Goal: Transaction & Acquisition: Obtain resource

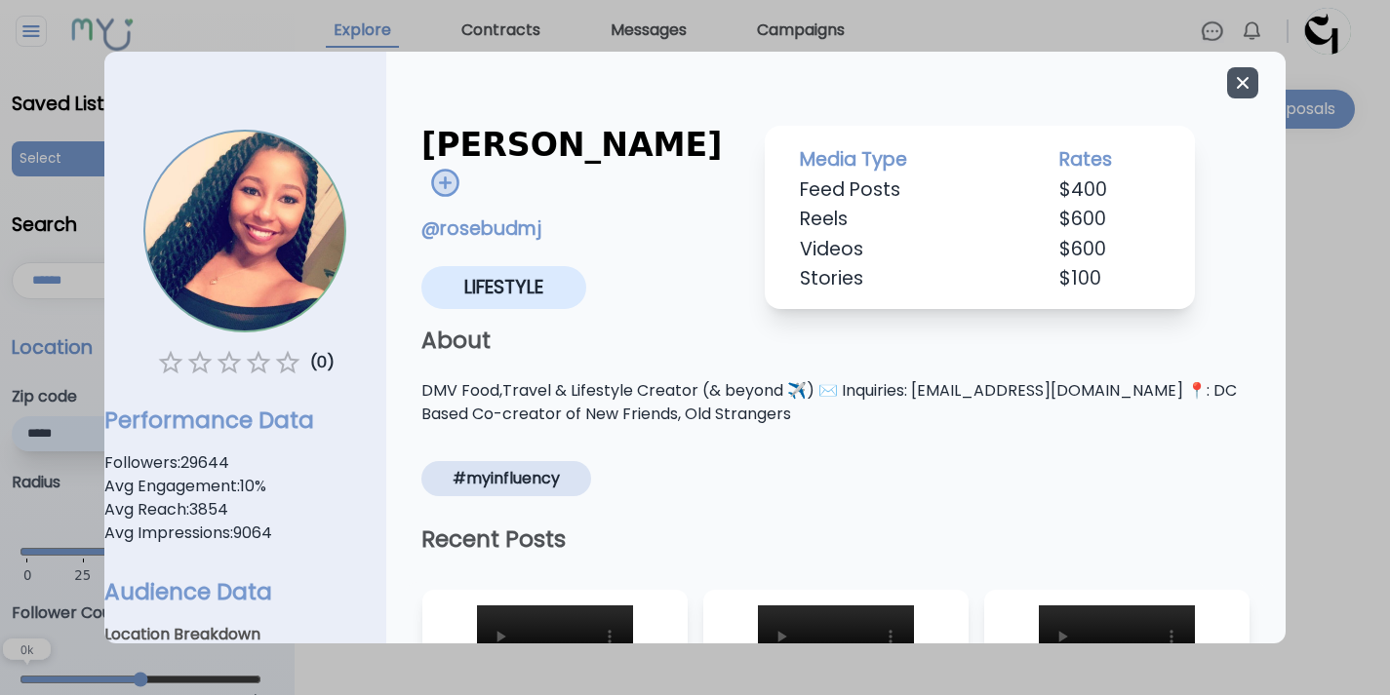
click at [1237, 85] on icon "button" at bounding box center [1243, 83] width 12 height 12
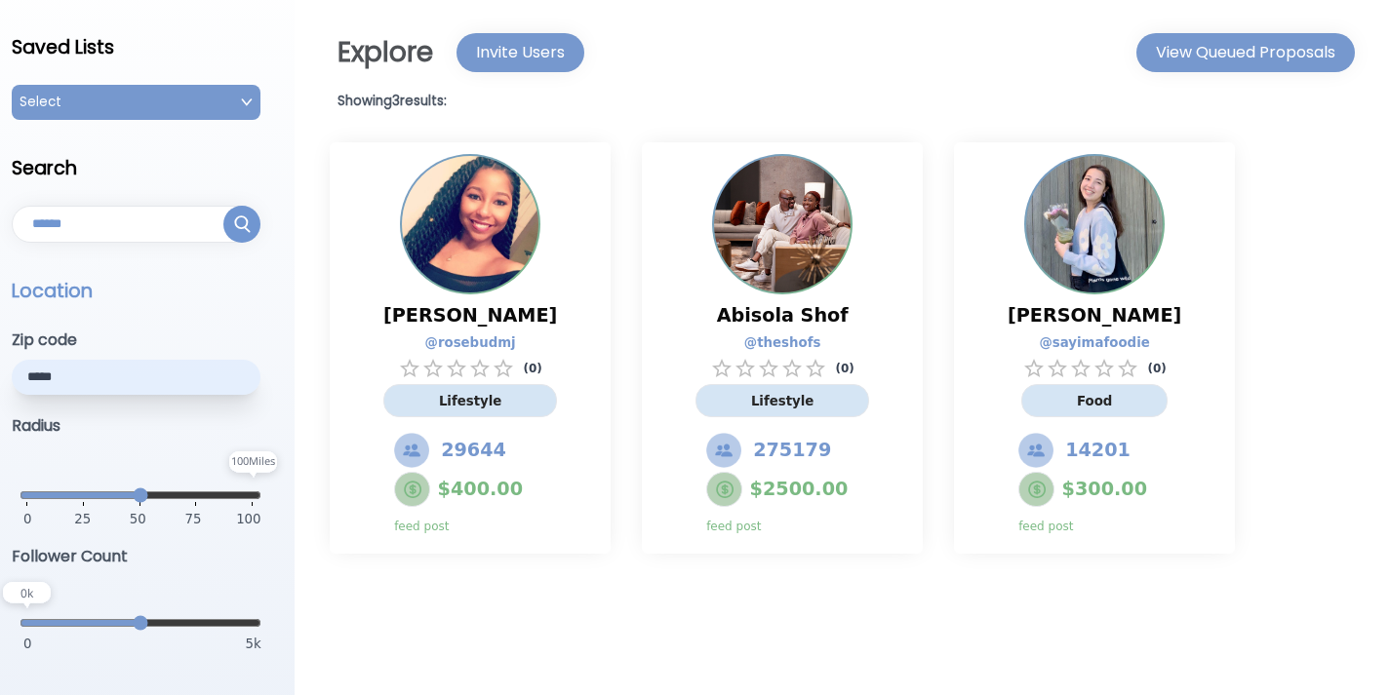
scroll to position [75, 0]
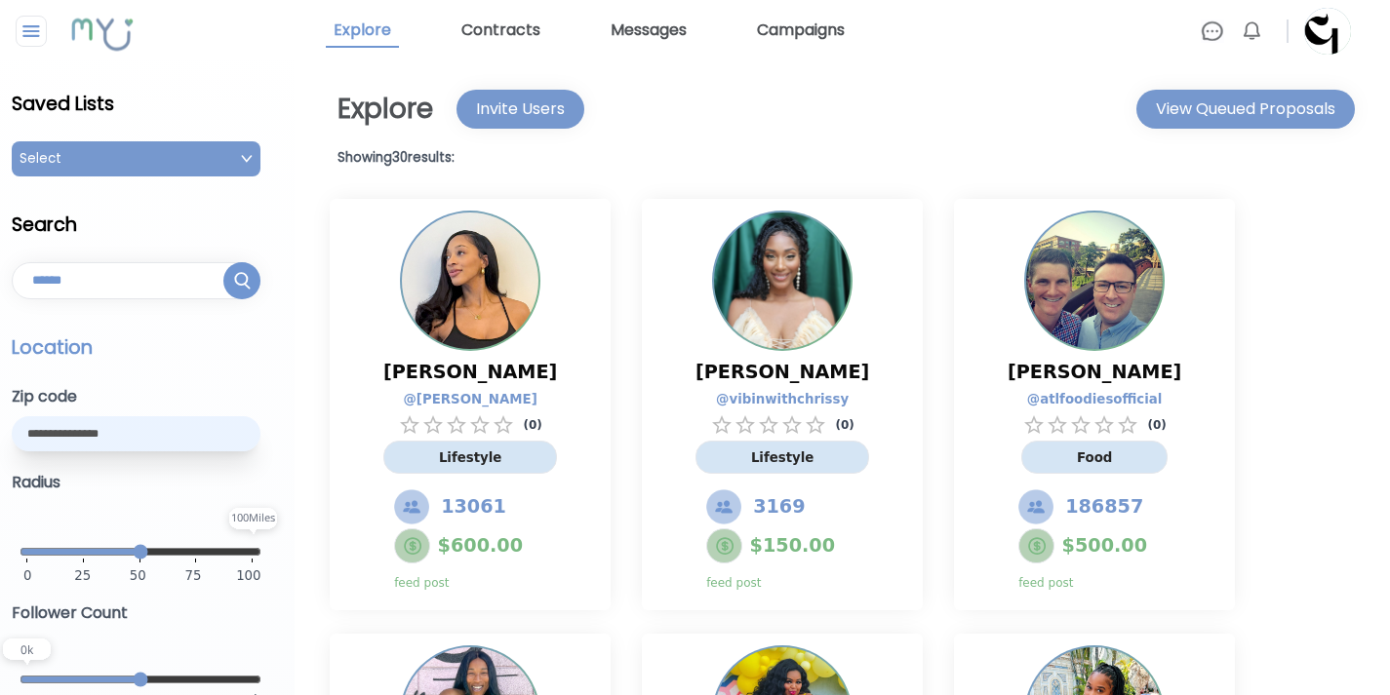
click at [130, 438] on input "text" at bounding box center [136, 433] width 249 height 35
paste input "*****"
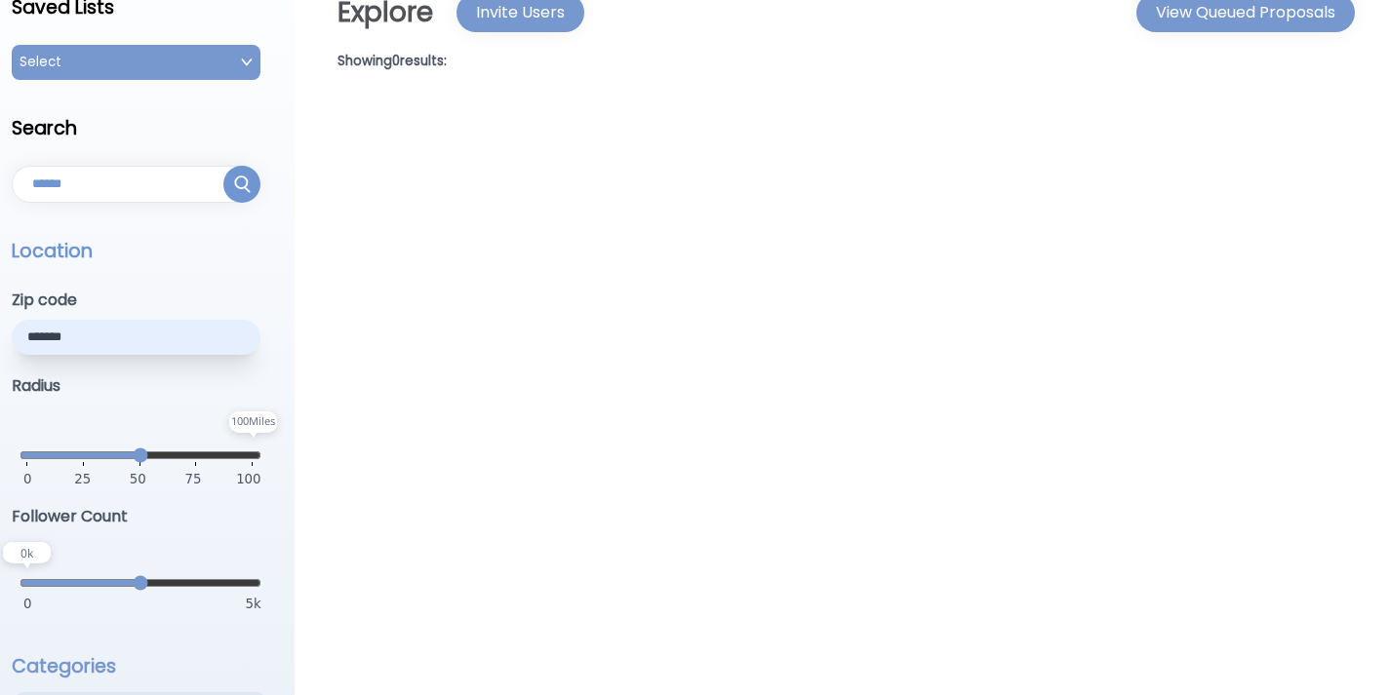
scroll to position [132, 0]
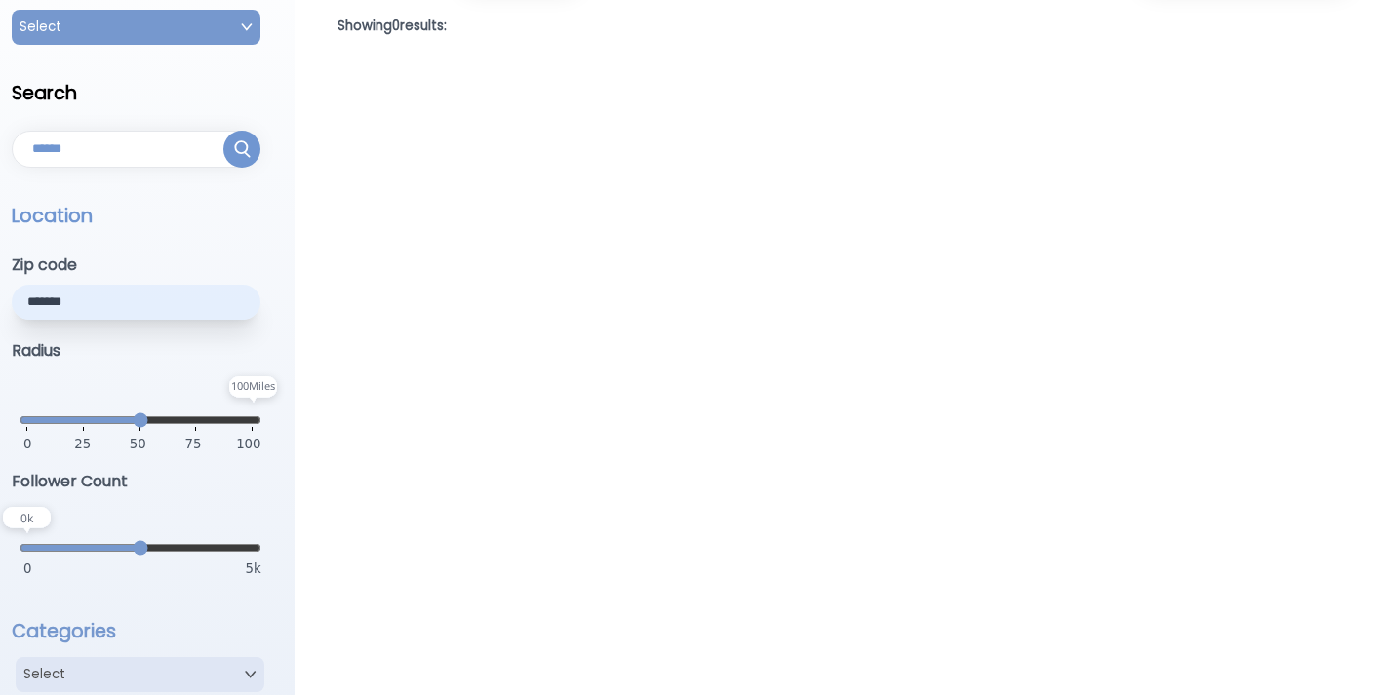
click at [46, 302] on input "*****" at bounding box center [136, 302] width 249 height 35
click at [75, 306] on input "*****" at bounding box center [136, 302] width 249 height 35
type input "*****"
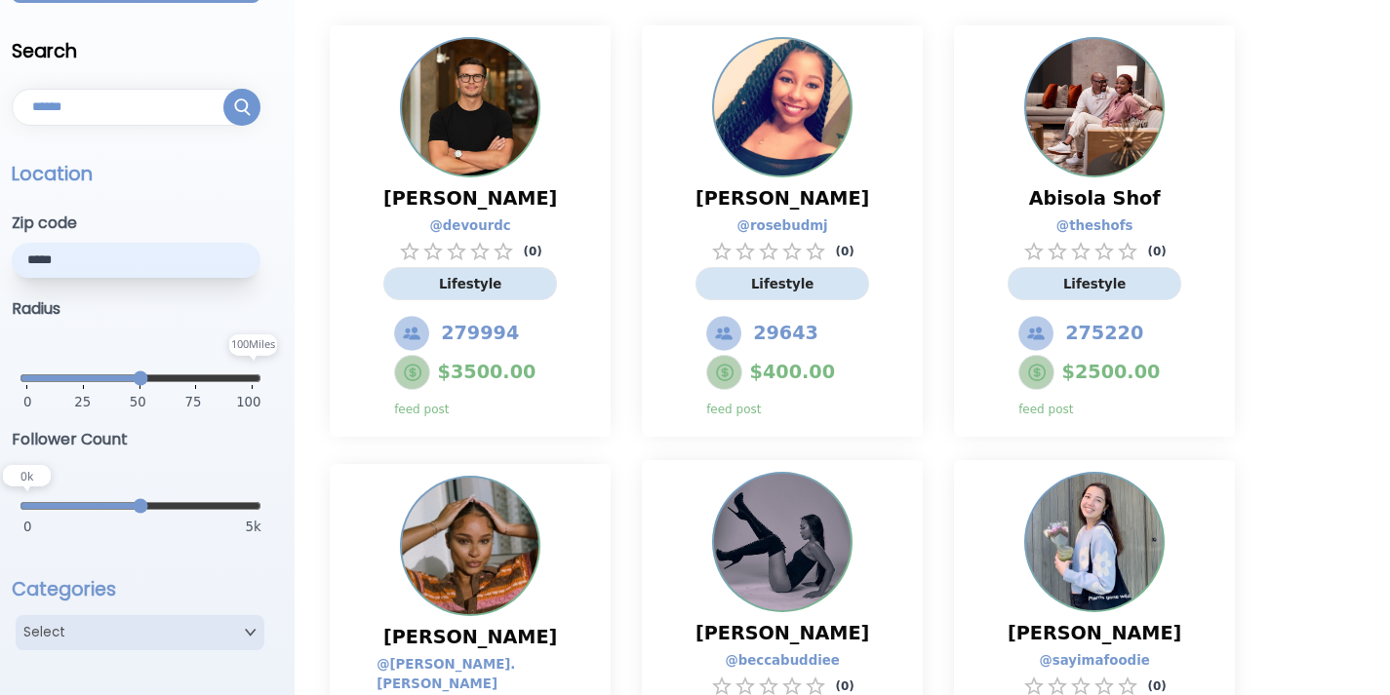
scroll to position [114, 0]
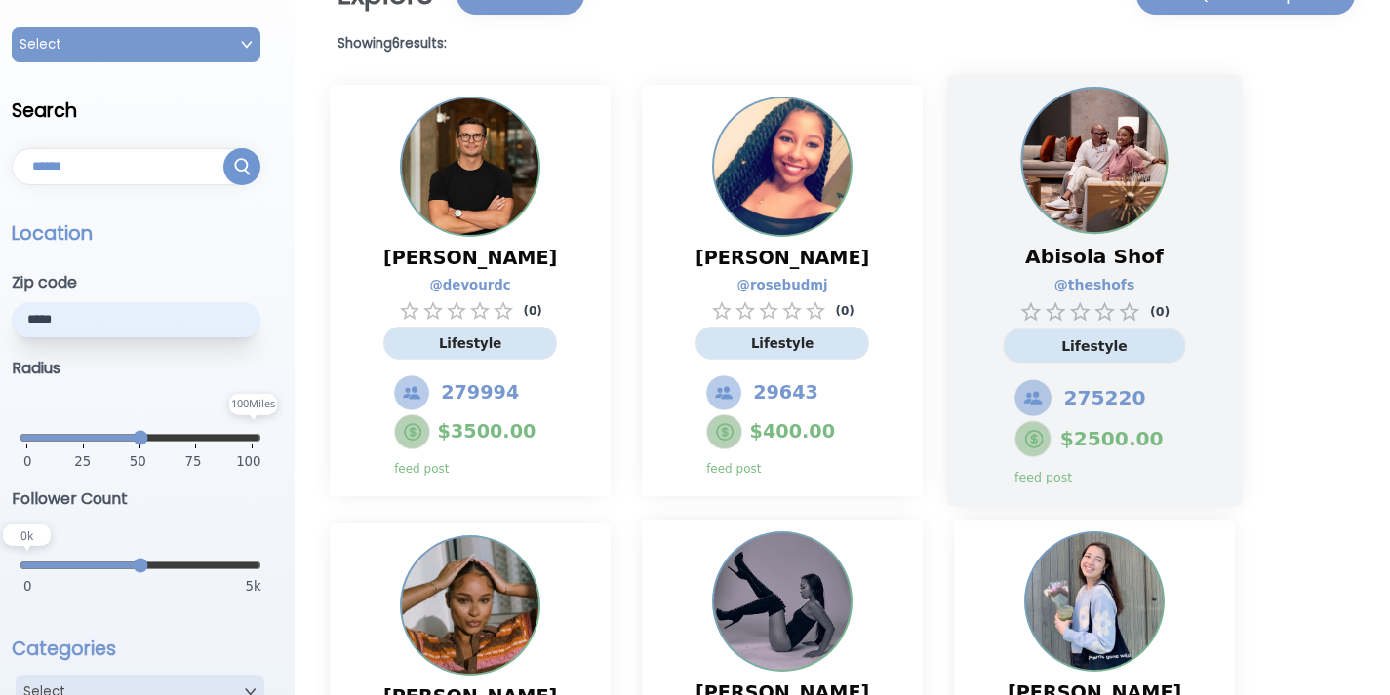
click at [1082, 438] on span "$ 2500.00" at bounding box center [1111, 439] width 103 height 28
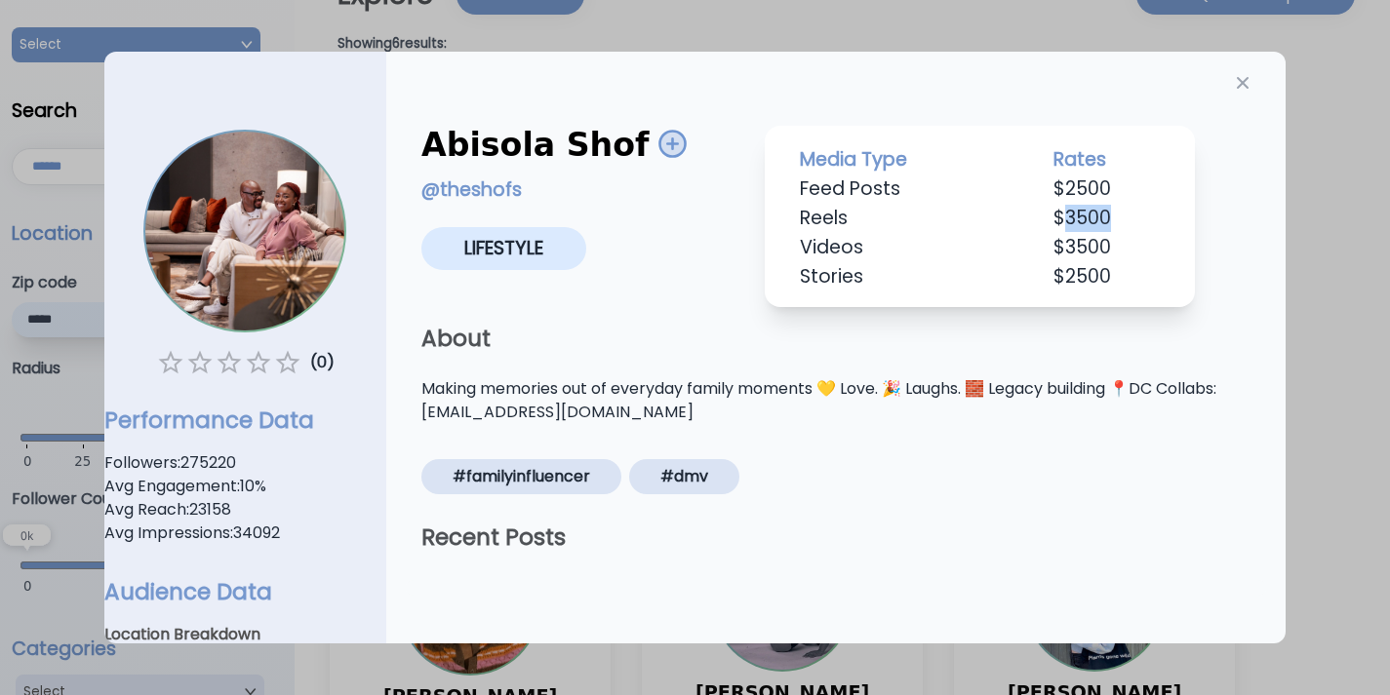
drag, startPoint x: 1052, startPoint y: 214, endPoint x: 1136, endPoint y: 218, distance: 84.0
click at [1137, 216] on td "$ 3500" at bounding box center [1106, 218] width 161 height 29
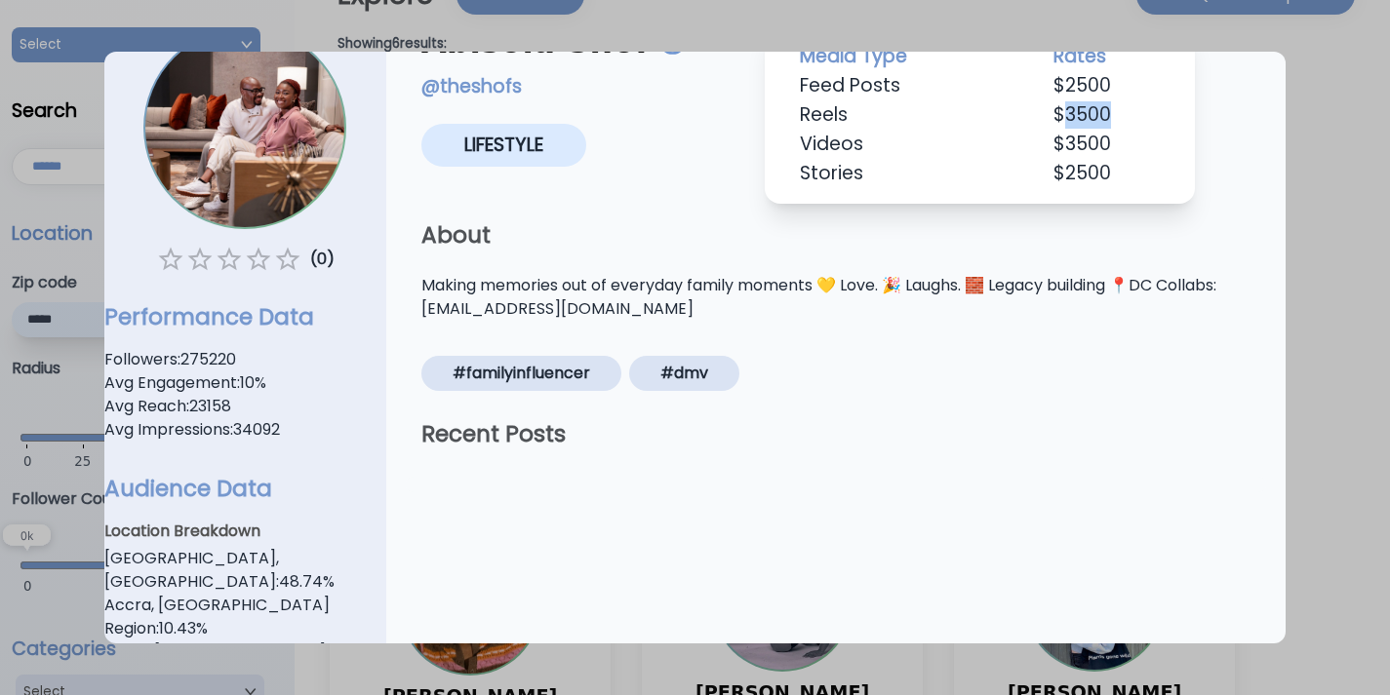
scroll to position [159, 0]
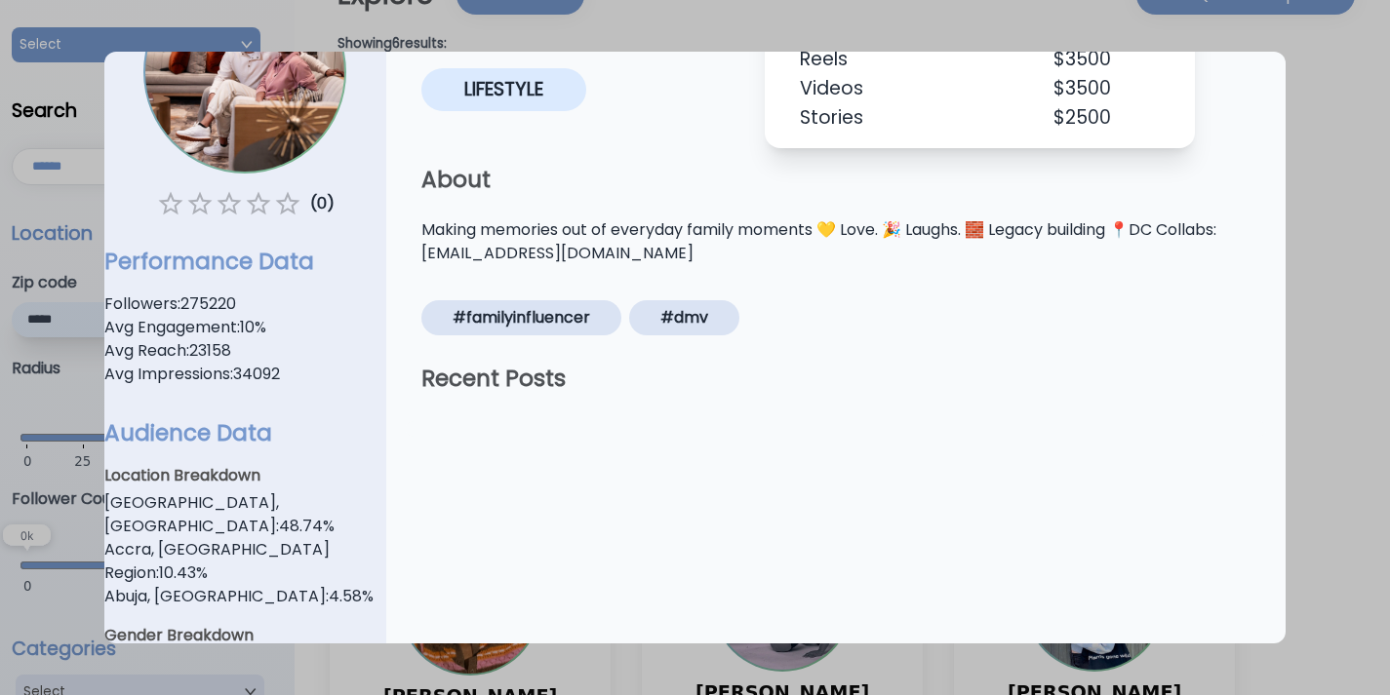
click at [247, 443] on h1 "Audience Data" at bounding box center [245, 432] width 282 height 31
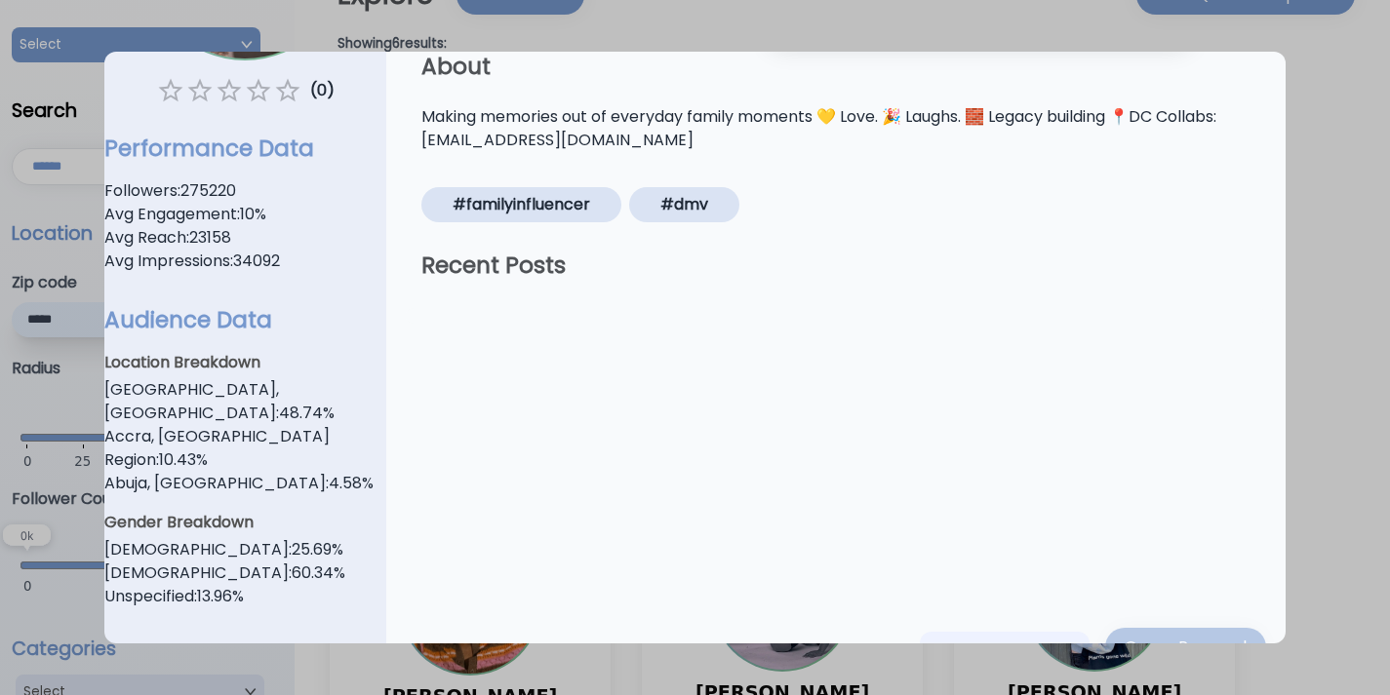
scroll to position [281, 0]
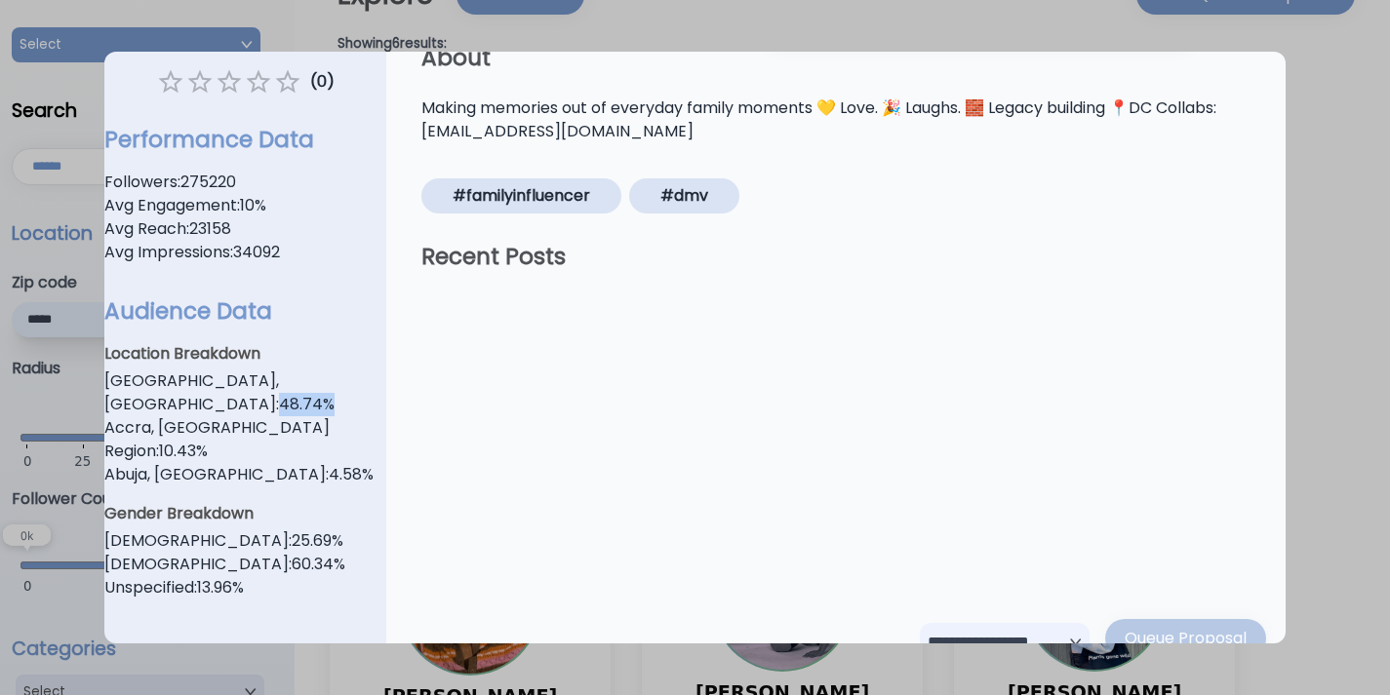
drag, startPoint x: 258, startPoint y: 383, endPoint x: 320, endPoint y: 381, distance: 61.5
click at [320, 381] on span "Lagos, Lagos State : 48.74 %" at bounding box center [245, 393] width 282 height 47
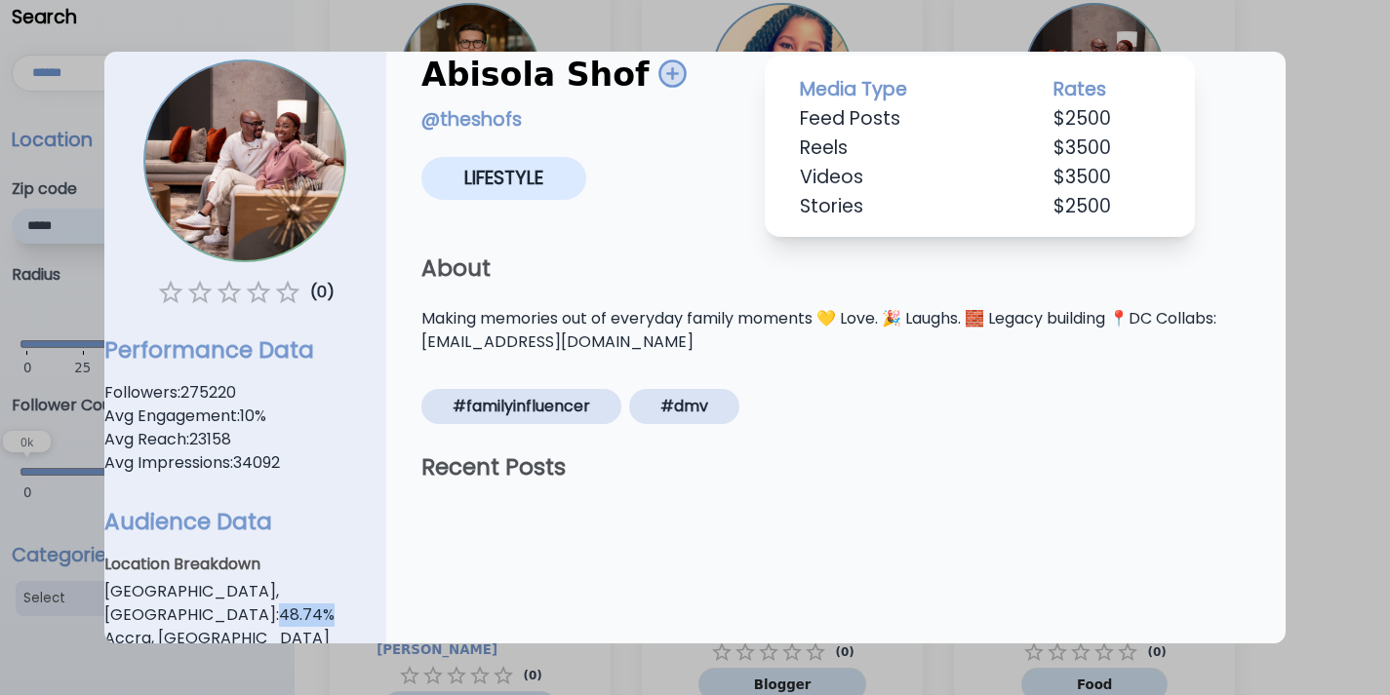
scroll to position [0, 0]
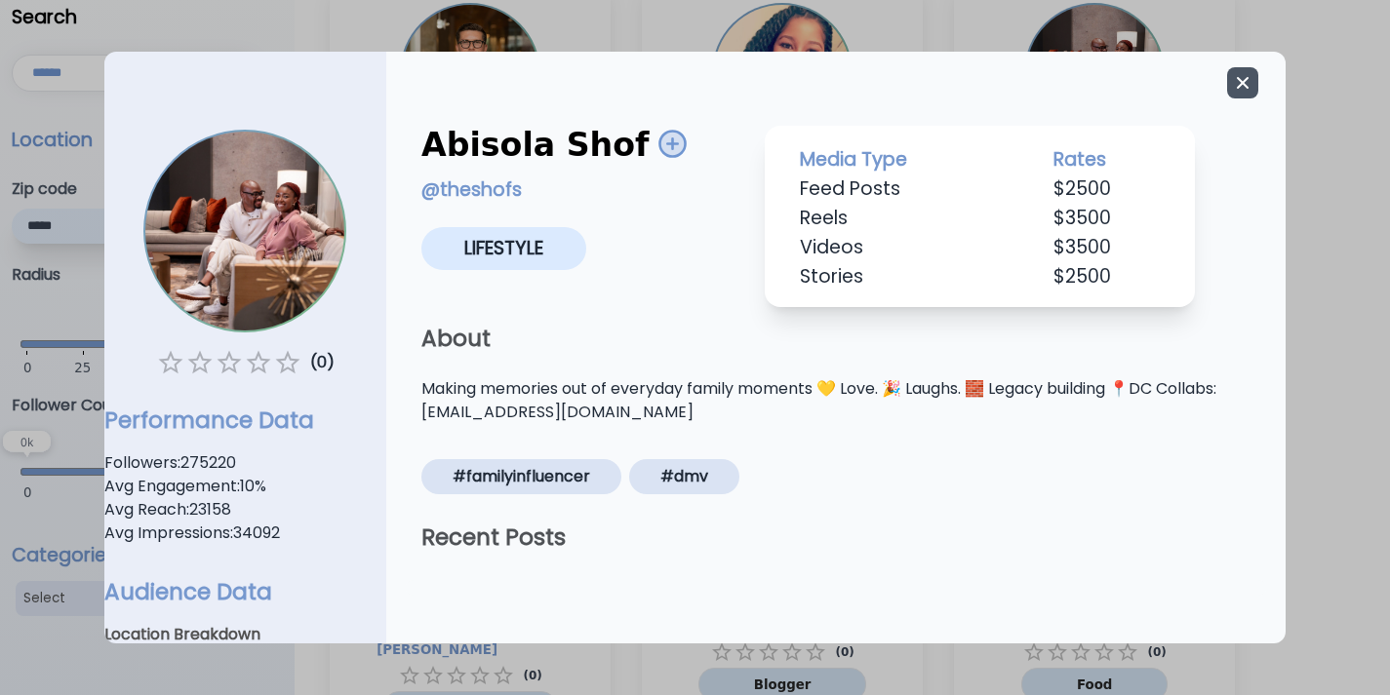
click at [1237, 85] on icon "button" at bounding box center [1243, 83] width 12 height 12
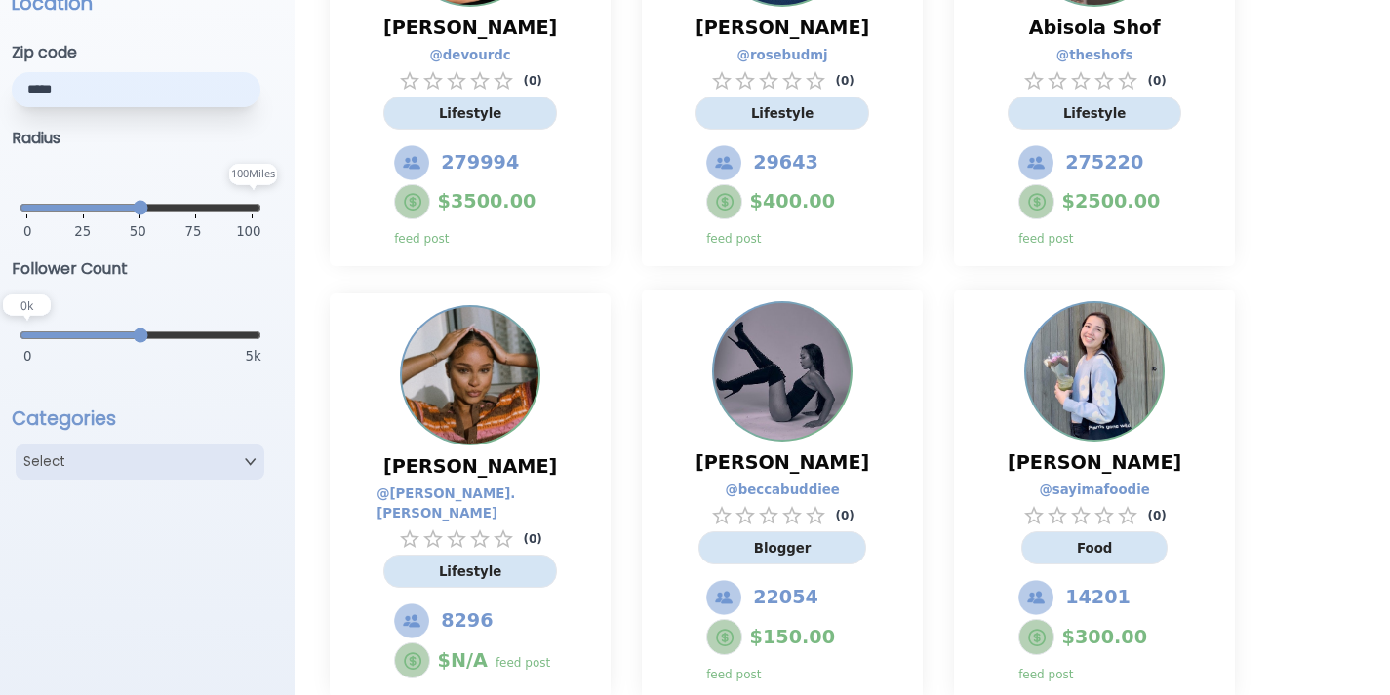
scroll to position [355, 0]
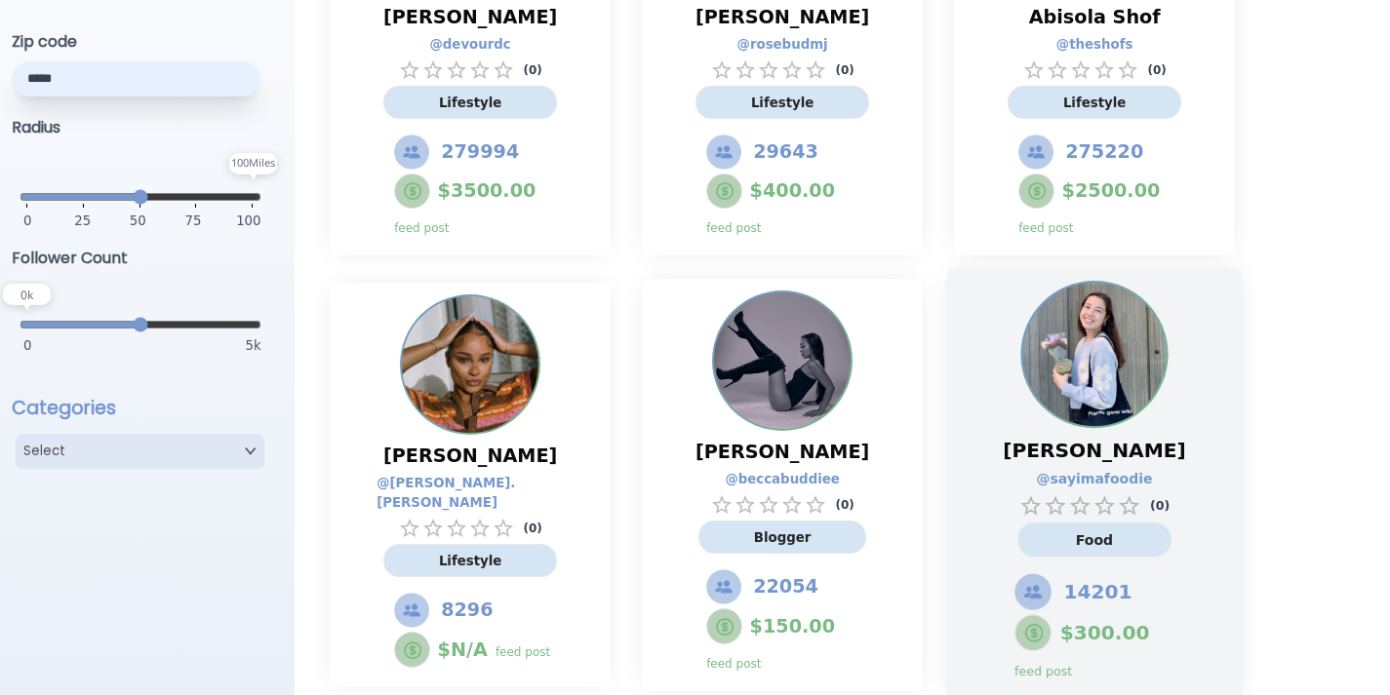
click at [1109, 585] on span "14201" at bounding box center [1098, 592] width 68 height 28
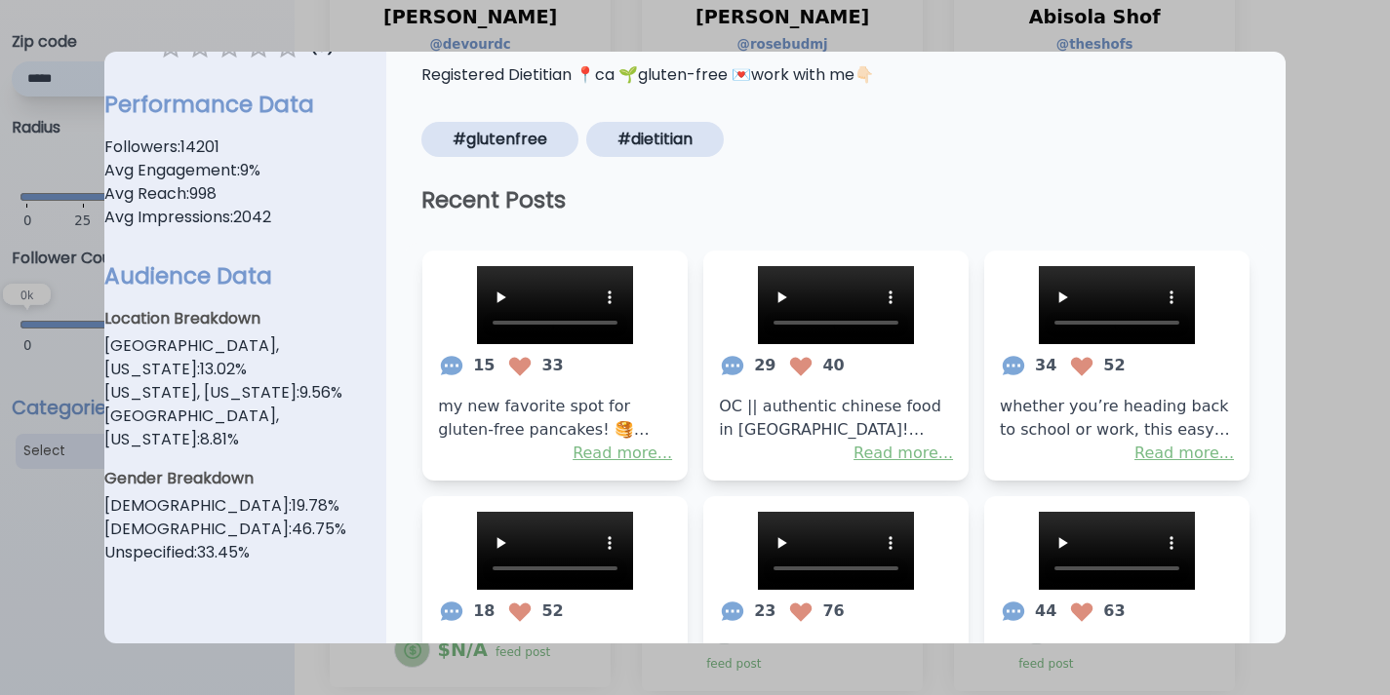
scroll to position [314, 0]
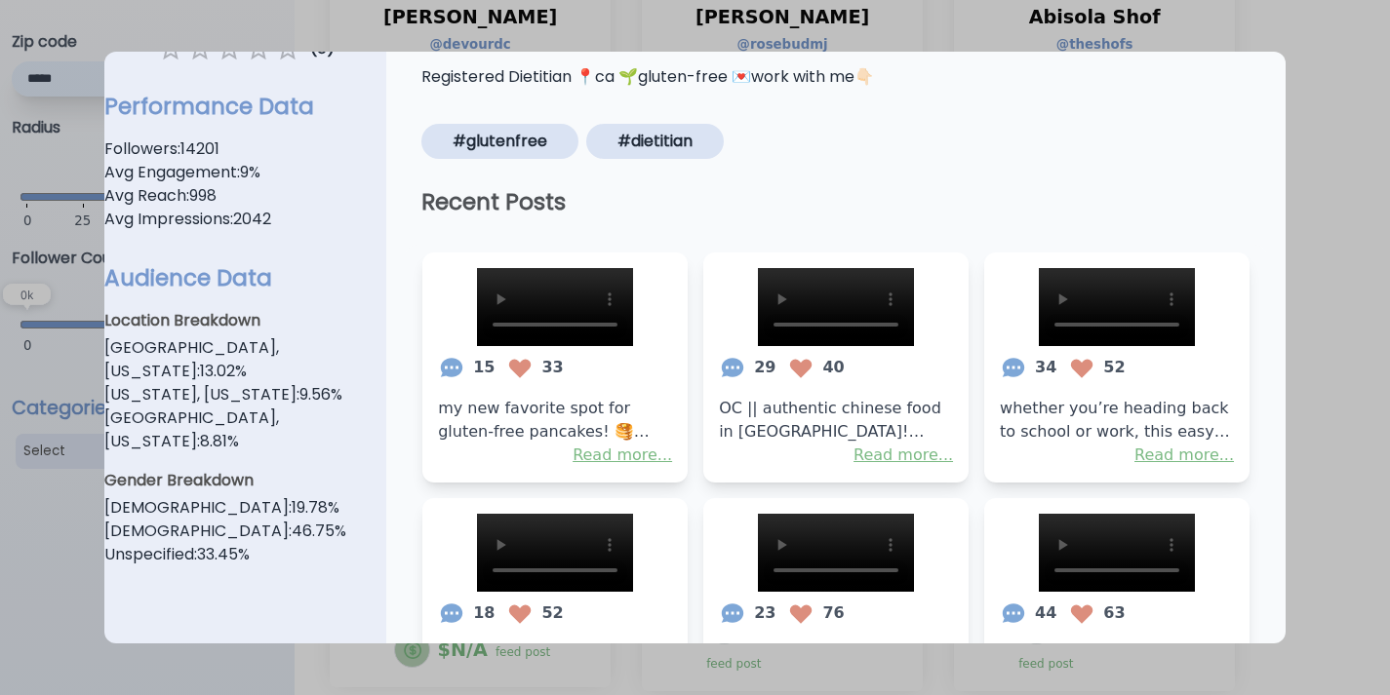
click at [1316, 279] on div at bounding box center [695, 347] width 1390 height 695
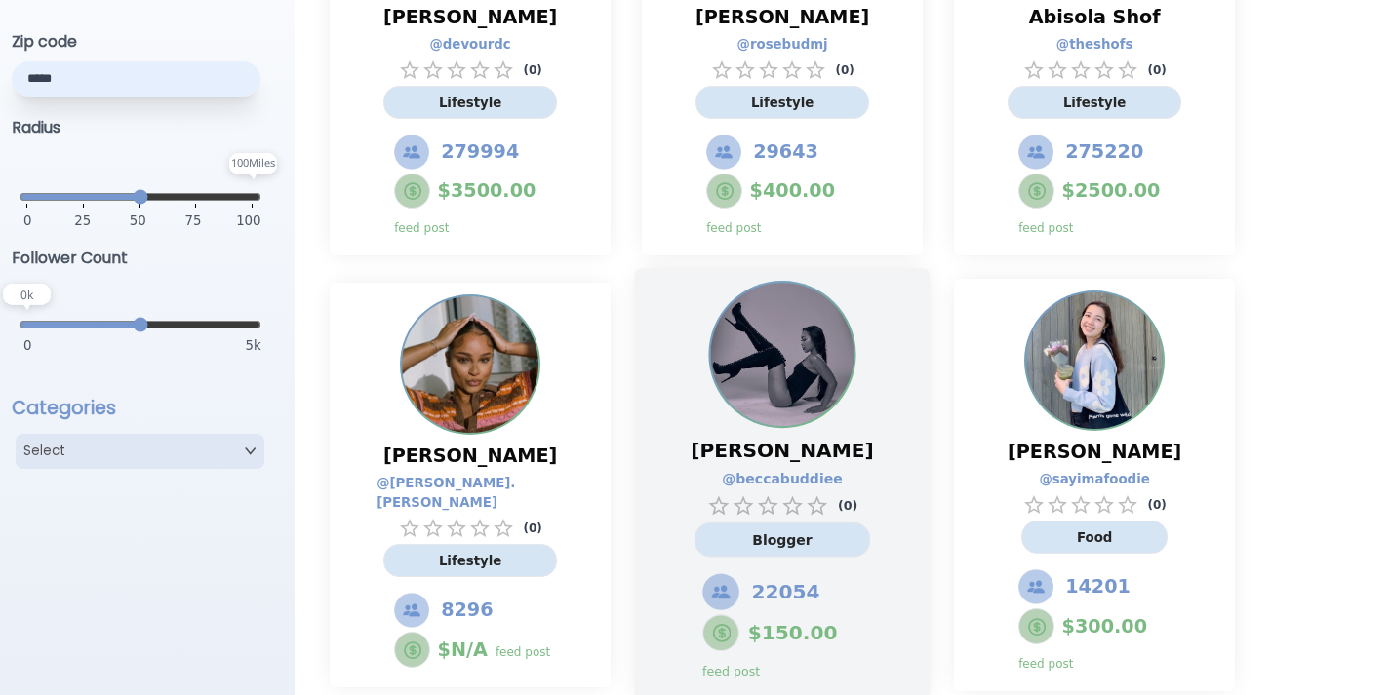
click at [736, 604] on img at bounding box center [720, 592] width 37 height 37
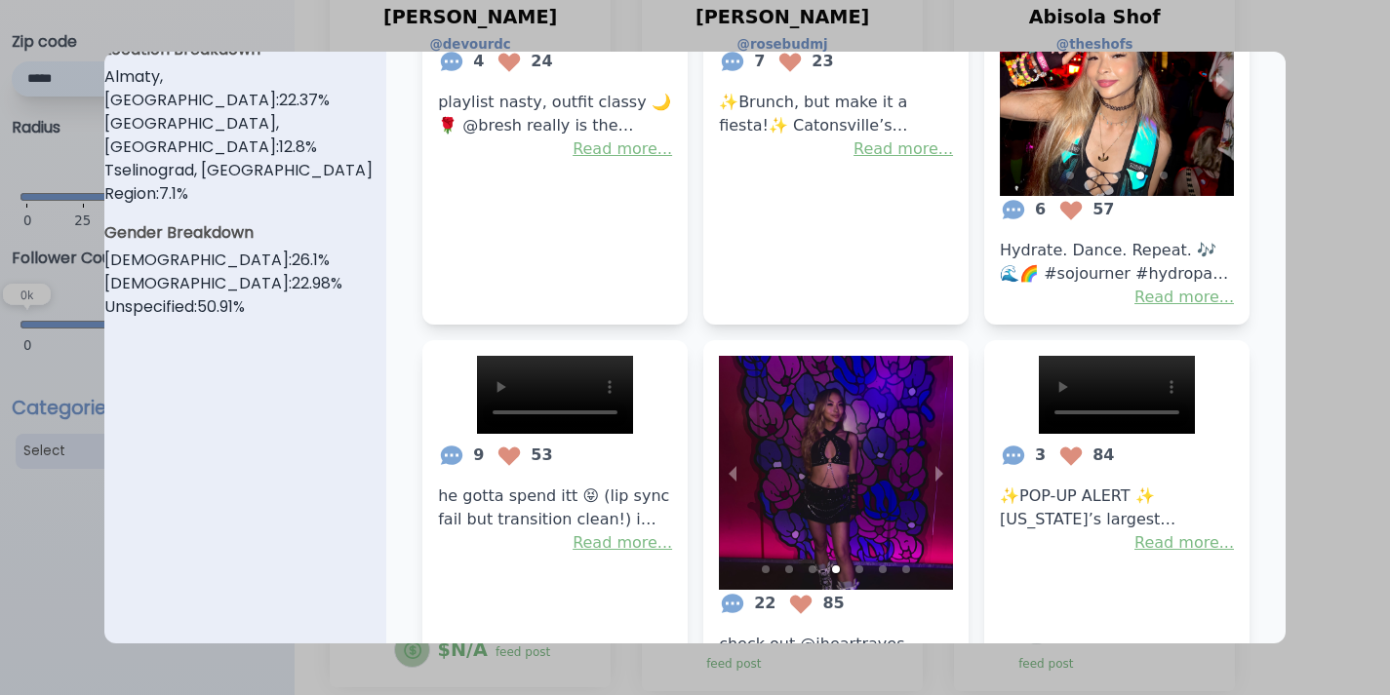
scroll to position [841, 0]
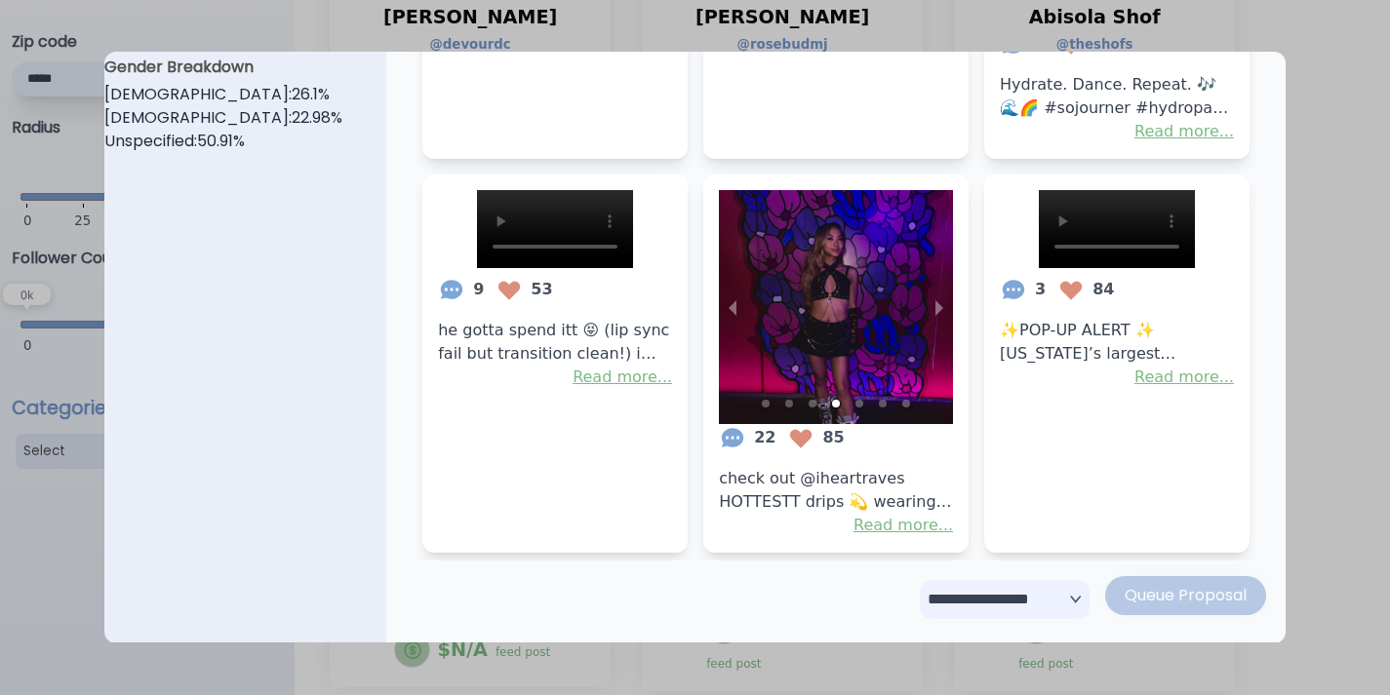
click at [1335, 377] on div at bounding box center [695, 347] width 1390 height 695
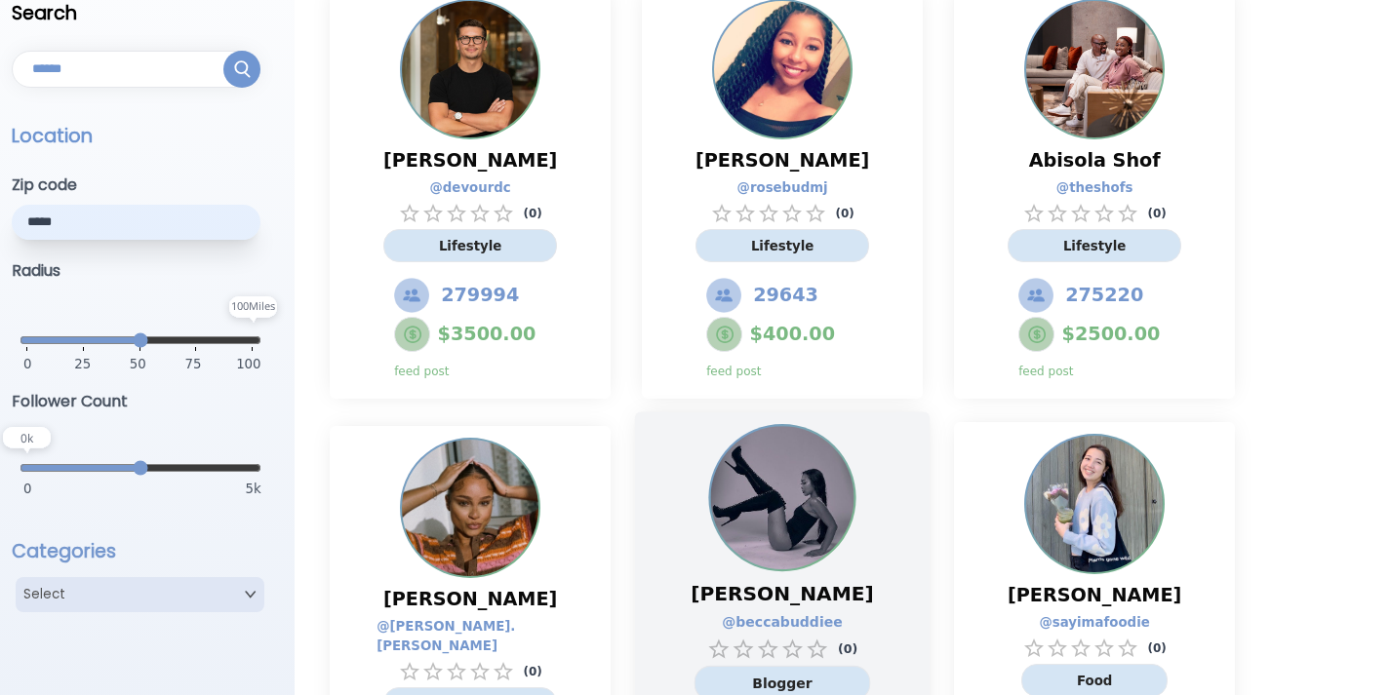
scroll to position [67, 0]
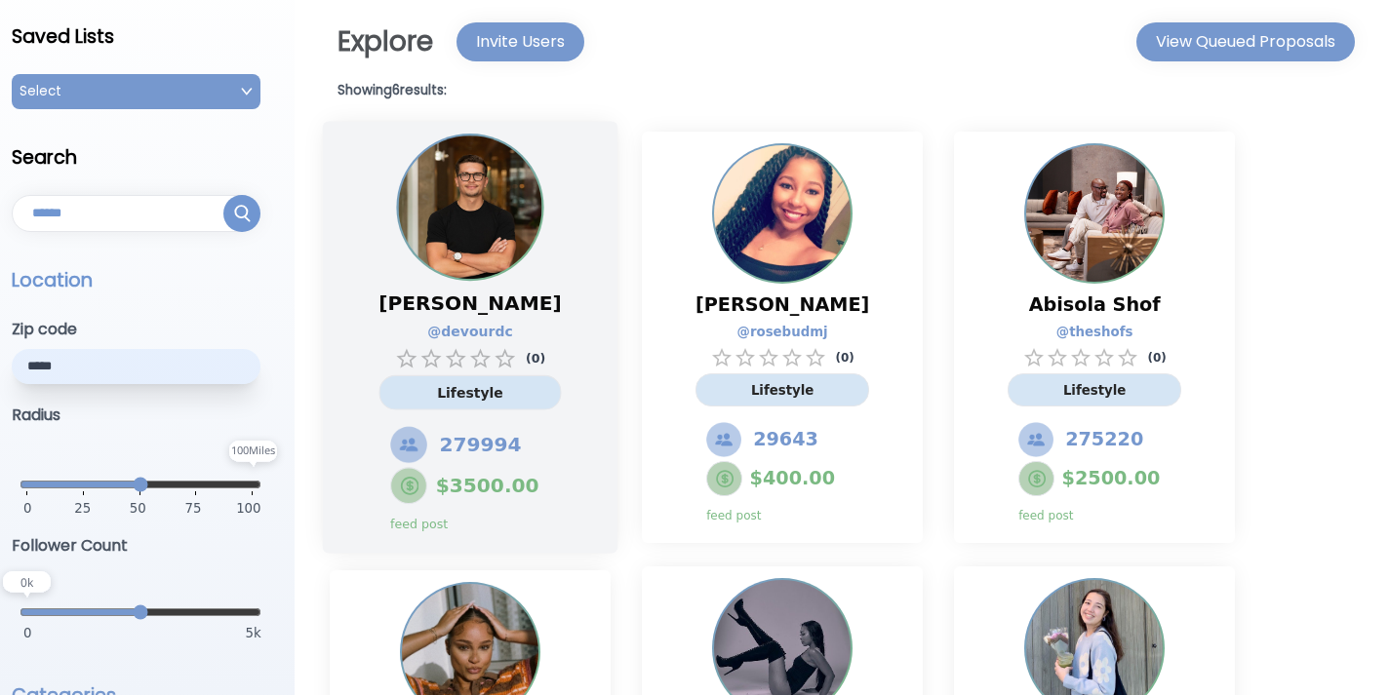
click at [525, 350] on div "( 0 )" at bounding box center [470, 358] width 151 height 24
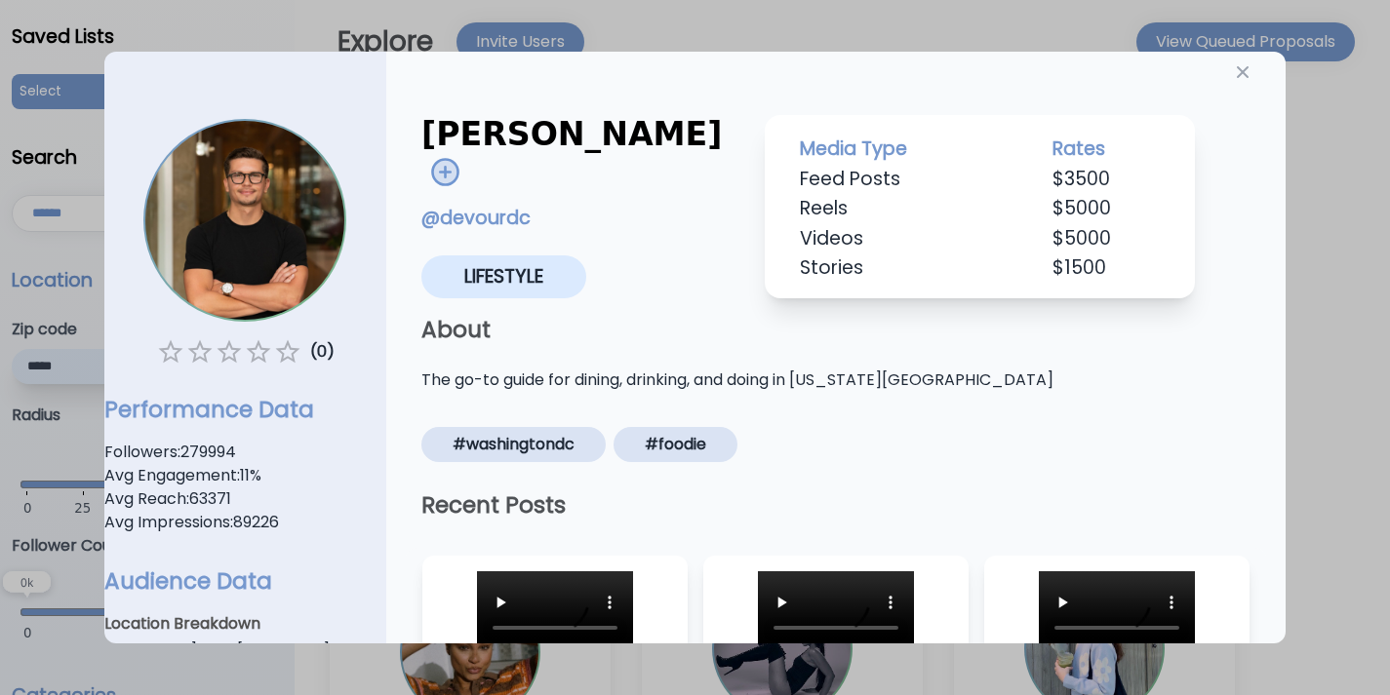
scroll to position [0, 0]
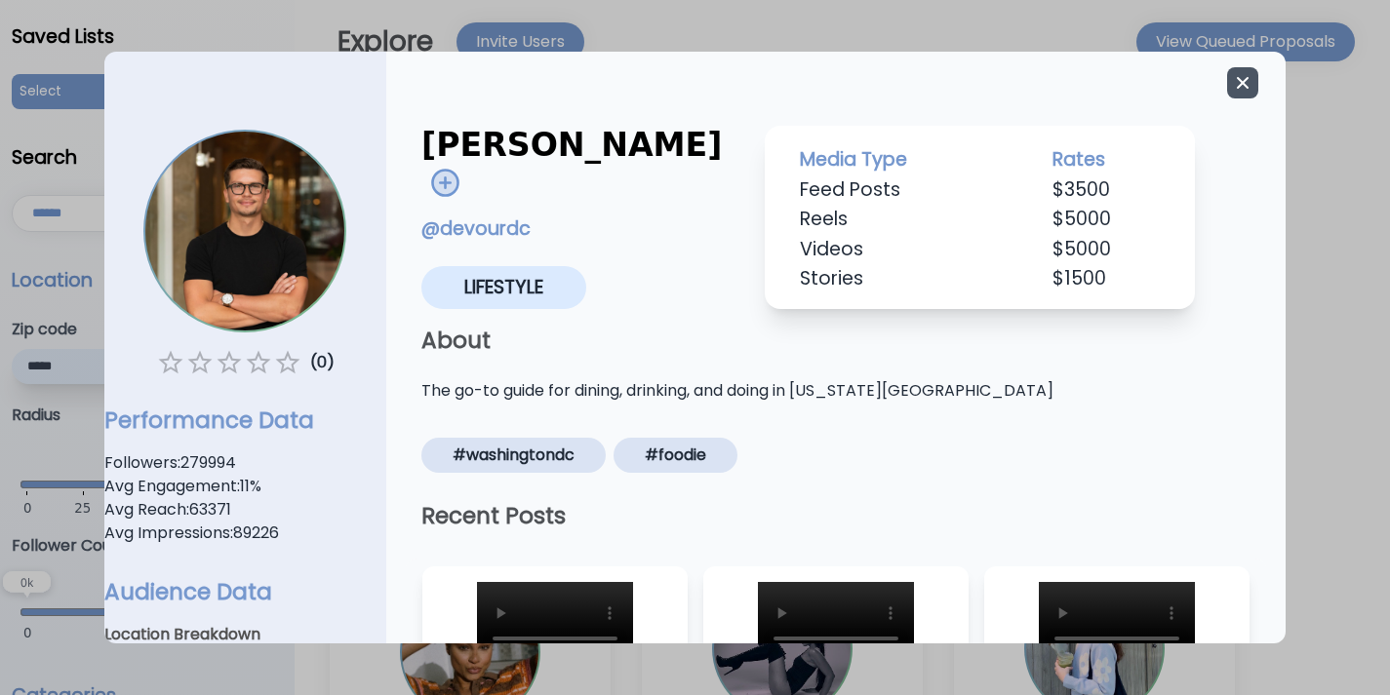
click at [1237, 82] on icon "button" at bounding box center [1243, 83] width 12 height 12
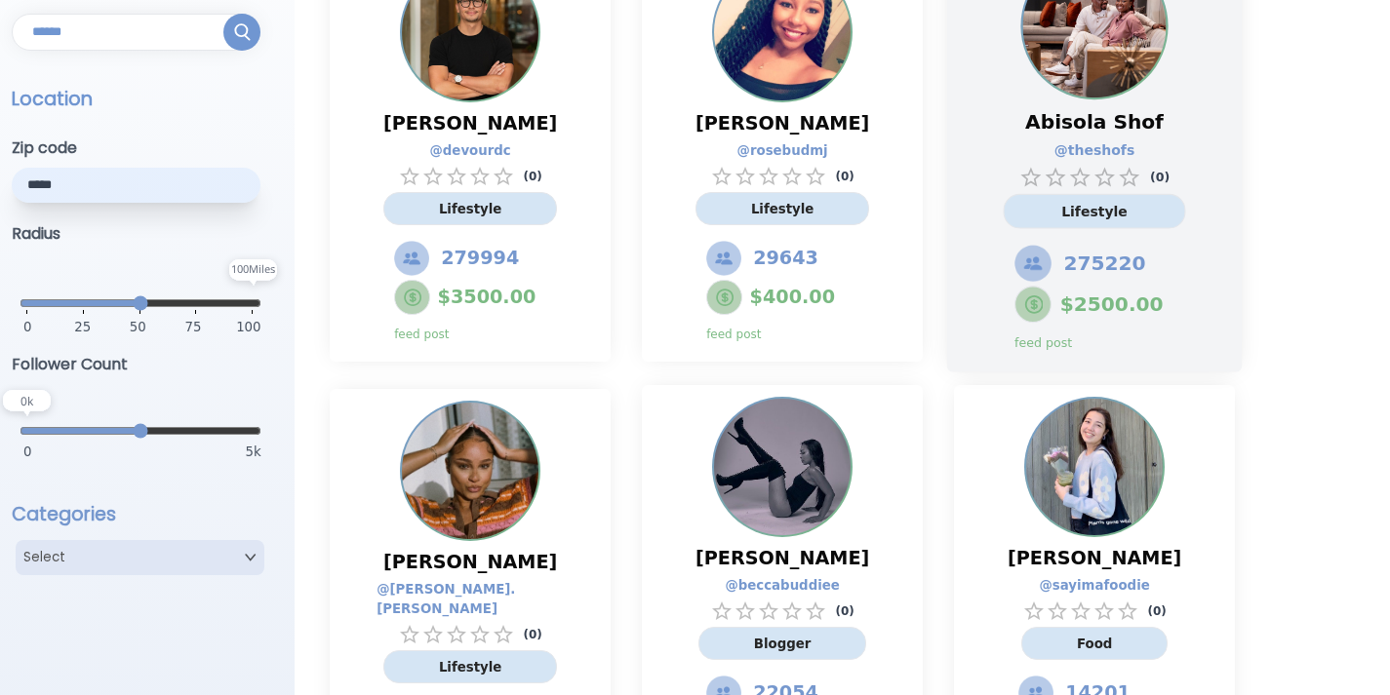
scroll to position [355, 0]
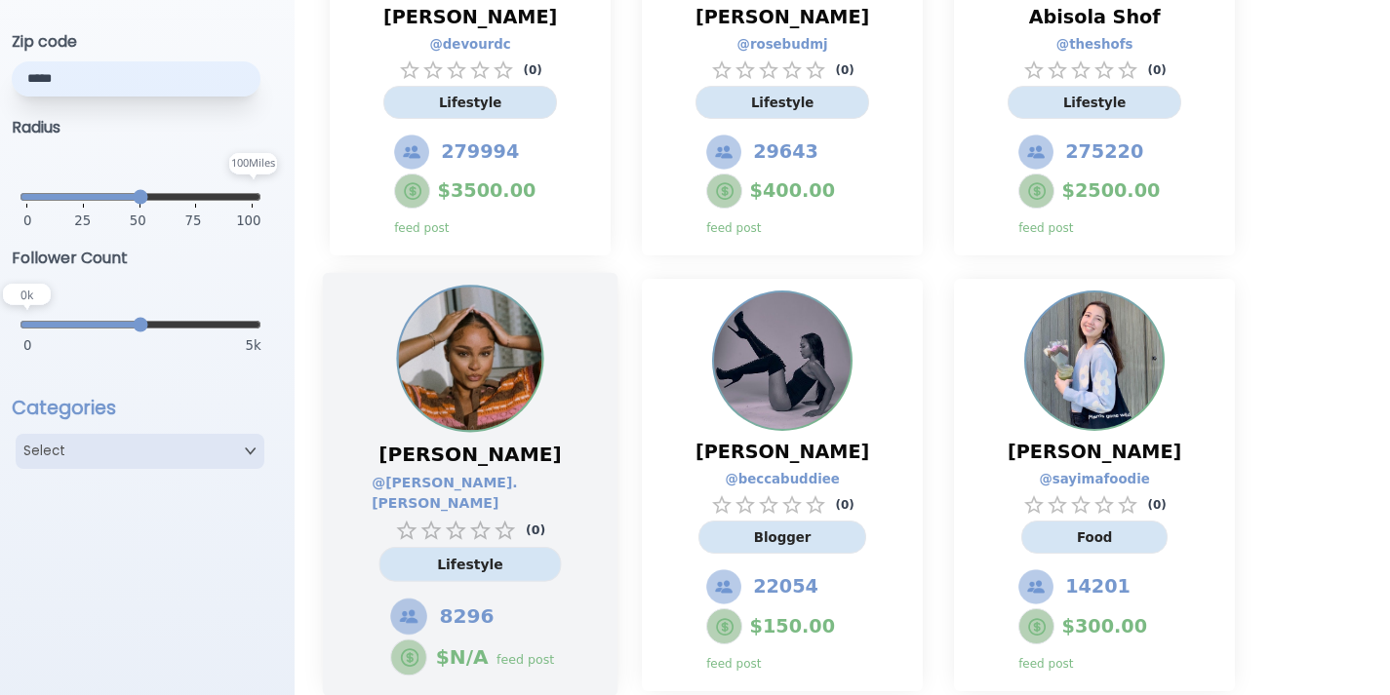
click at [570, 491] on div "Lori Allan @ lori.evelyn ( 0 ) Lifestyle 8296 $ N/A feed post" at bounding box center [470, 559] width 213 height 253
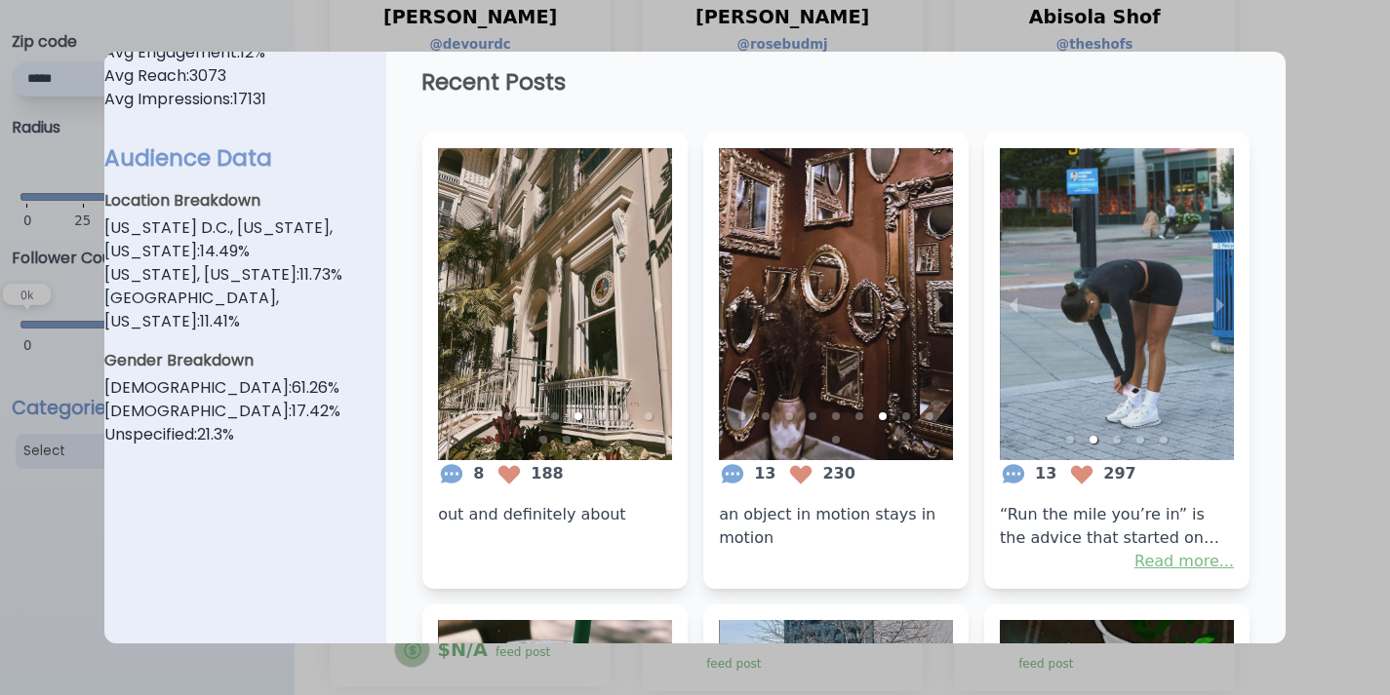
scroll to position [436, 0]
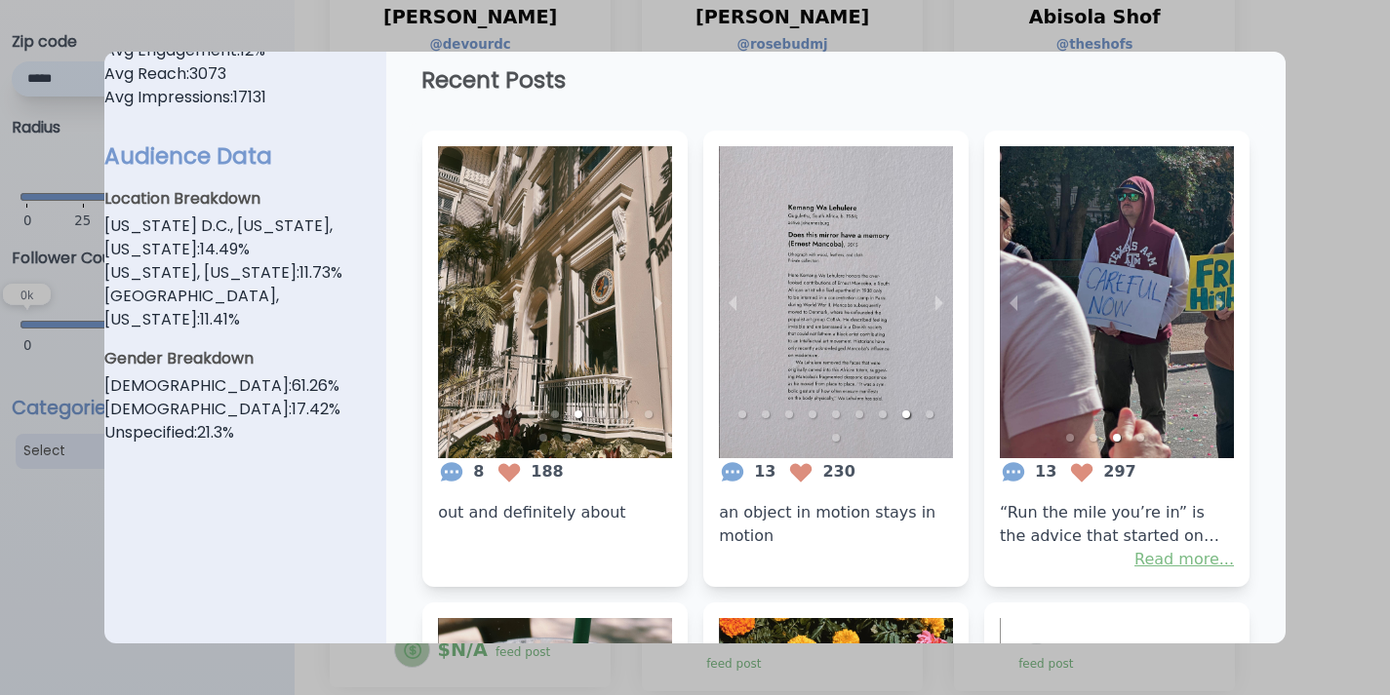
click at [1329, 243] on div at bounding box center [695, 347] width 1390 height 695
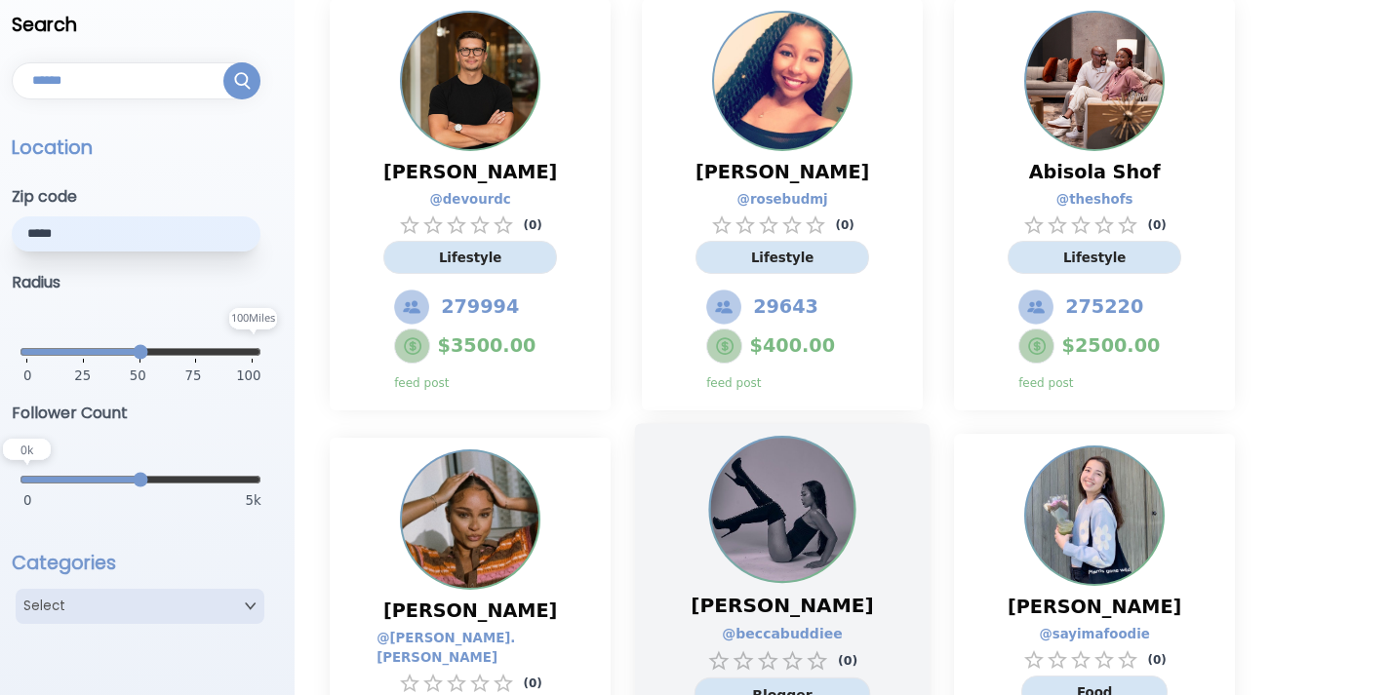
scroll to position [205, 0]
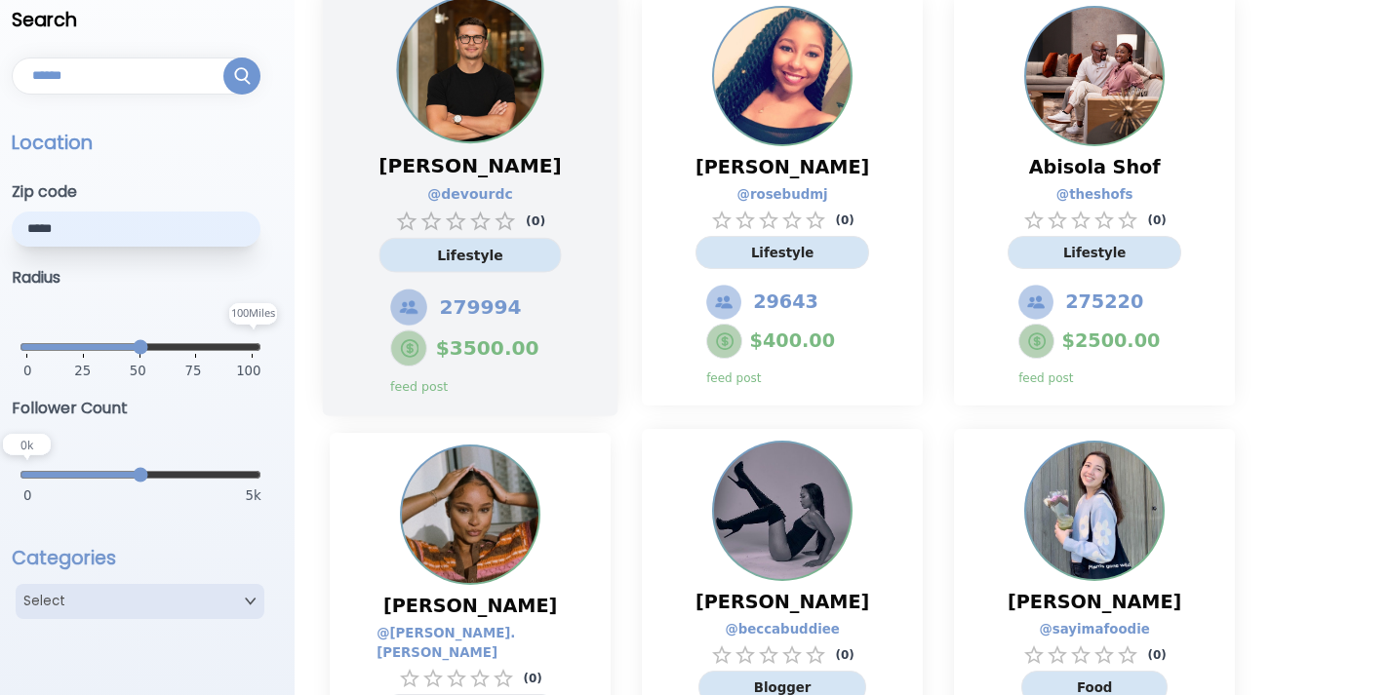
click at [564, 180] on div "Alex Schroeder @ devourdc ( 0 ) Lifestyle 279994 $ 3500.00 feed post" at bounding box center [470, 273] width 213 height 260
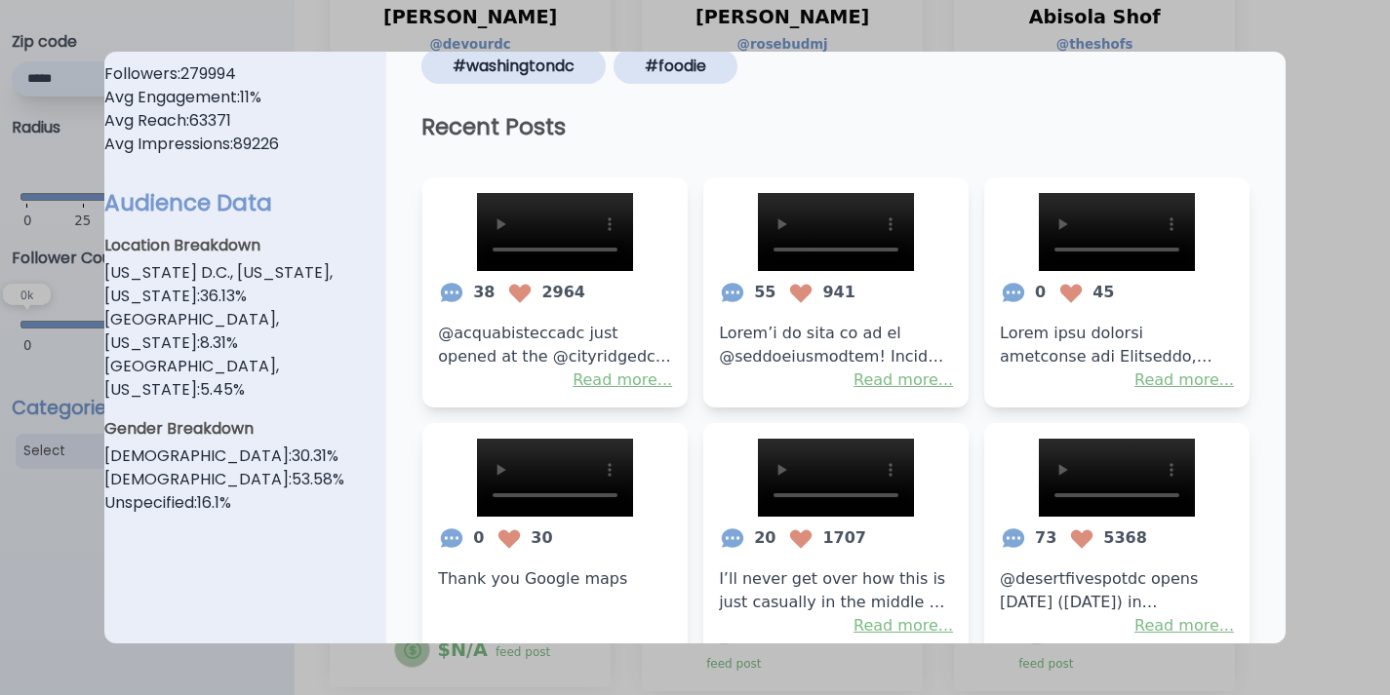
scroll to position [497, 0]
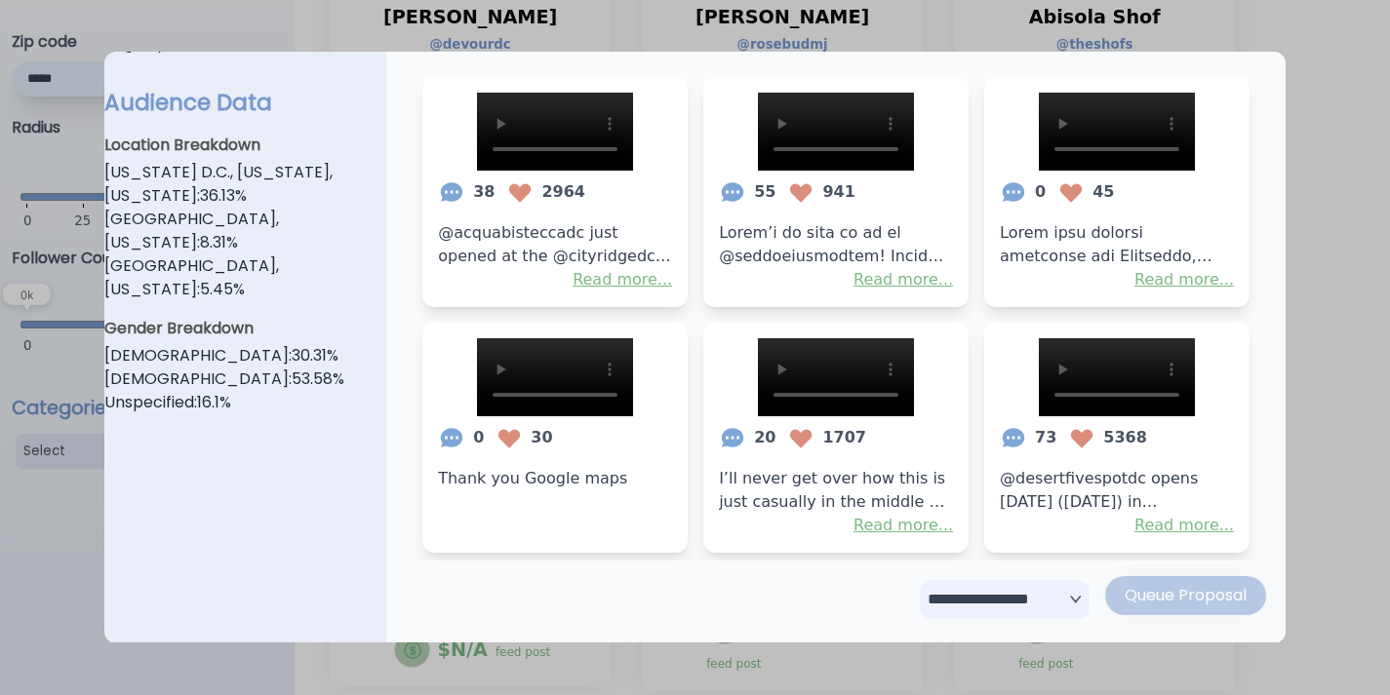
click at [1303, 180] on div at bounding box center [695, 347] width 1390 height 695
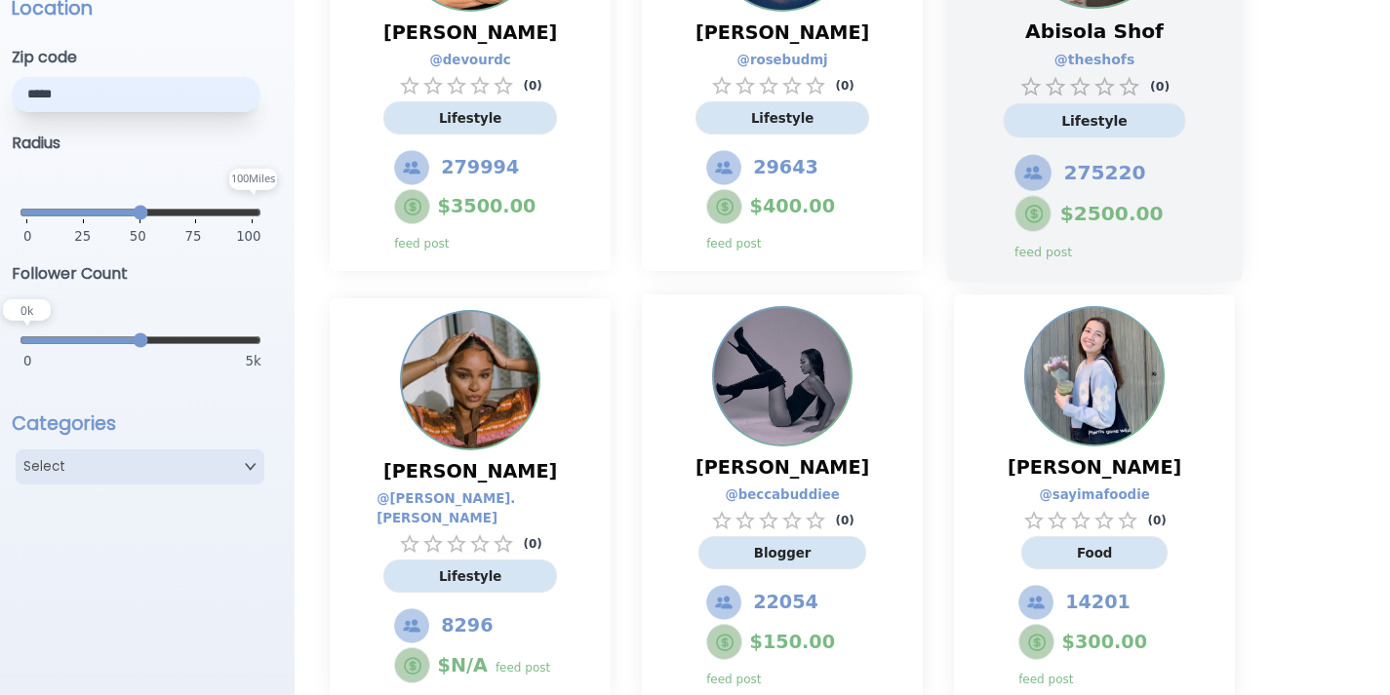
scroll to position [355, 0]
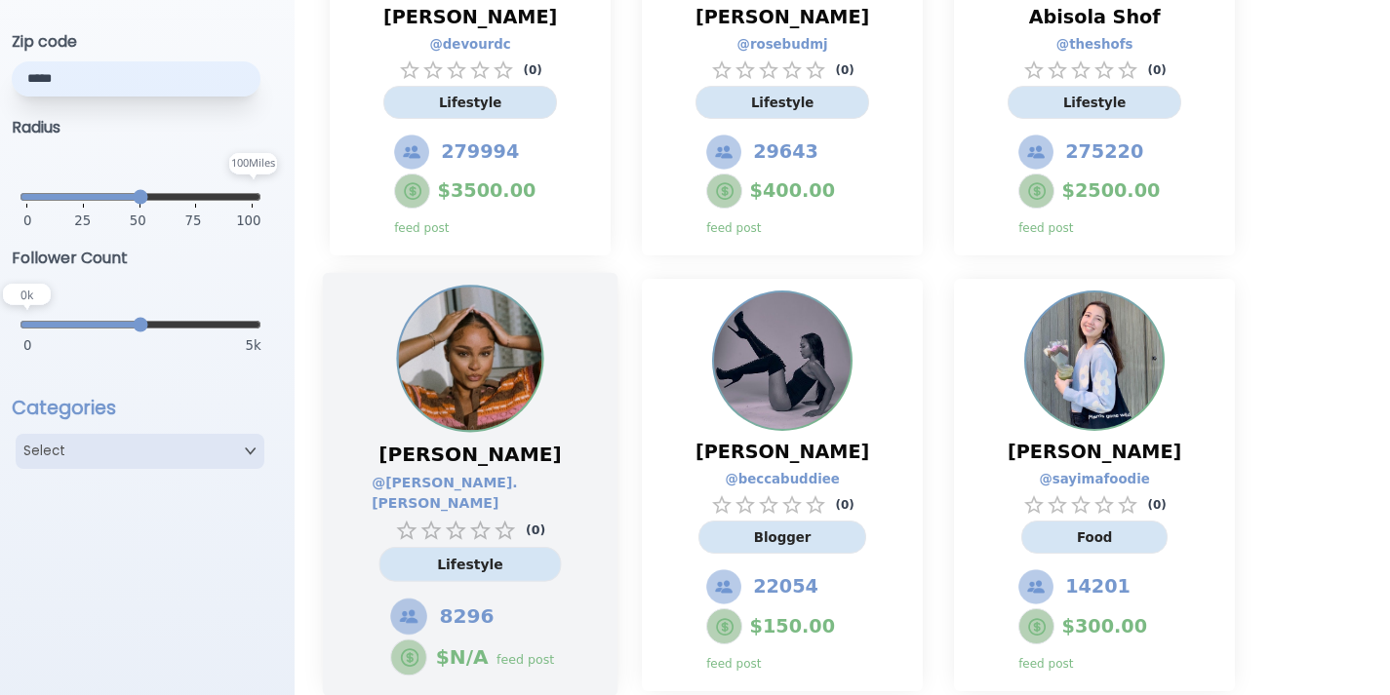
click at [540, 548] on div "Lifestyle" at bounding box center [469, 565] width 182 height 35
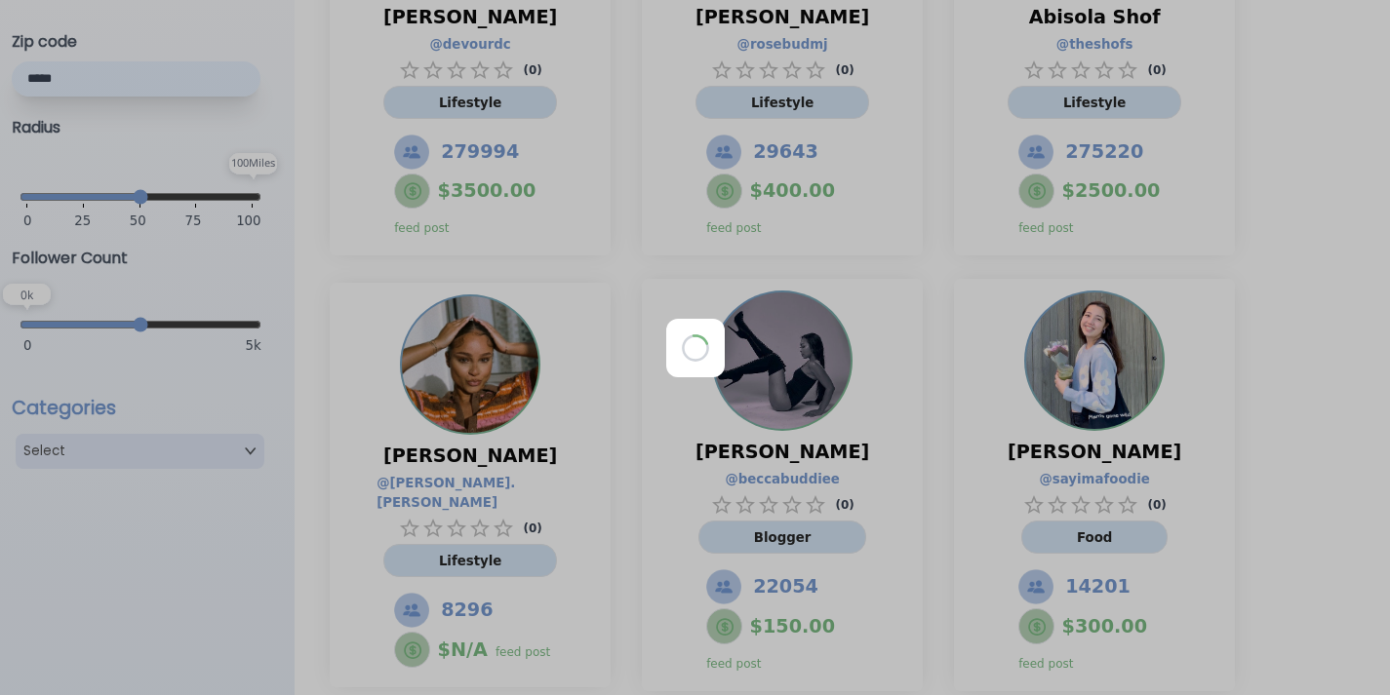
click at [518, 491] on div at bounding box center [695, 347] width 1390 height 695
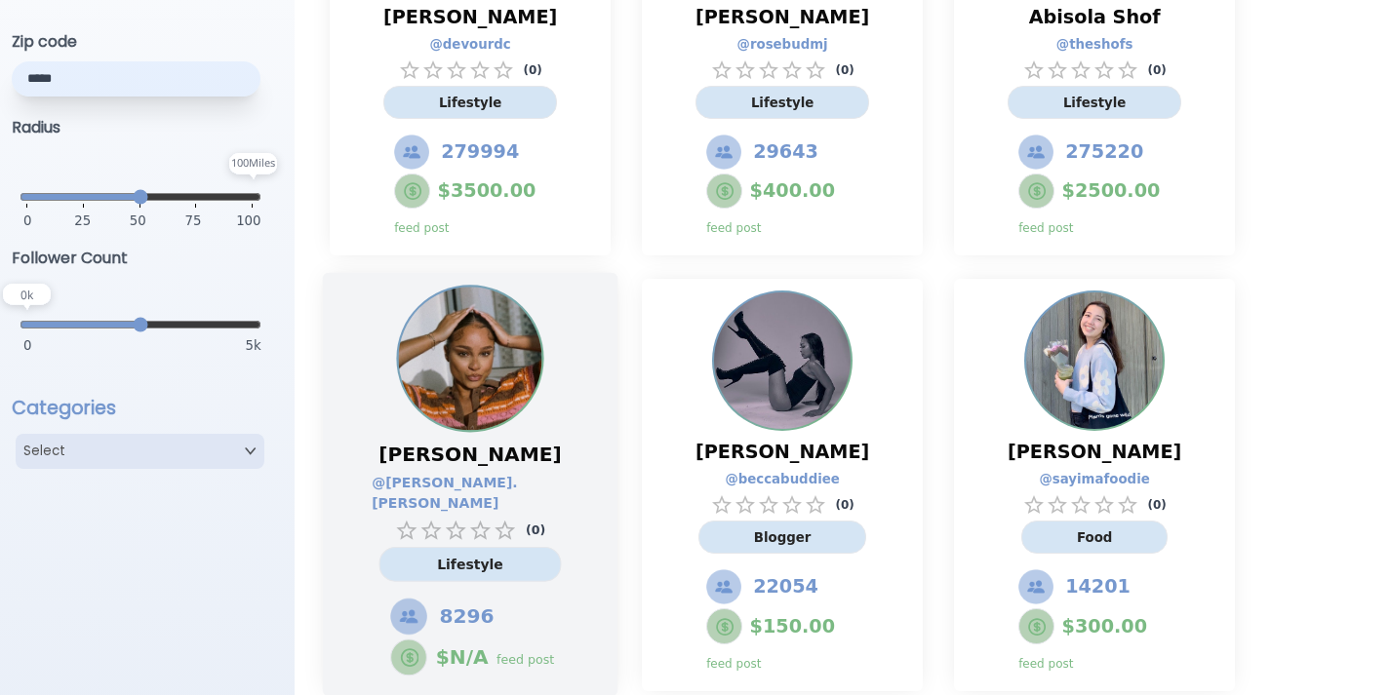
click at [520, 471] on div "Lori Allan @ lori.evelyn ( 0 ) Lifestyle 8296 $ N/A feed post" at bounding box center [470, 559] width 213 height 253
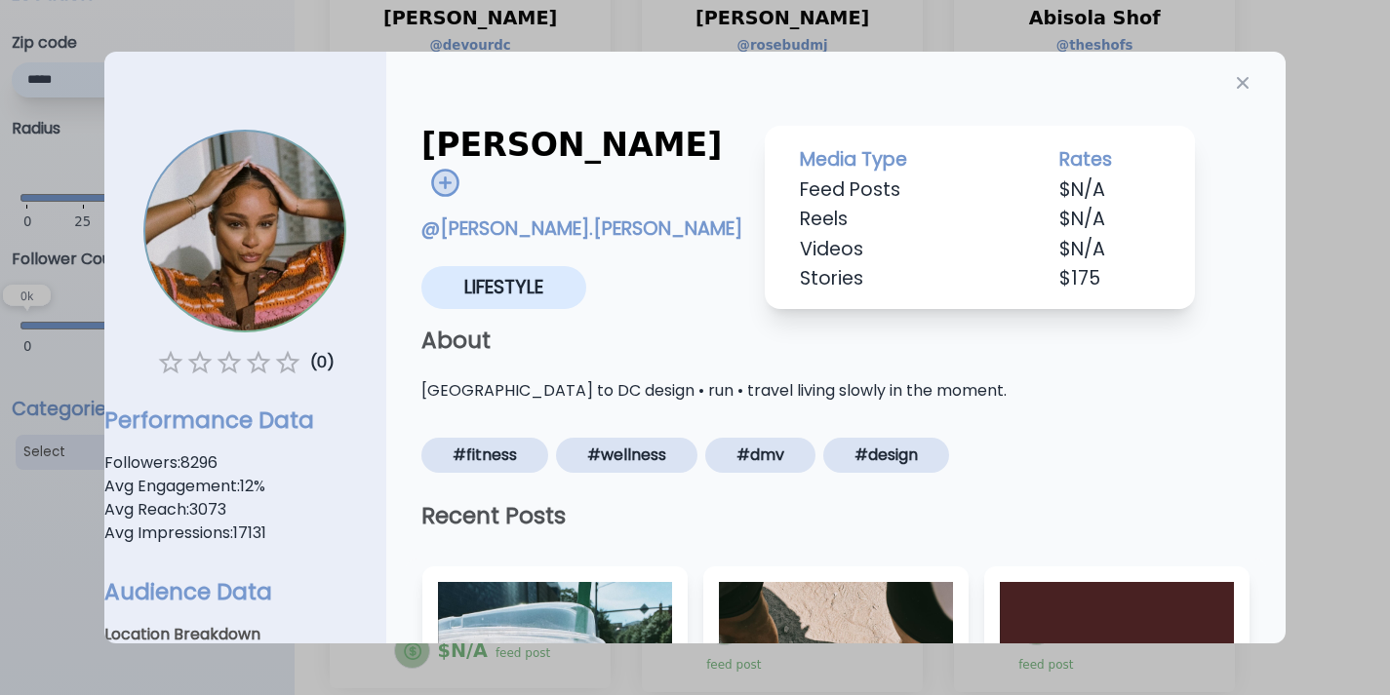
scroll to position [1, 0]
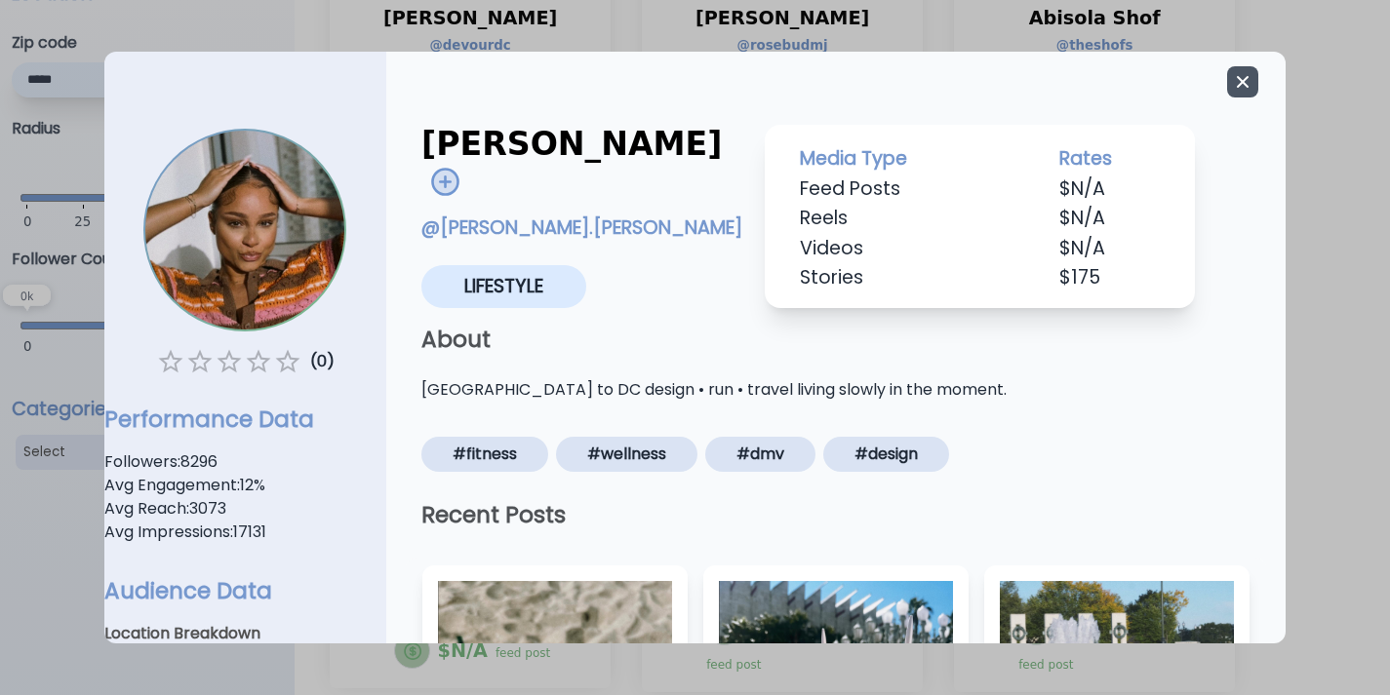
click at [1233, 88] on icon "button" at bounding box center [1243, 82] width 20 height 20
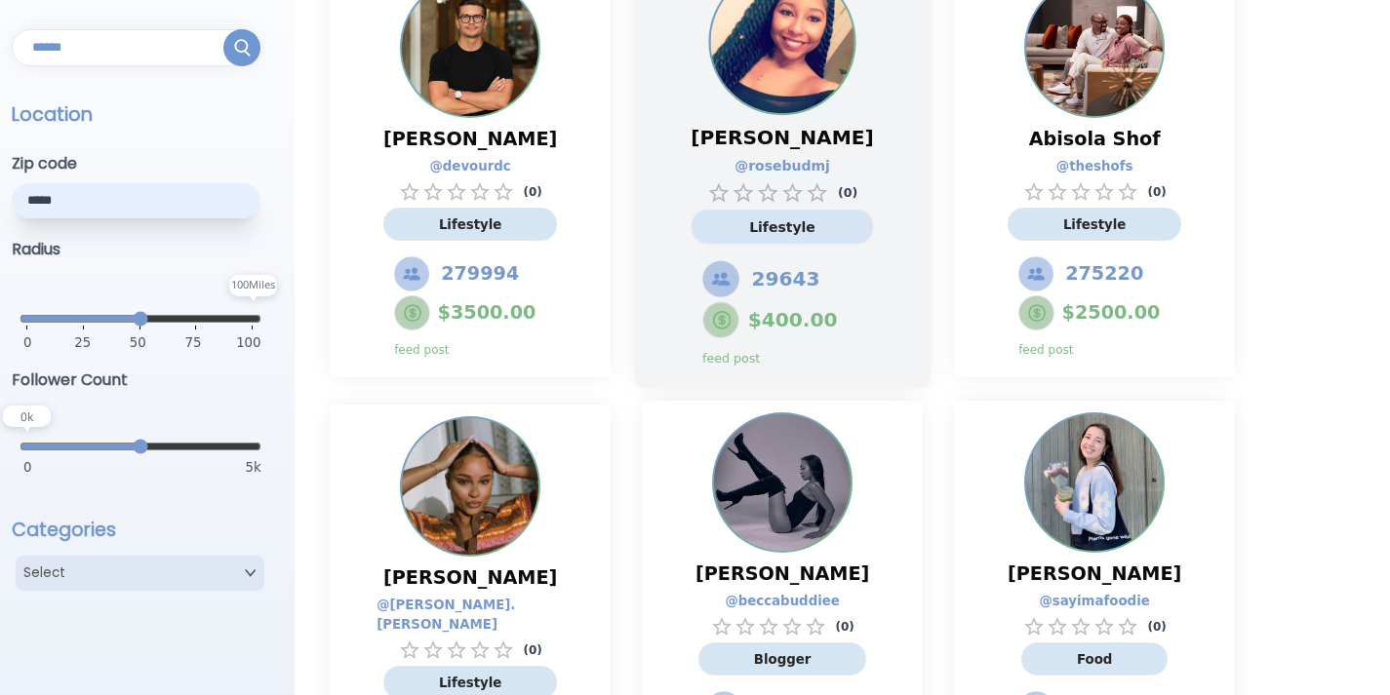
scroll to position [221, 0]
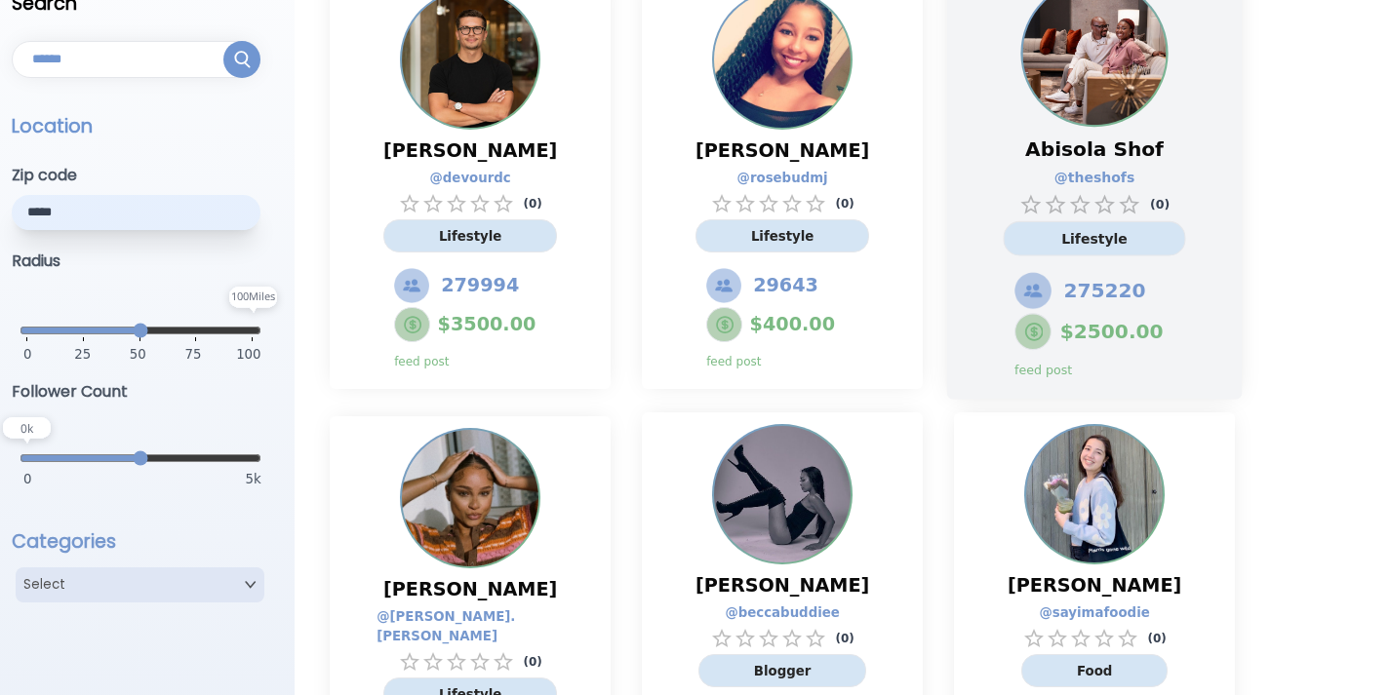
click at [1074, 309] on div "Abisola Shof @ theshofs ( 0 ) Lifestyle 275220 $ 2500.00 feed post" at bounding box center [1094, 257] width 213 height 260
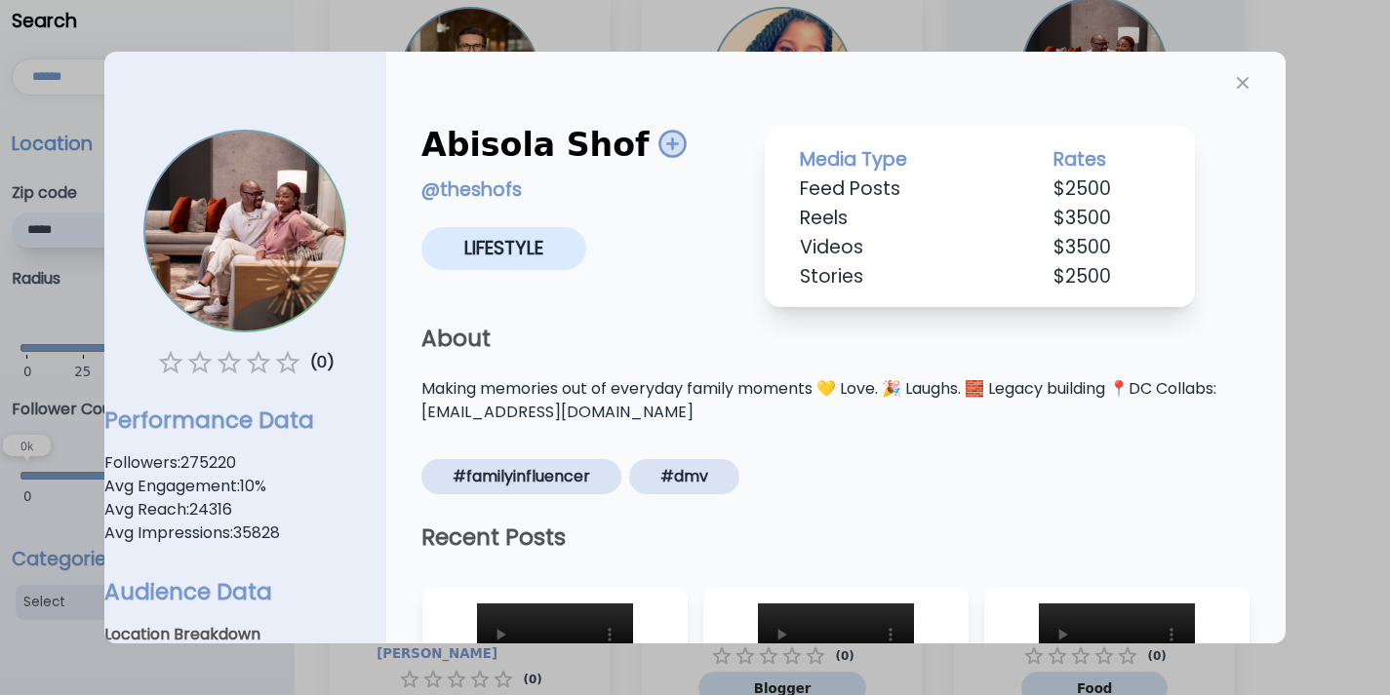
scroll to position [202, 0]
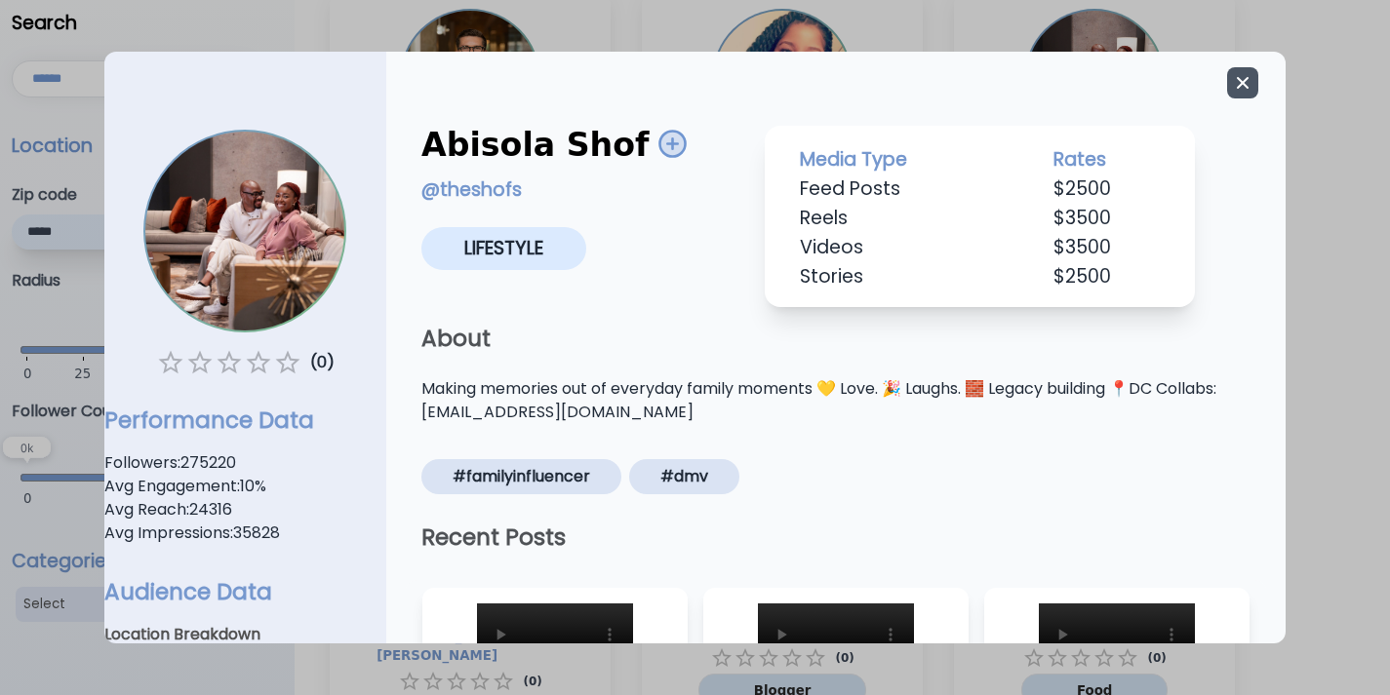
click at [1233, 82] on icon "button" at bounding box center [1243, 83] width 20 height 20
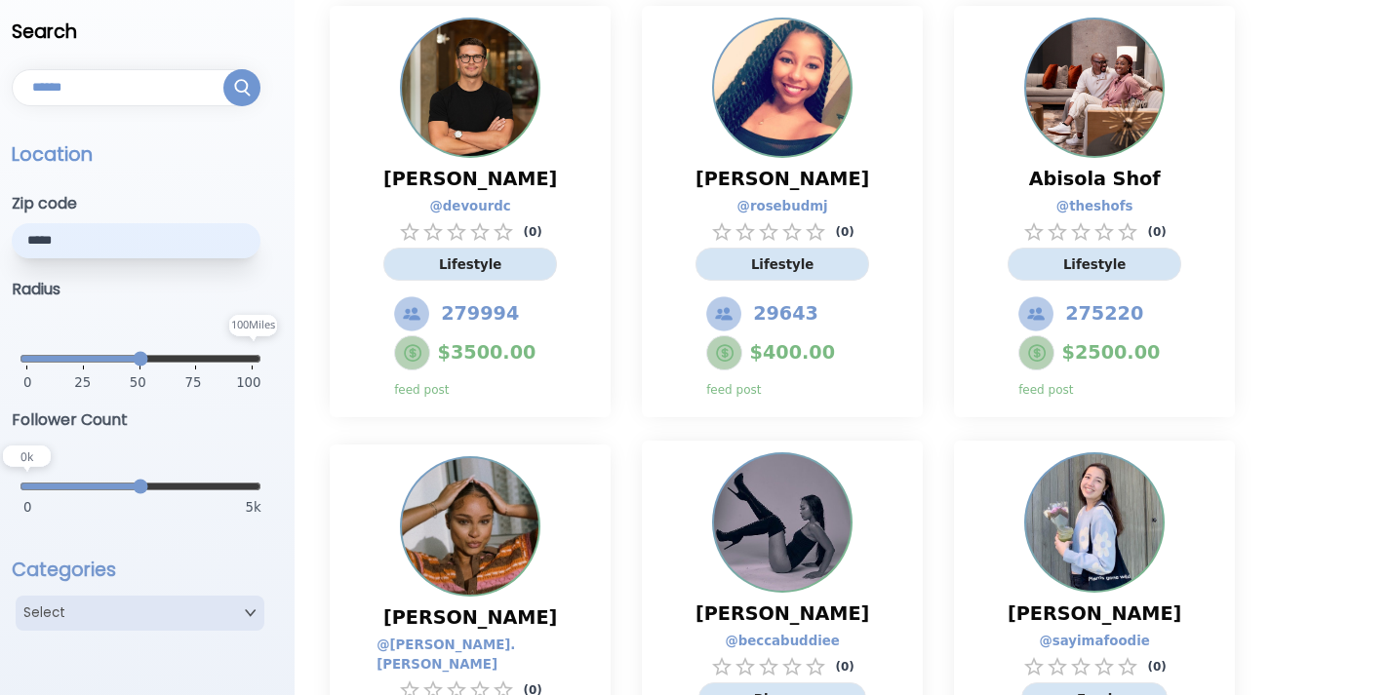
scroll to position [192, 0]
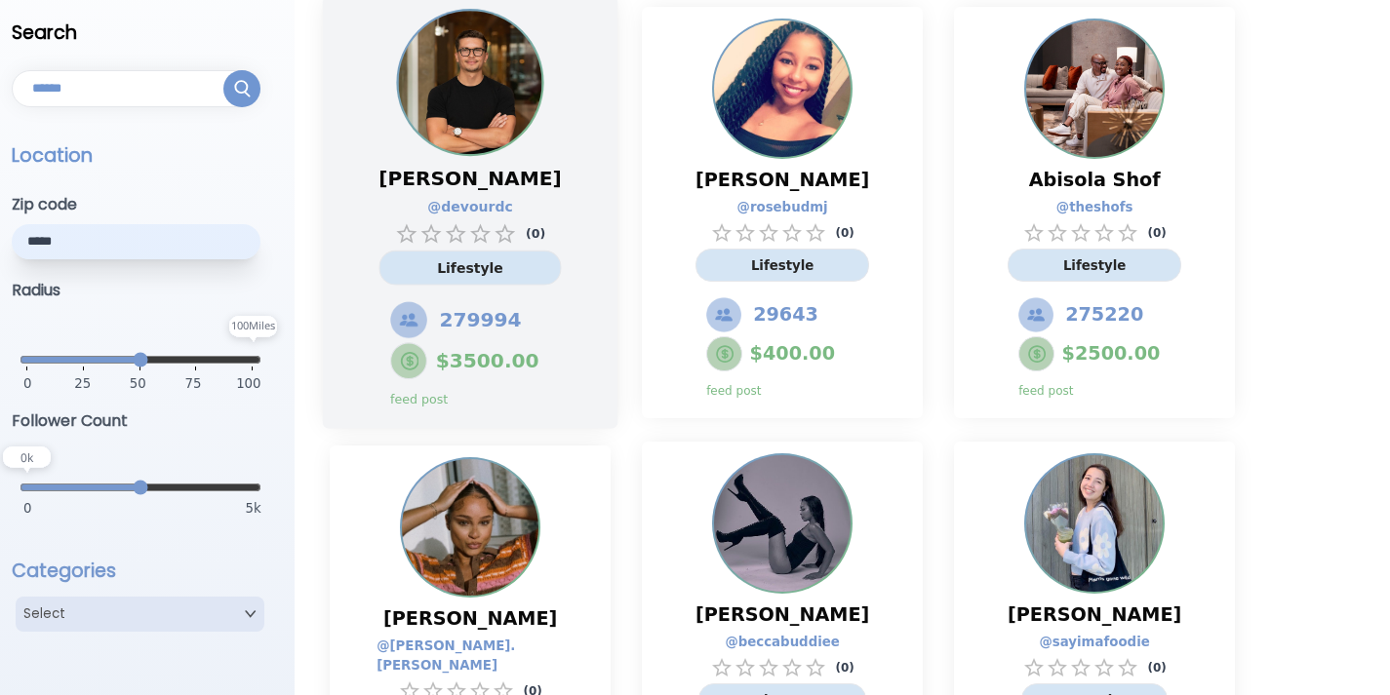
click at [540, 348] on div "$ 3500.00 feed post" at bounding box center [488, 375] width 197 height 66
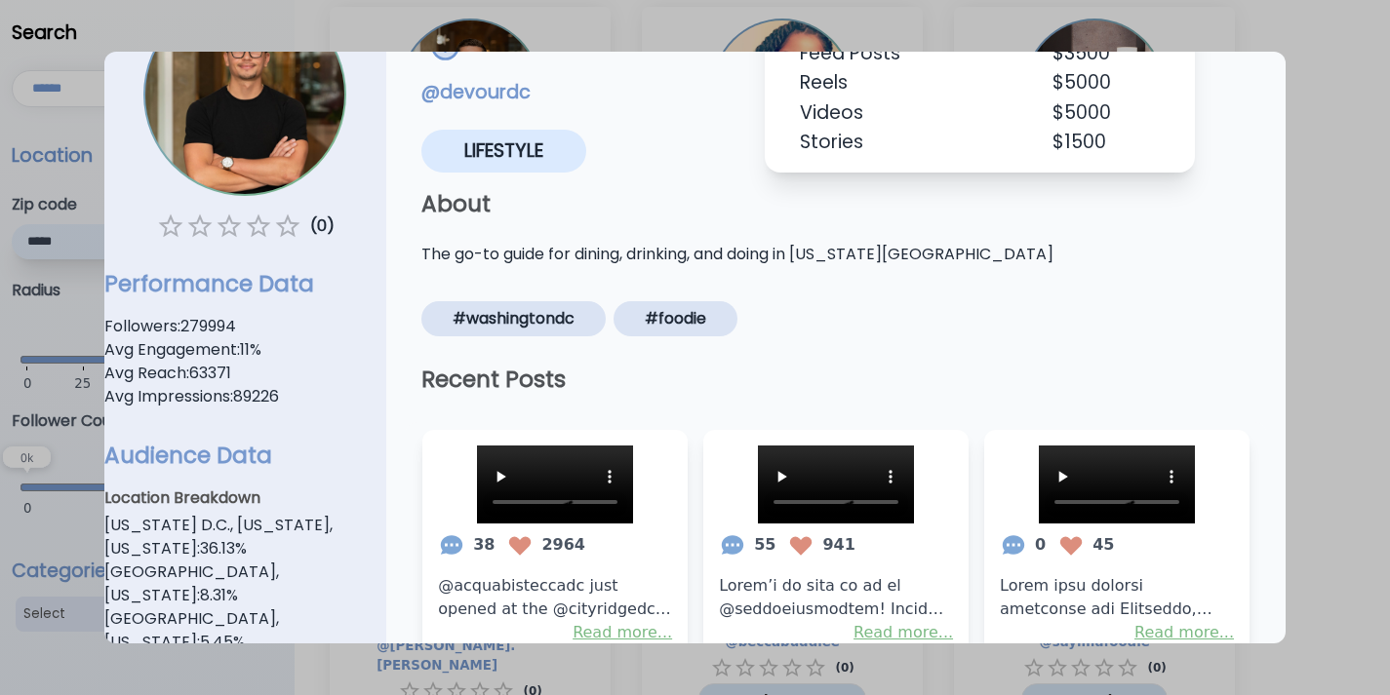
scroll to position [0, 0]
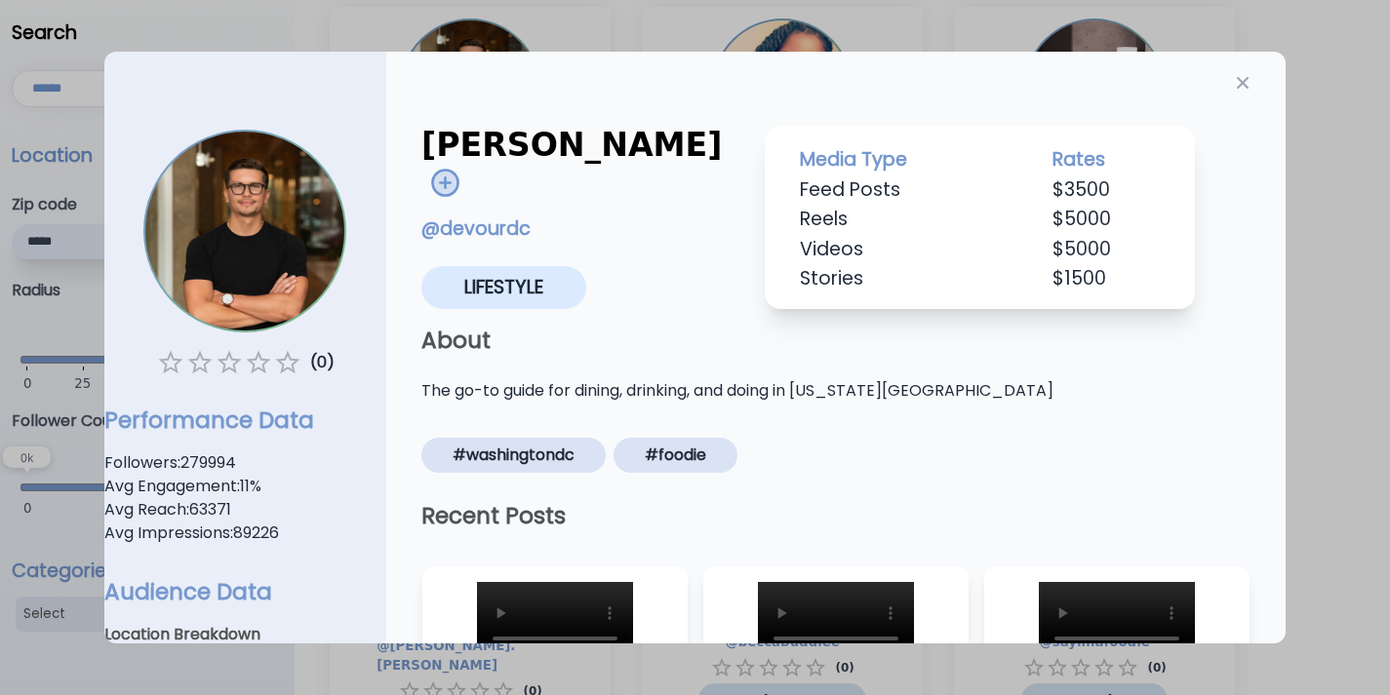
click at [460, 168] on img at bounding box center [445, 183] width 30 height 30
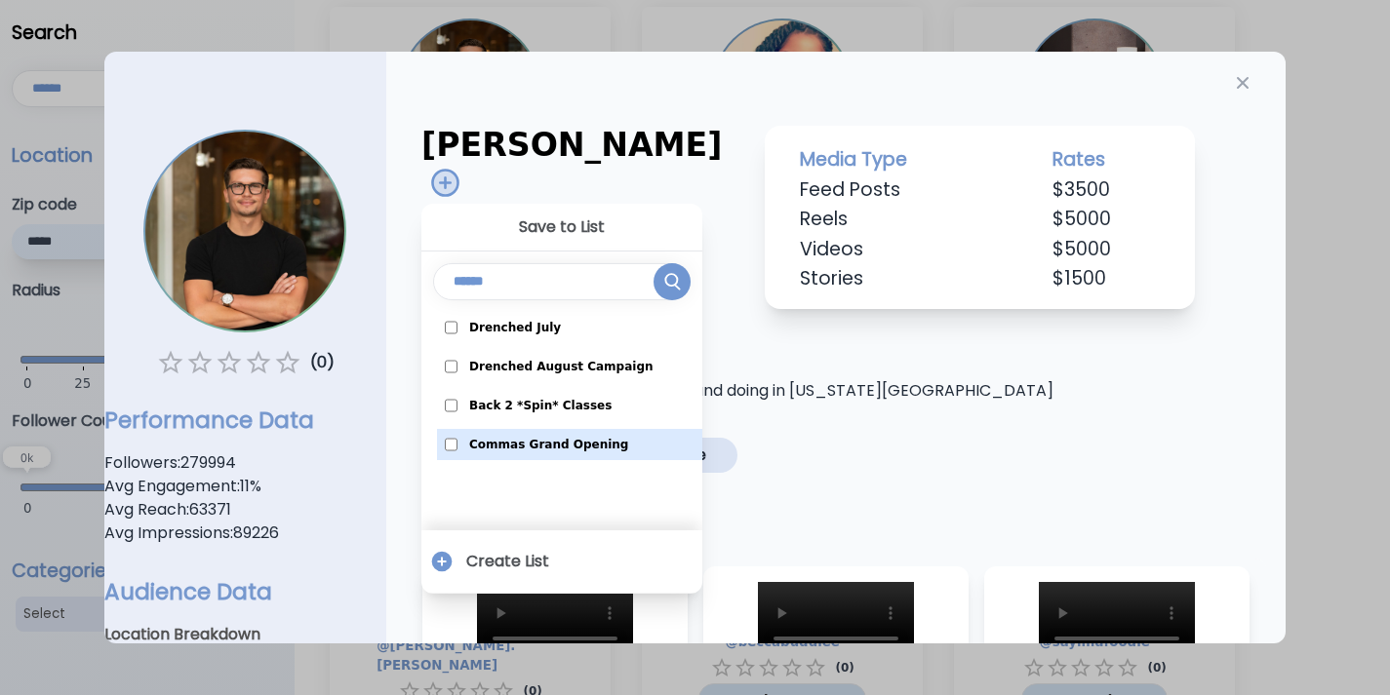
click at [531, 437] on span "Commas Grand Opening" at bounding box center [548, 445] width 159 height 16
click at [1233, 86] on icon "button" at bounding box center [1243, 83] width 20 height 20
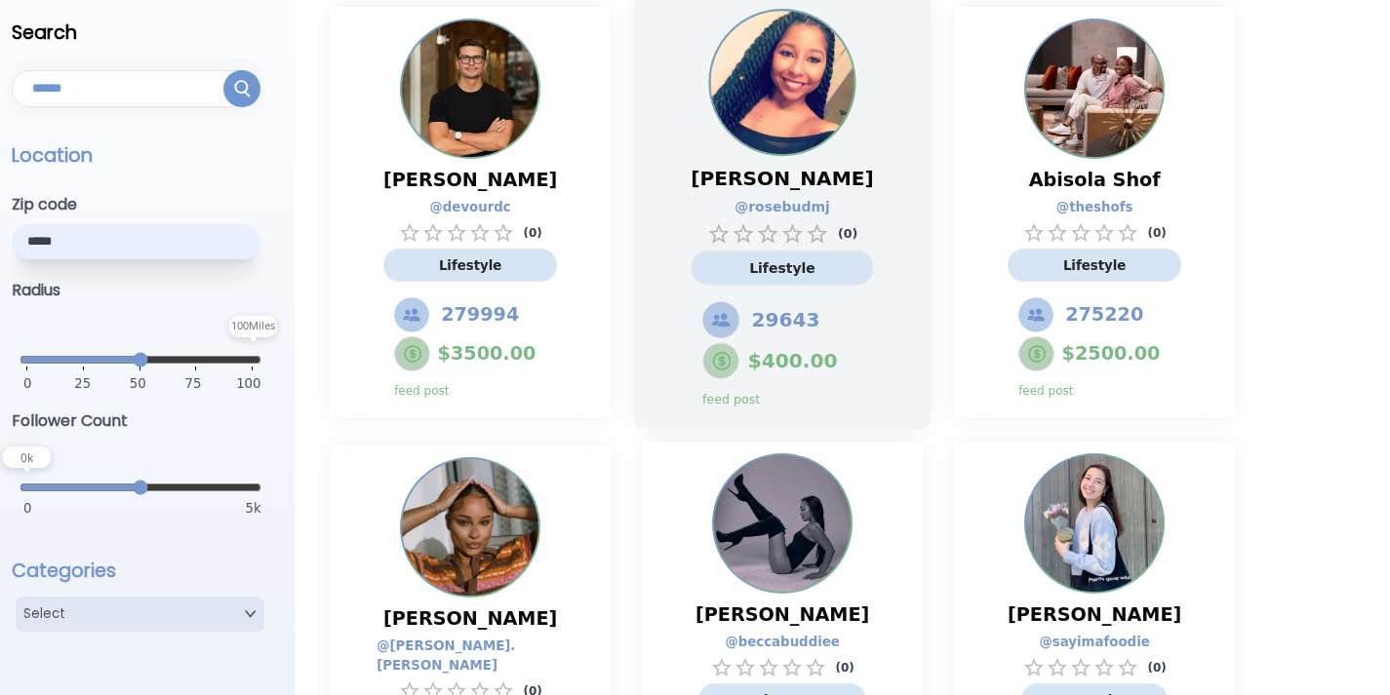
click at [851, 316] on div "29643" at bounding box center [800, 319] width 197 height 37
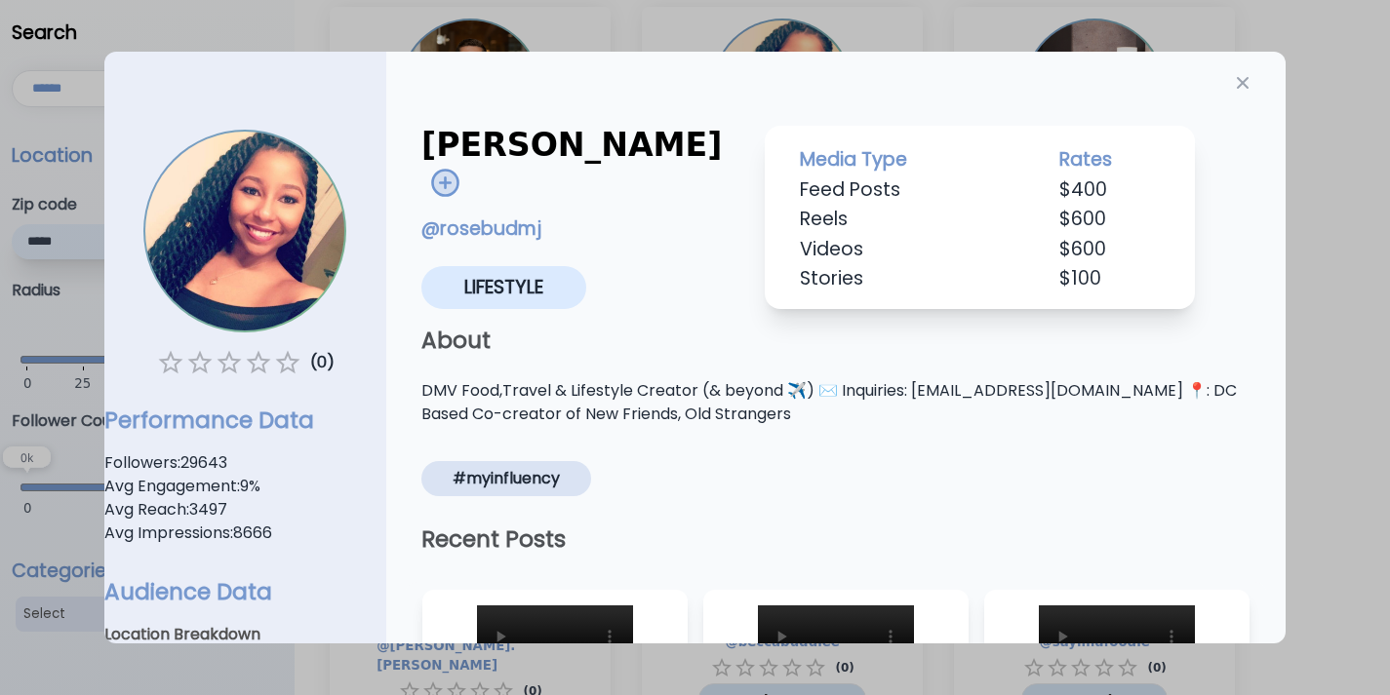
click at [460, 168] on img at bounding box center [445, 183] width 30 height 30
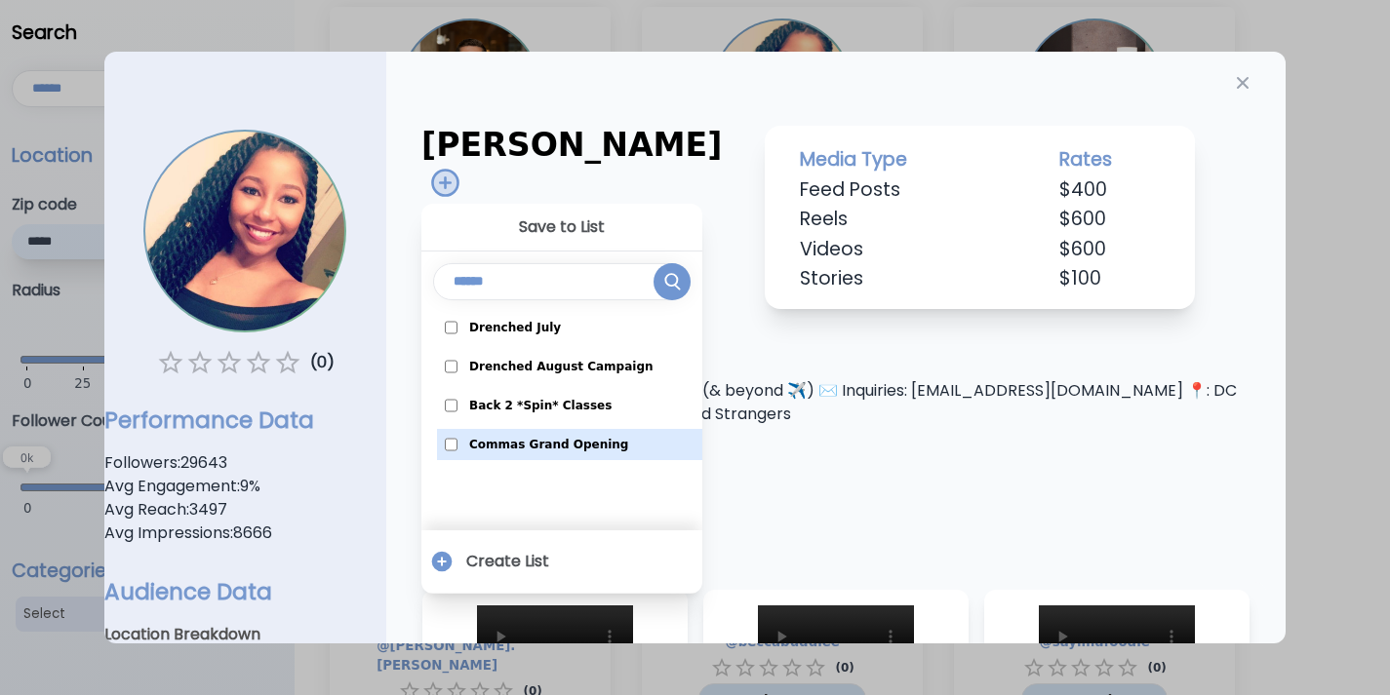
click at [611, 429] on label "Commas Grand Opening" at bounding box center [569, 444] width 265 height 31
click at [1233, 86] on icon "button" at bounding box center [1243, 83] width 20 height 20
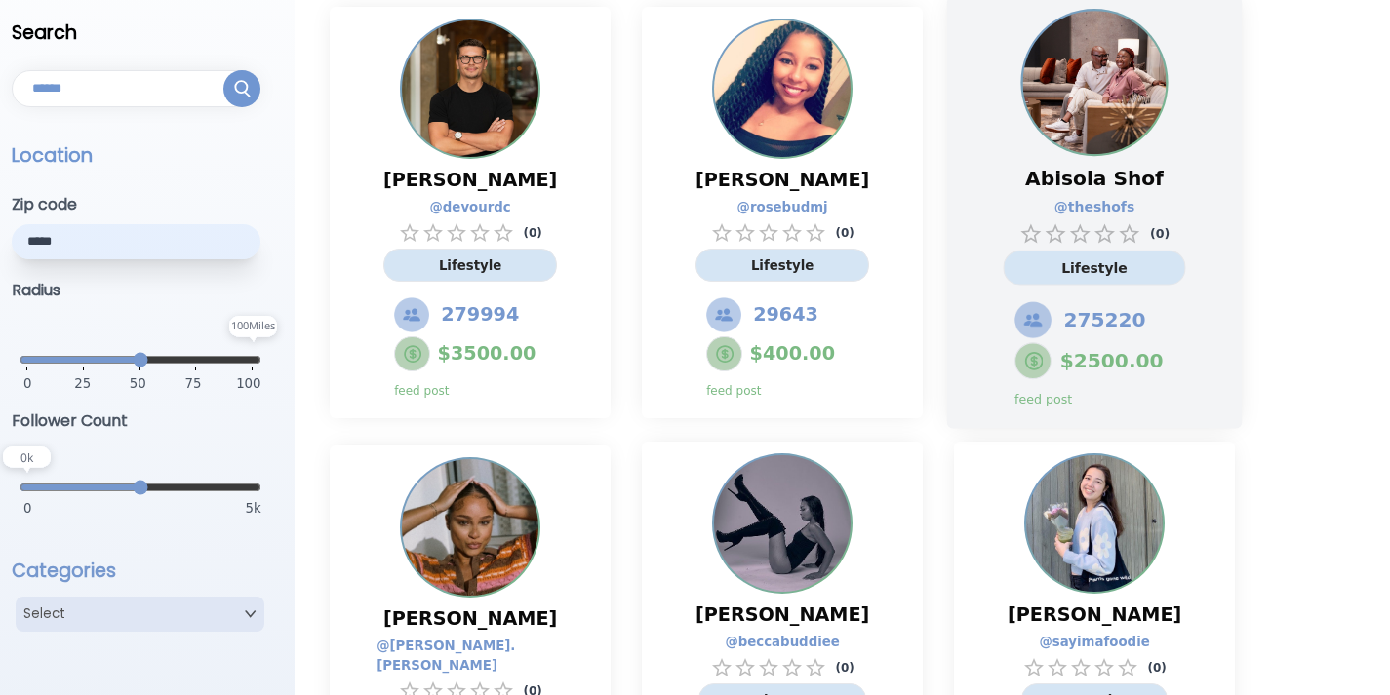
click at [1111, 329] on span "275220" at bounding box center [1105, 320] width 82 height 28
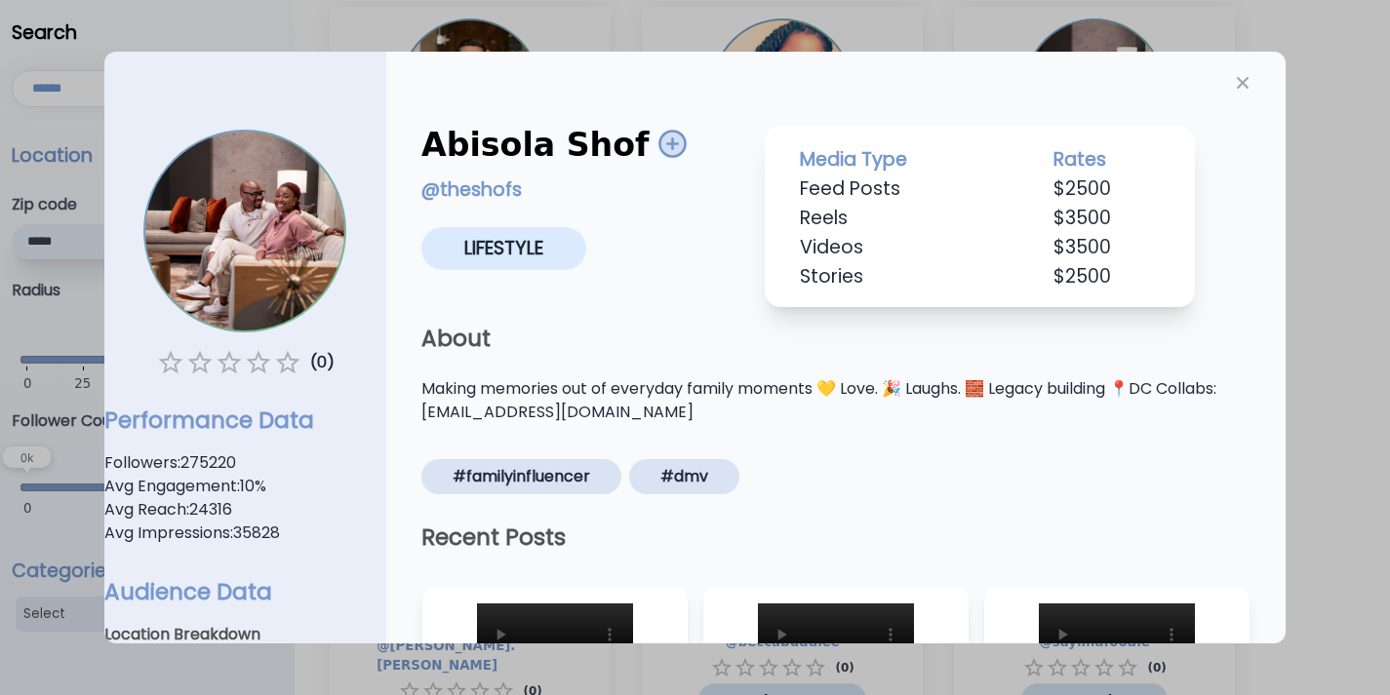
click at [657, 151] on img at bounding box center [672, 144] width 30 height 30
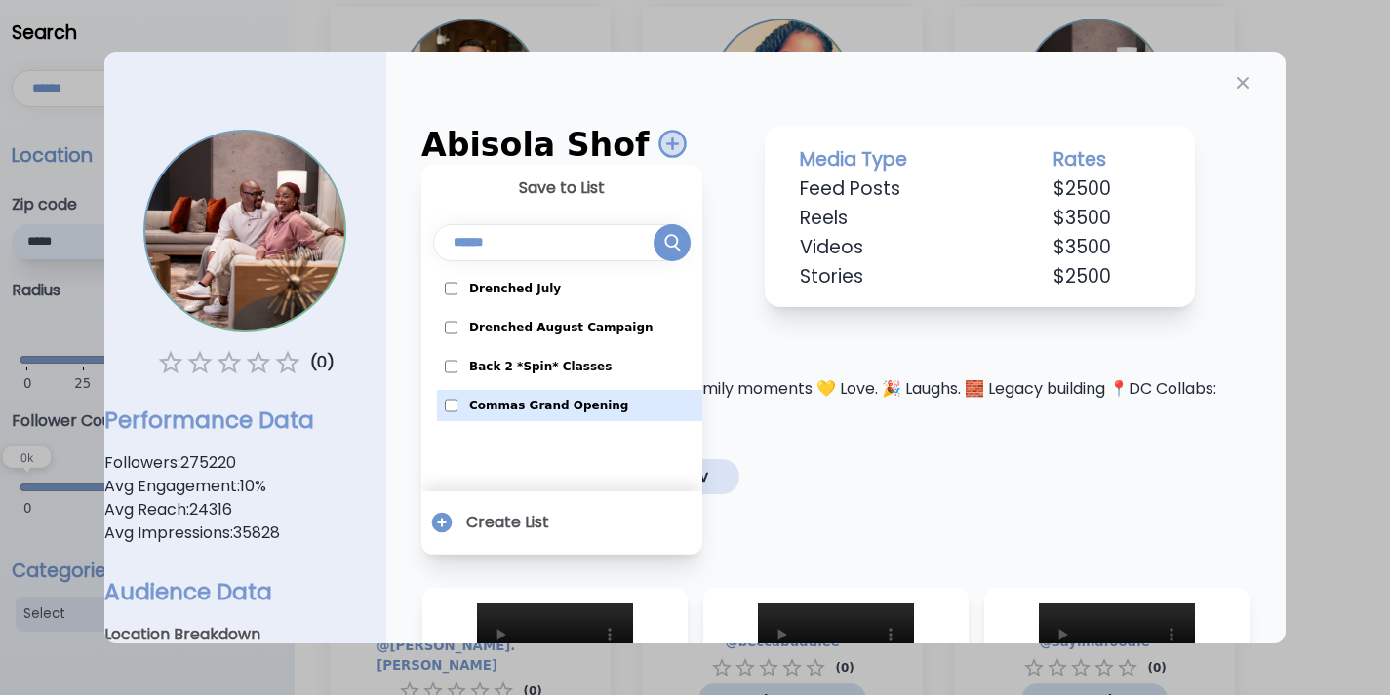
click at [574, 401] on span "Commas Grand Opening" at bounding box center [548, 406] width 159 height 16
click at [952, 376] on div "Abisola Shof Save to List Drenched July Drenched August Campaign Back 2 *Spin* …" at bounding box center [836, 282] width 860 height 423
click at [1233, 80] on icon "button" at bounding box center [1243, 83] width 20 height 20
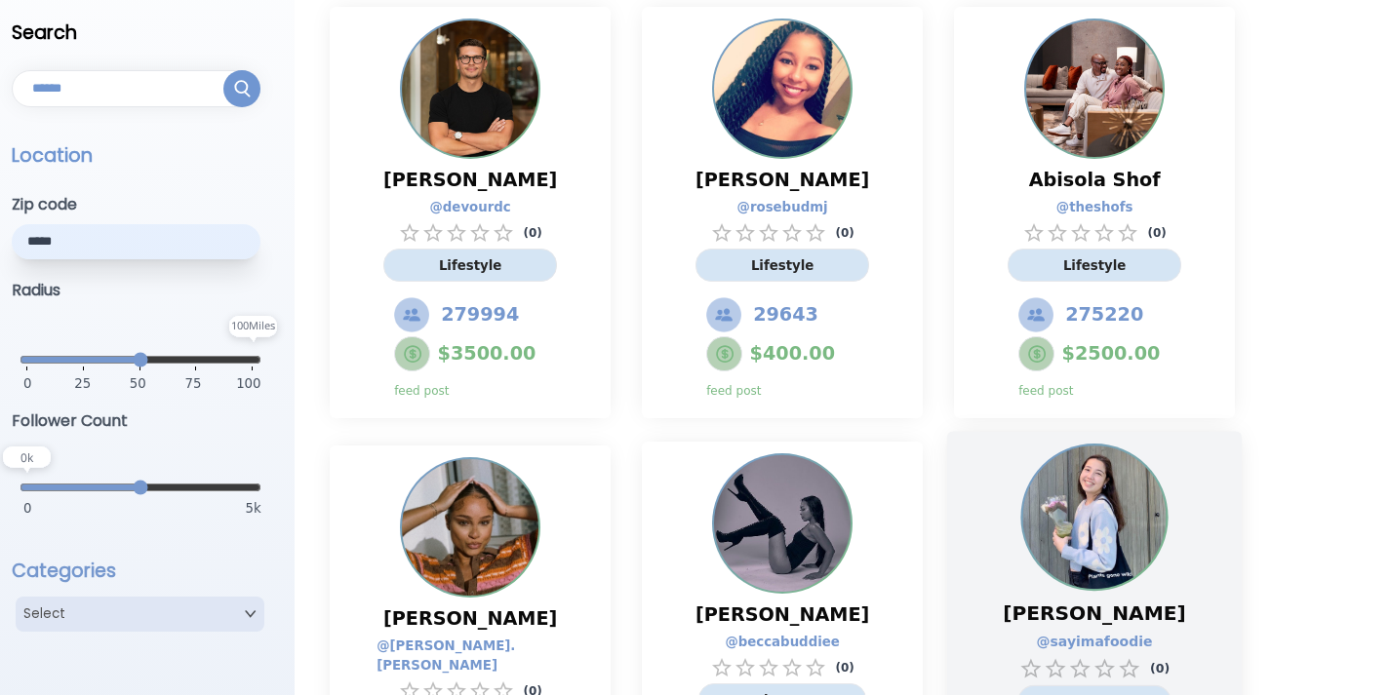
click at [1002, 532] on div "Megan Huff @ sayimafoodie ( 0 ) Food 14201 $ 300.00 feed post" at bounding box center [1094, 648] width 295 height 433
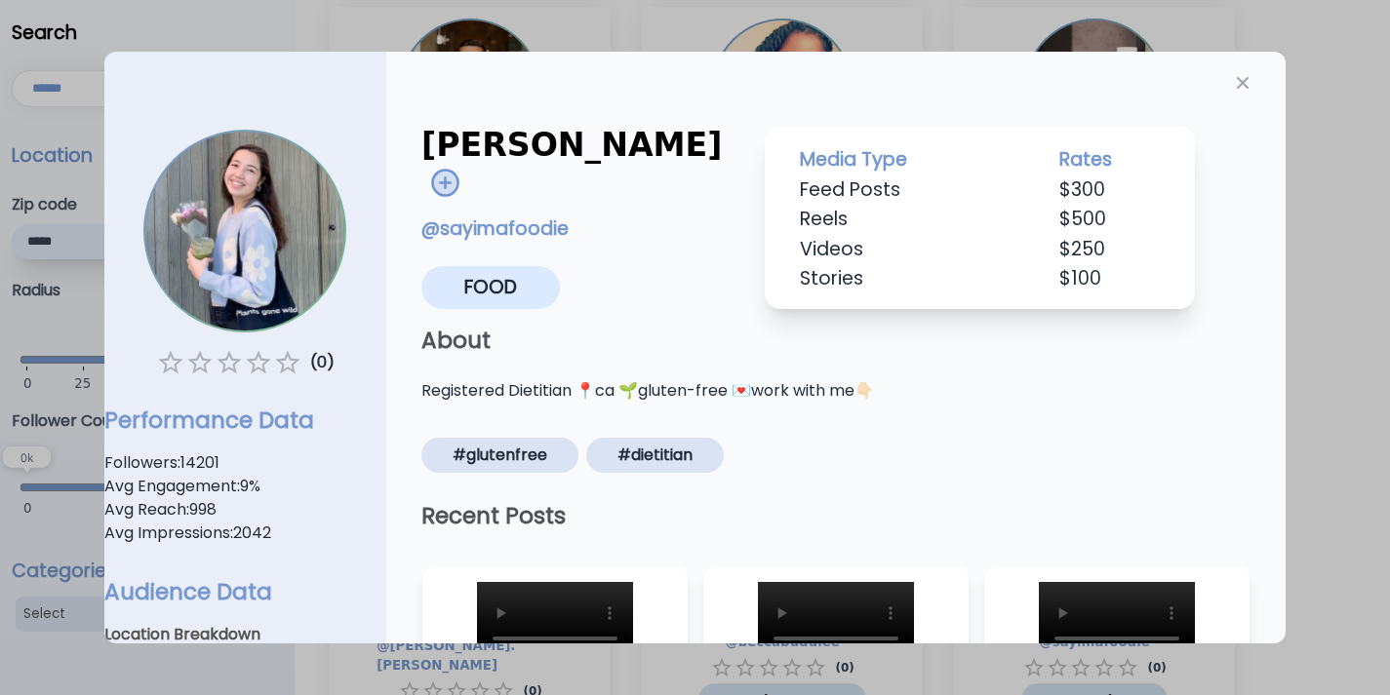
click at [460, 168] on img at bounding box center [445, 183] width 30 height 30
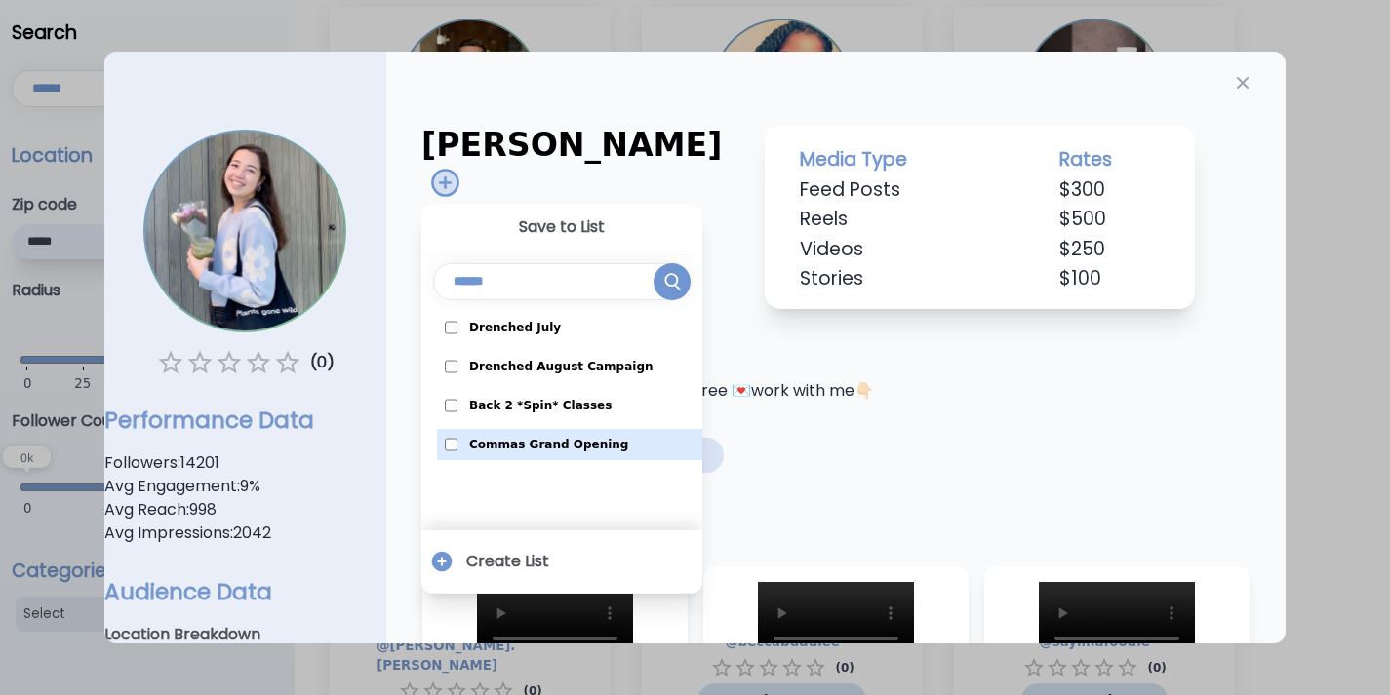
click at [579, 437] on span "Commas Grand Opening" at bounding box center [548, 445] width 159 height 16
click at [1240, 67] on div "**********" at bounding box center [835, 592] width 899 height 1081
click at [1238, 72] on button "button" at bounding box center [1242, 82] width 31 height 31
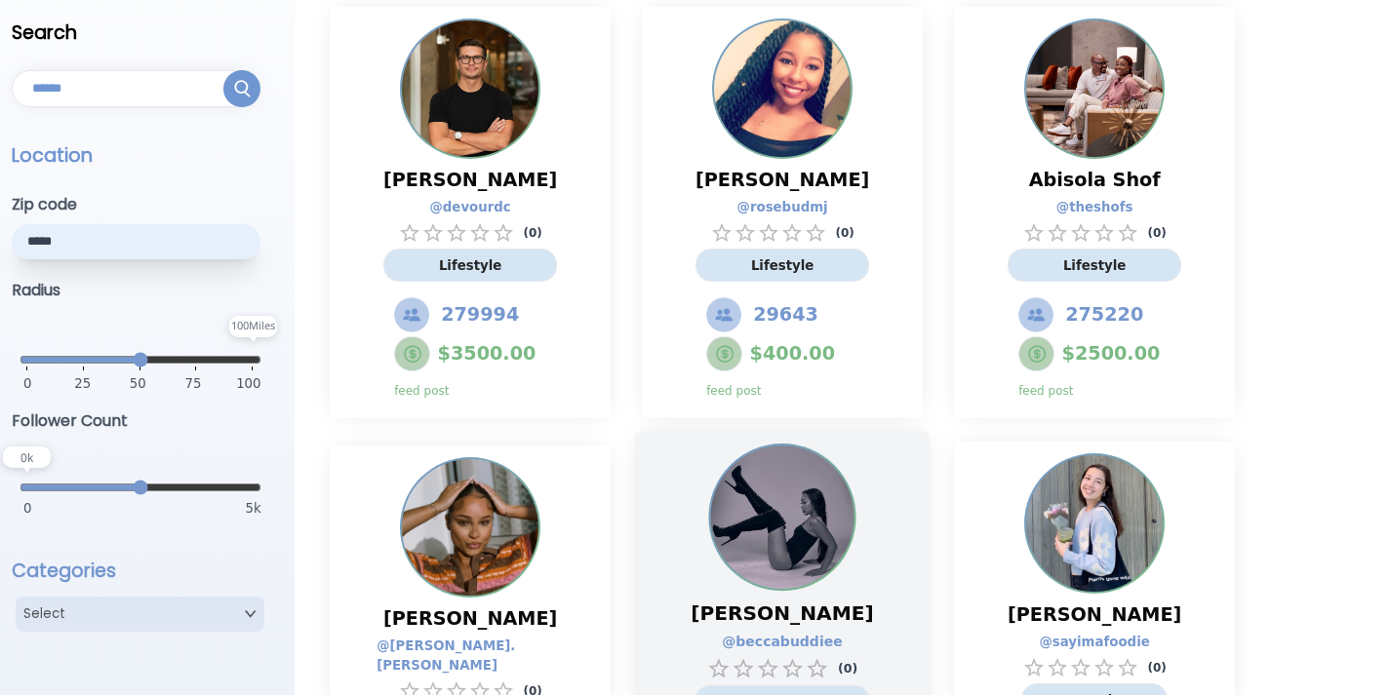
click at [776, 615] on span "Rebecca Hopson" at bounding box center [781, 614] width 182 height 28
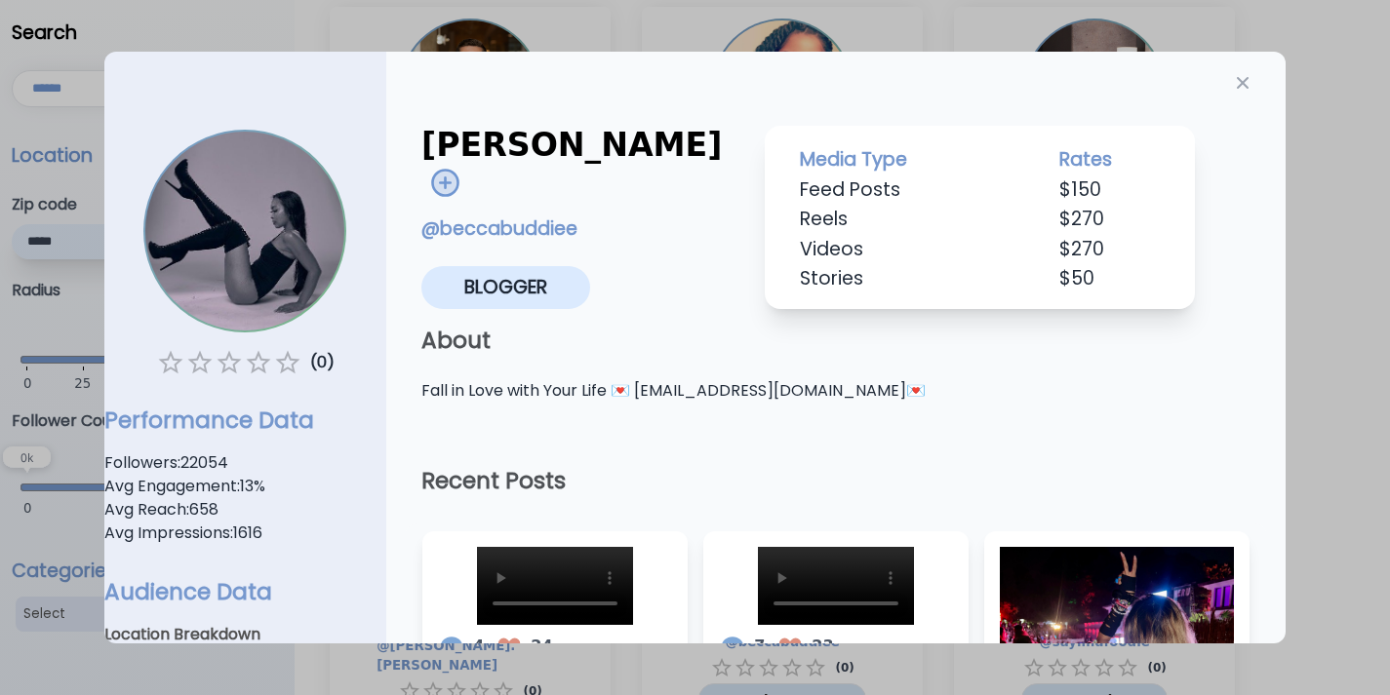
click at [460, 168] on img at bounding box center [445, 183] width 30 height 30
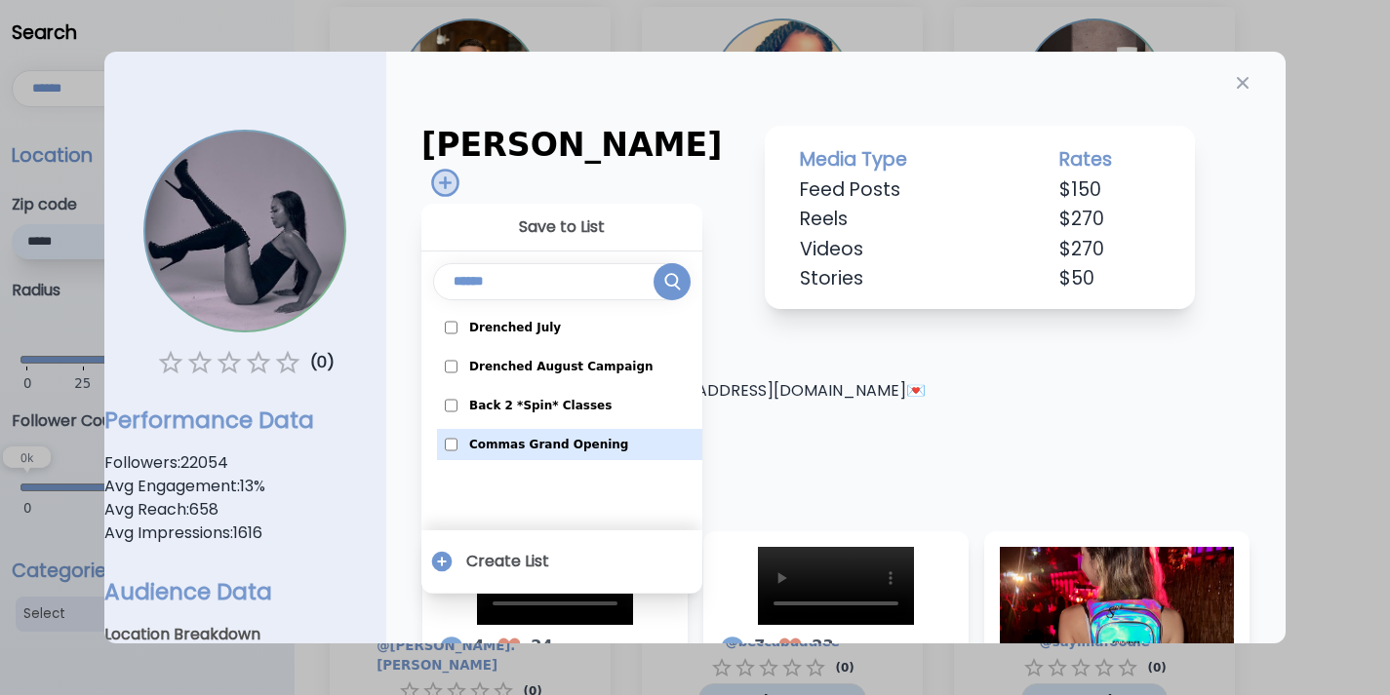
click at [597, 429] on label "Commas Grand Opening" at bounding box center [569, 444] width 265 height 31
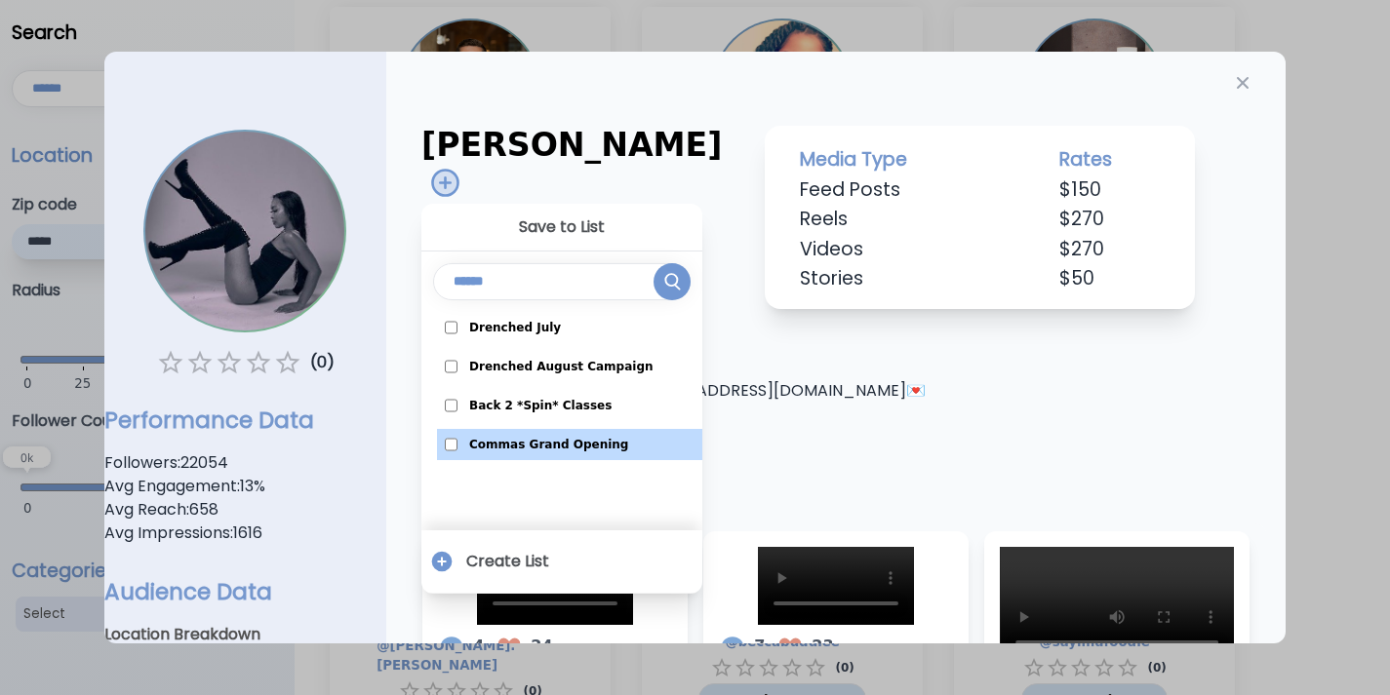
click at [1210, 97] on div "Rebecca Hopson Save to List Drenched July Drenched August Campaign Back 2 *Spin…" at bounding box center [836, 254] width 860 height 367
click at [1233, 82] on icon "button" at bounding box center [1243, 83] width 20 height 20
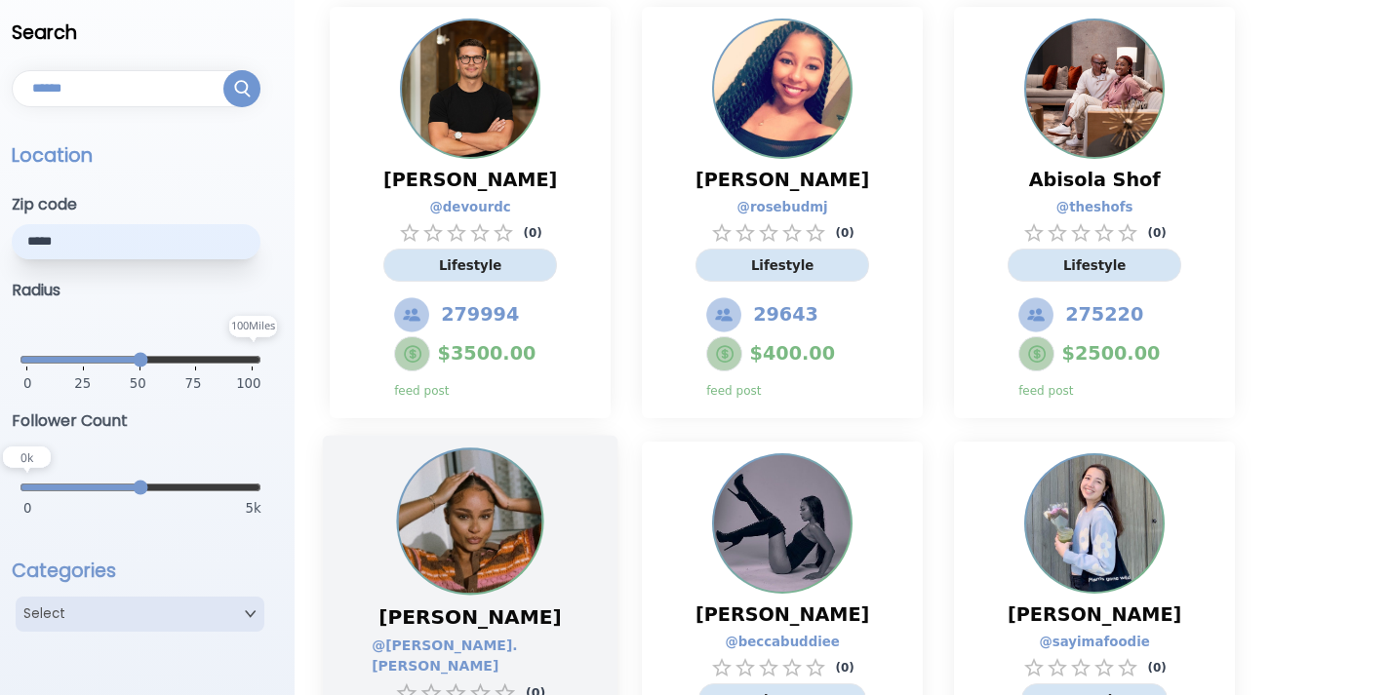
click at [538, 573] on div at bounding box center [470, 522] width 147 height 147
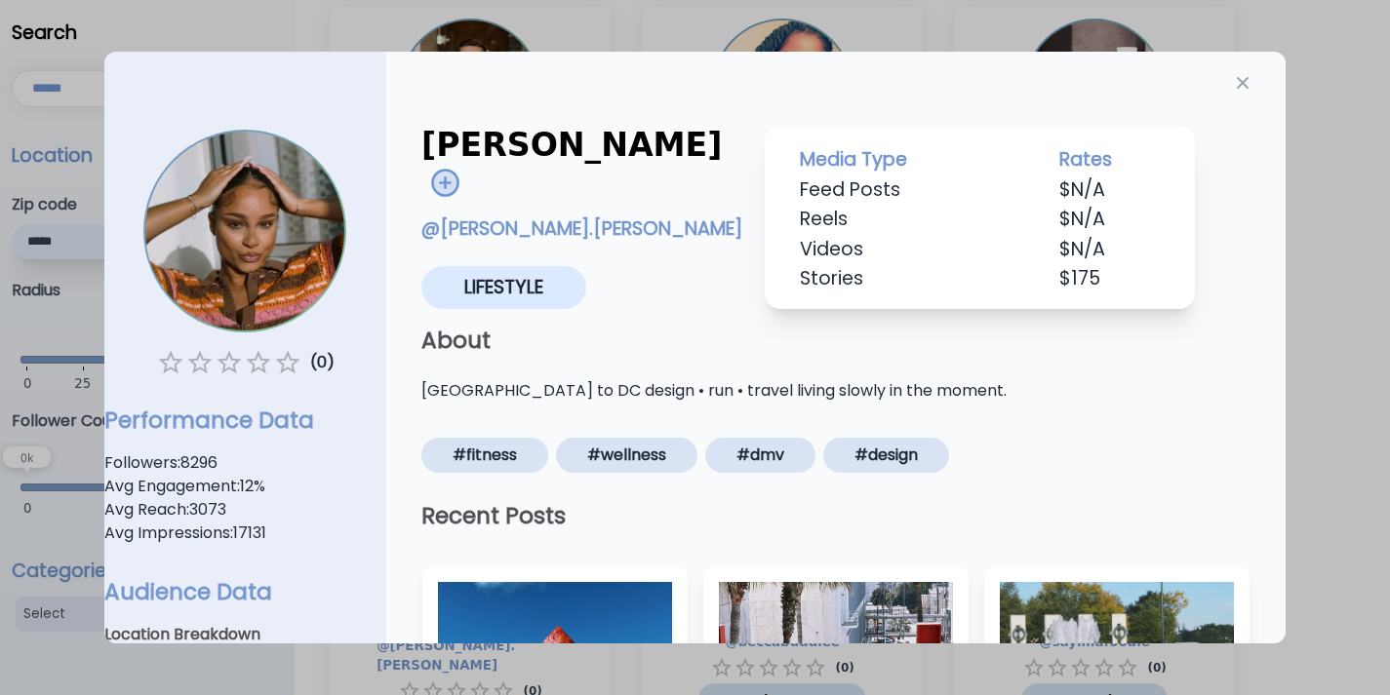
click at [460, 168] on img at bounding box center [445, 183] width 30 height 30
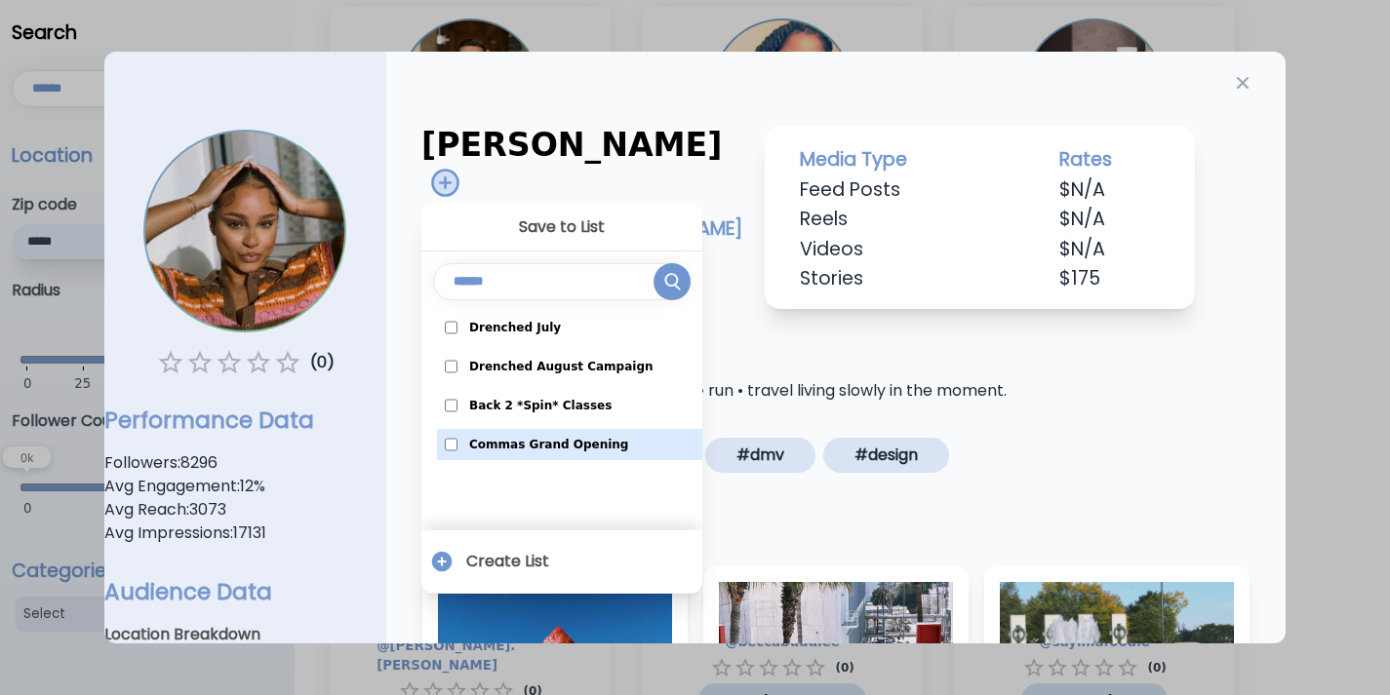
click at [600, 437] on span "Commas Grand Opening" at bounding box center [548, 445] width 159 height 16
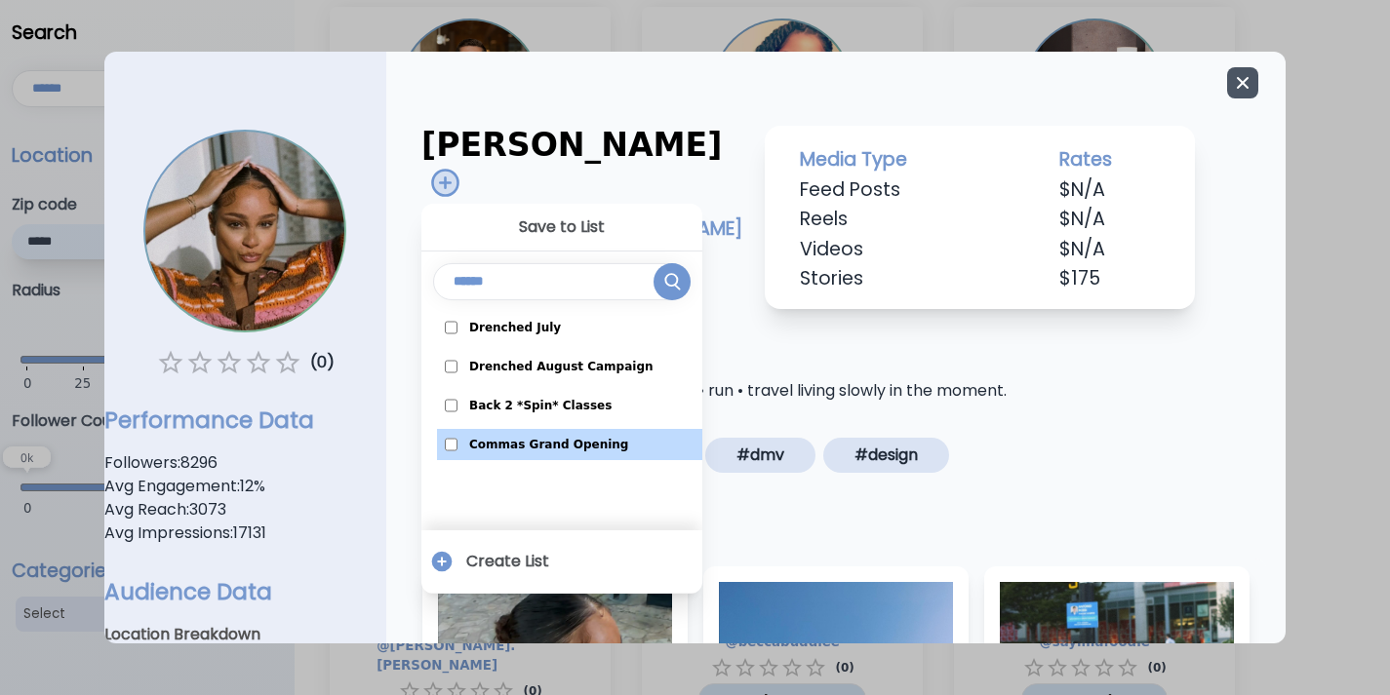
click at [1233, 83] on icon "button" at bounding box center [1243, 83] width 20 height 20
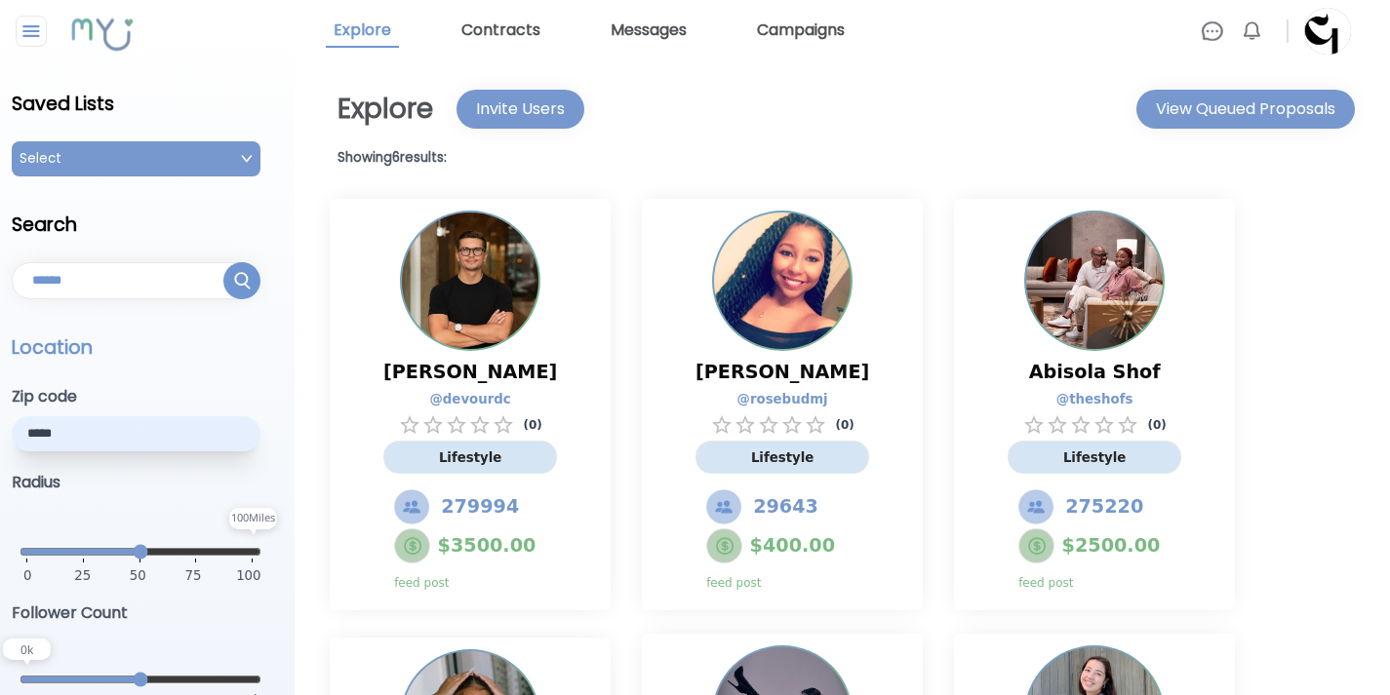
click at [237, 163] on div "Select" at bounding box center [136, 158] width 249 height 35
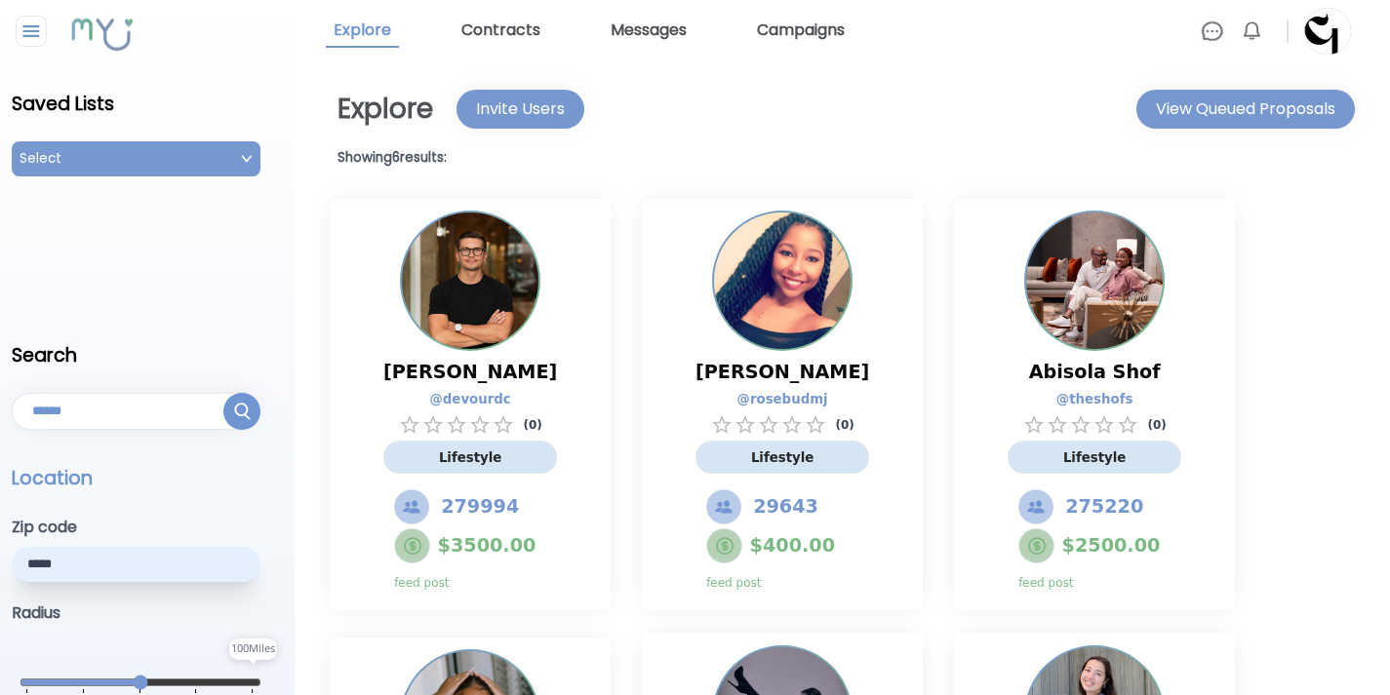
click at [236, 163] on div "Select" at bounding box center [136, 158] width 249 height 35
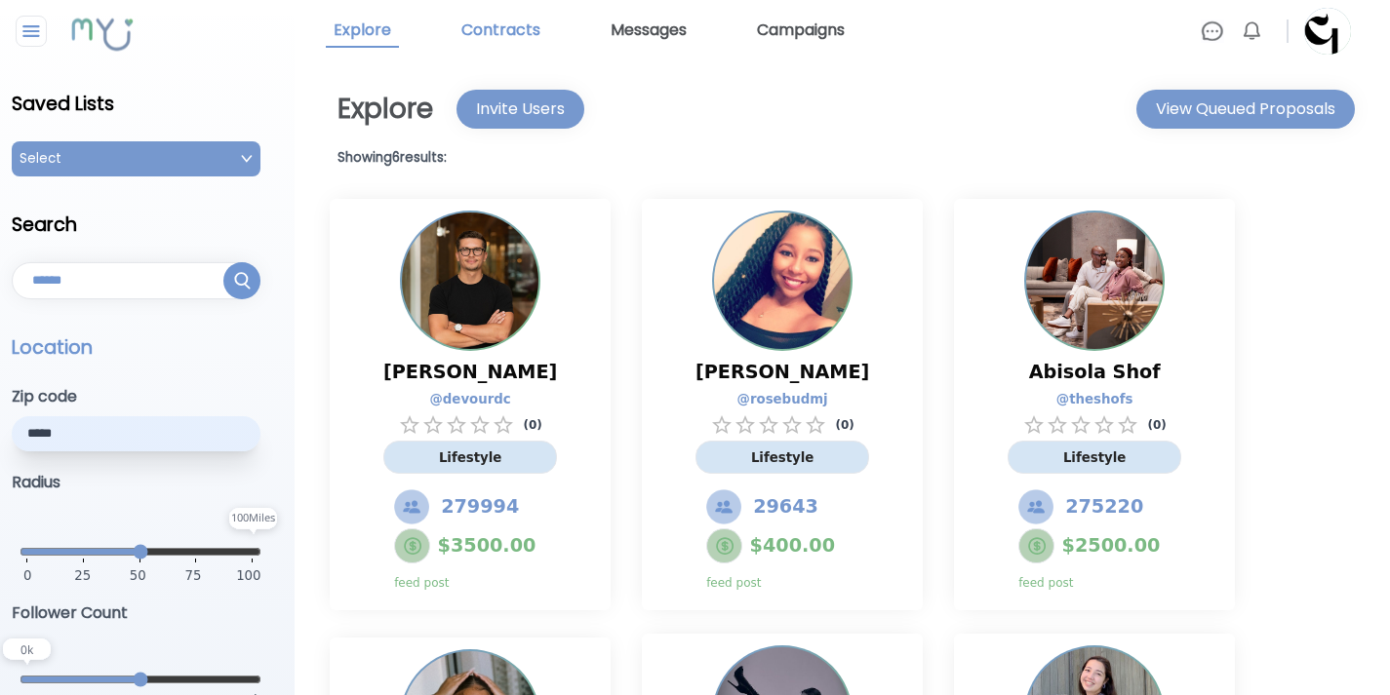
click at [491, 35] on link "Contracts" at bounding box center [500, 31] width 95 height 33
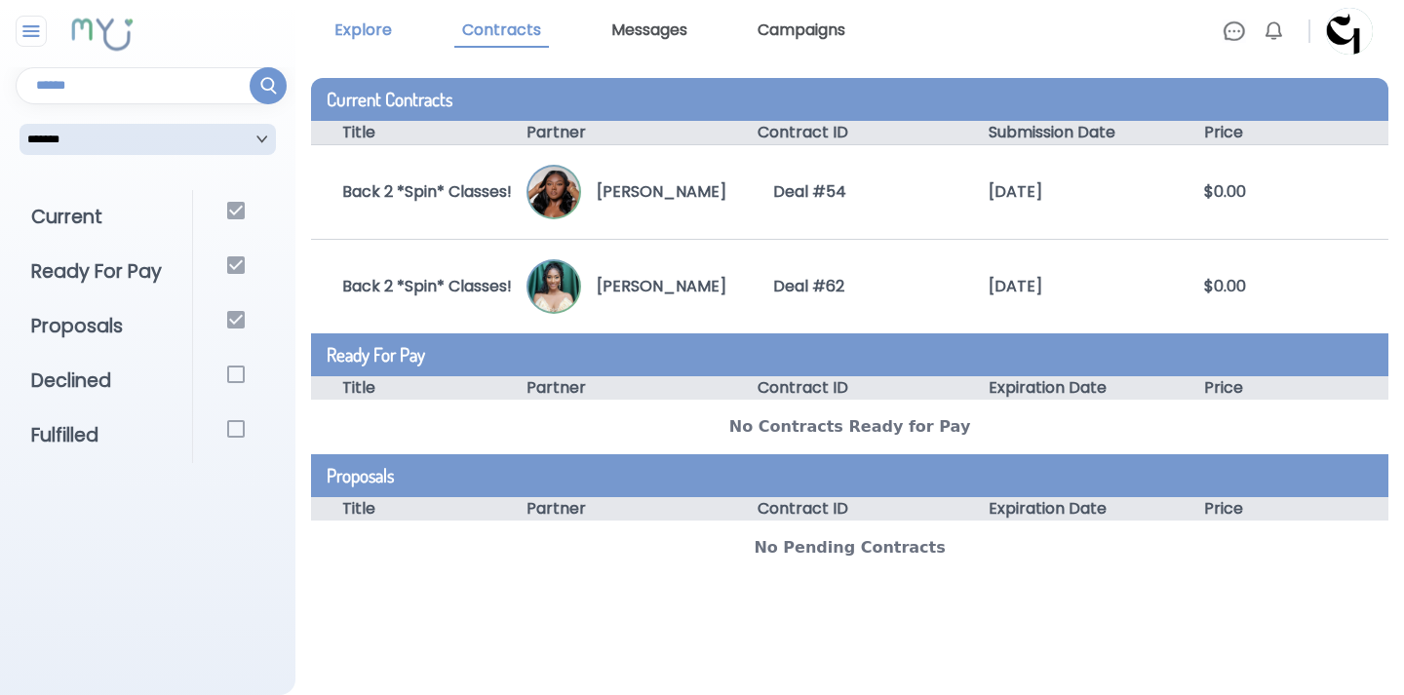
click at [372, 29] on link "Explore" at bounding box center [363, 31] width 73 height 33
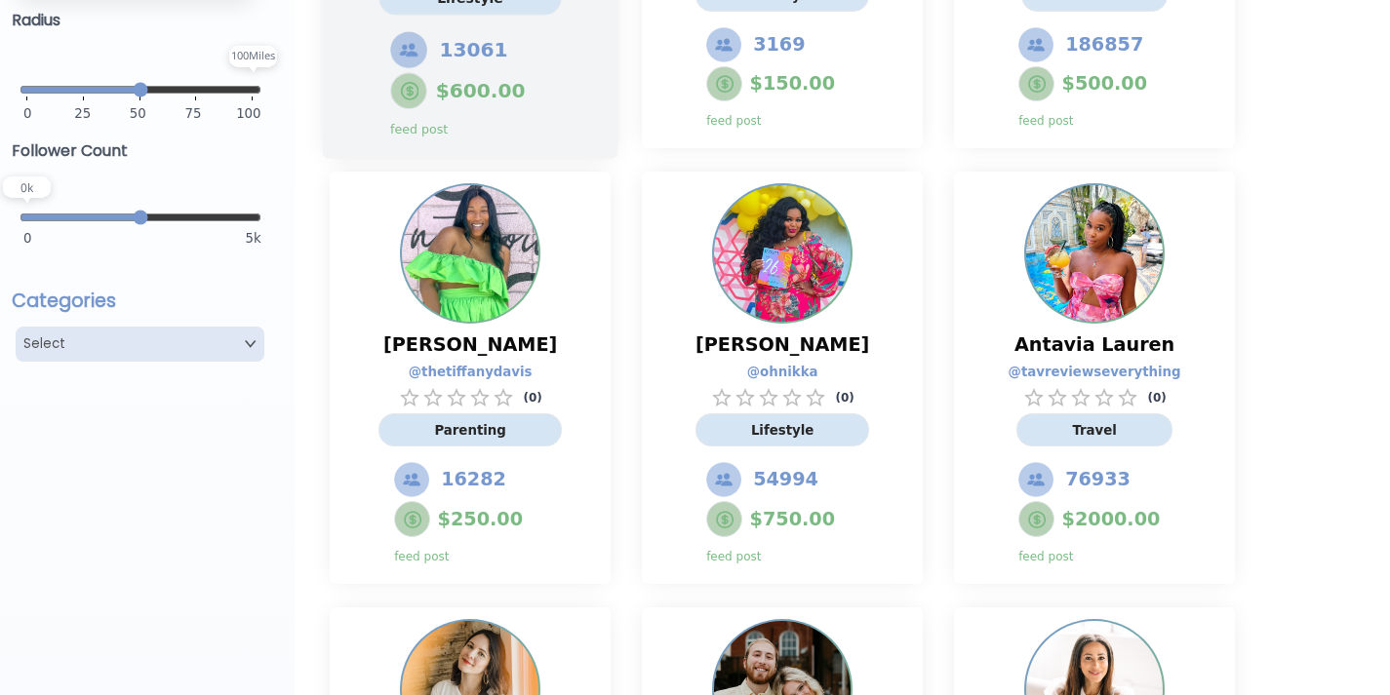
scroll to position [461, 0]
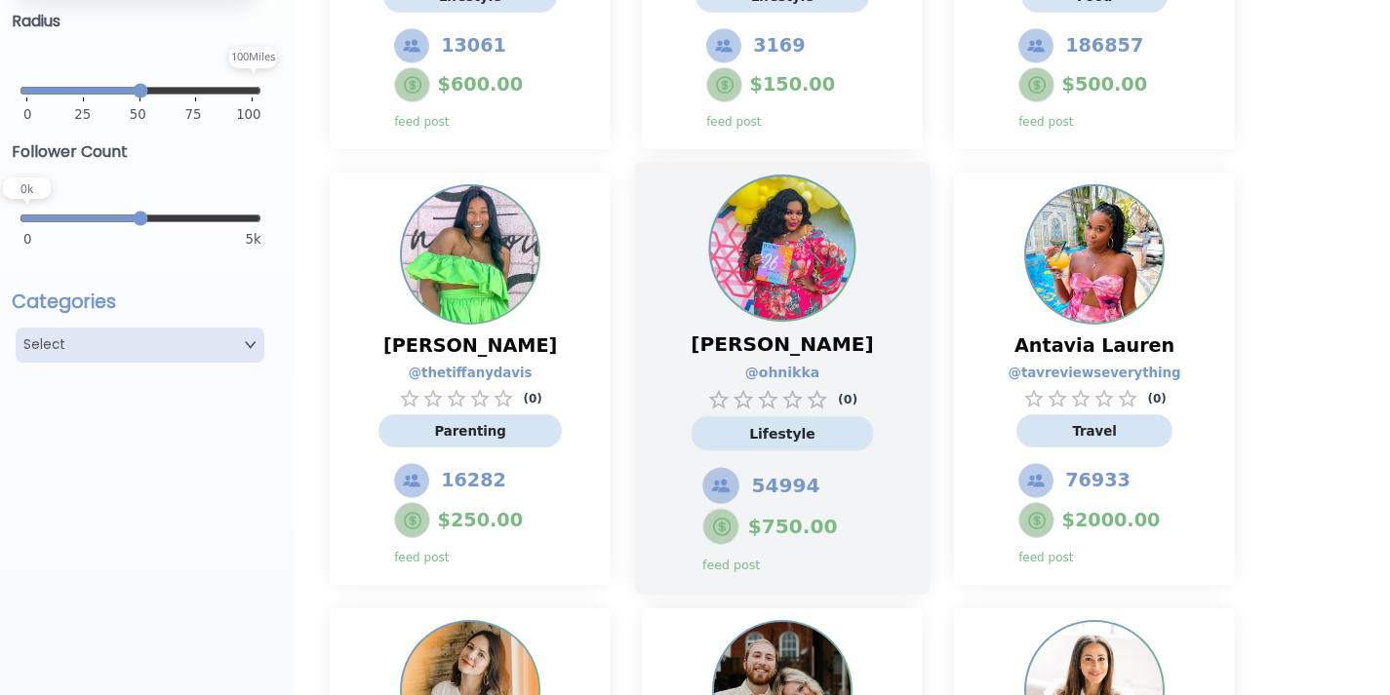
click at [702, 339] on div "Nikka Shae @ ohnikka ( 0 ) Lifestyle 54994 $ 750.00 feed post" at bounding box center [782, 453] width 213 height 260
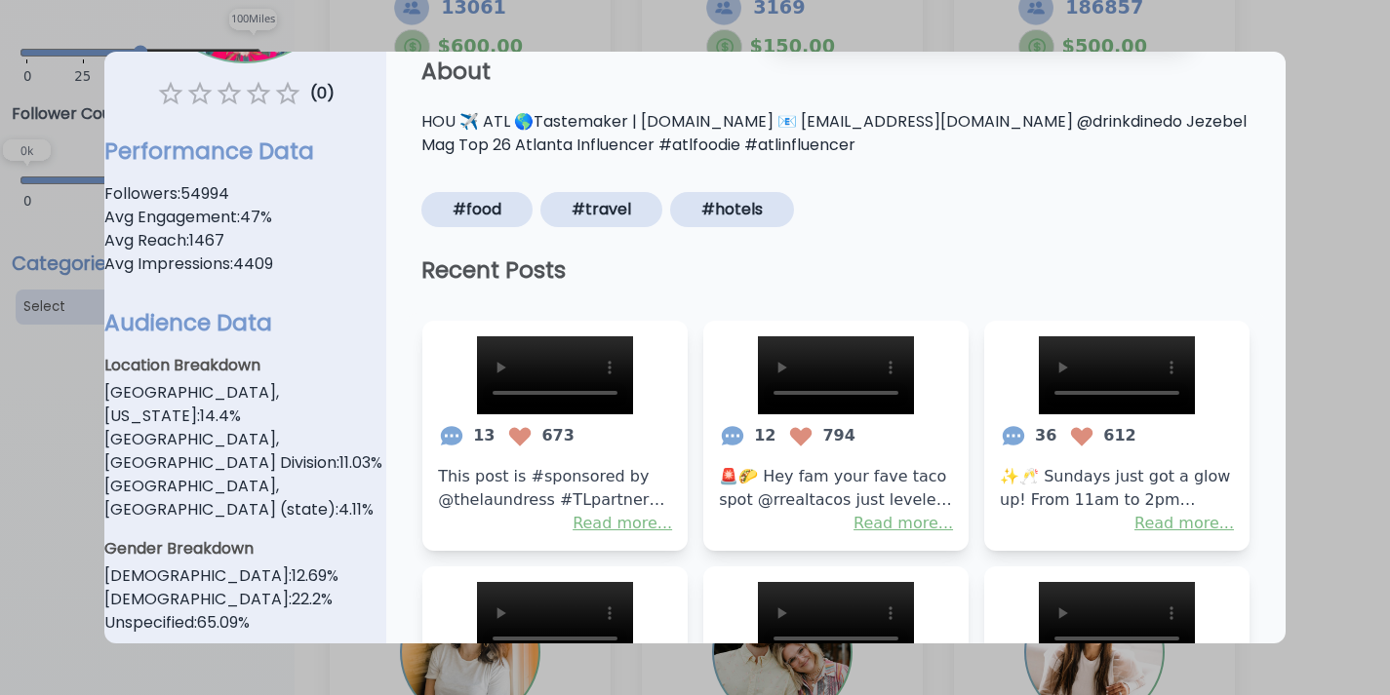
scroll to position [315, 0]
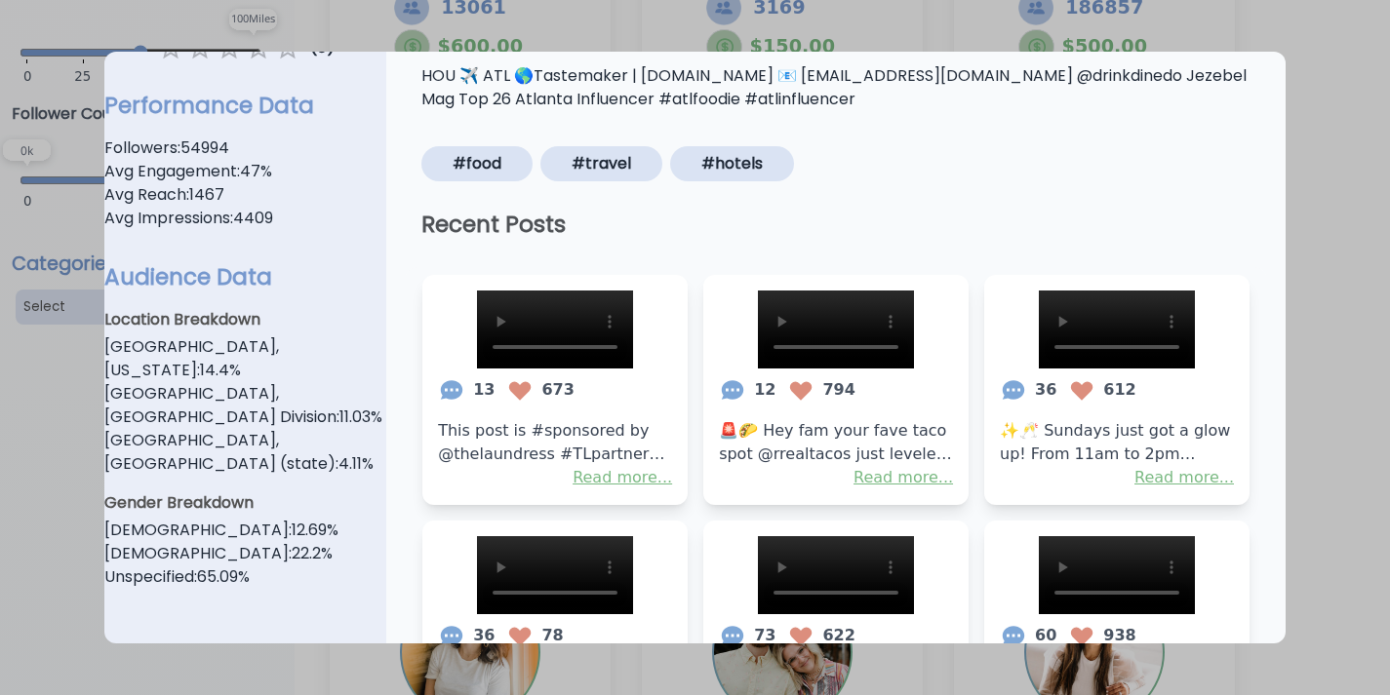
click at [1330, 184] on div at bounding box center [695, 347] width 1390 height 695
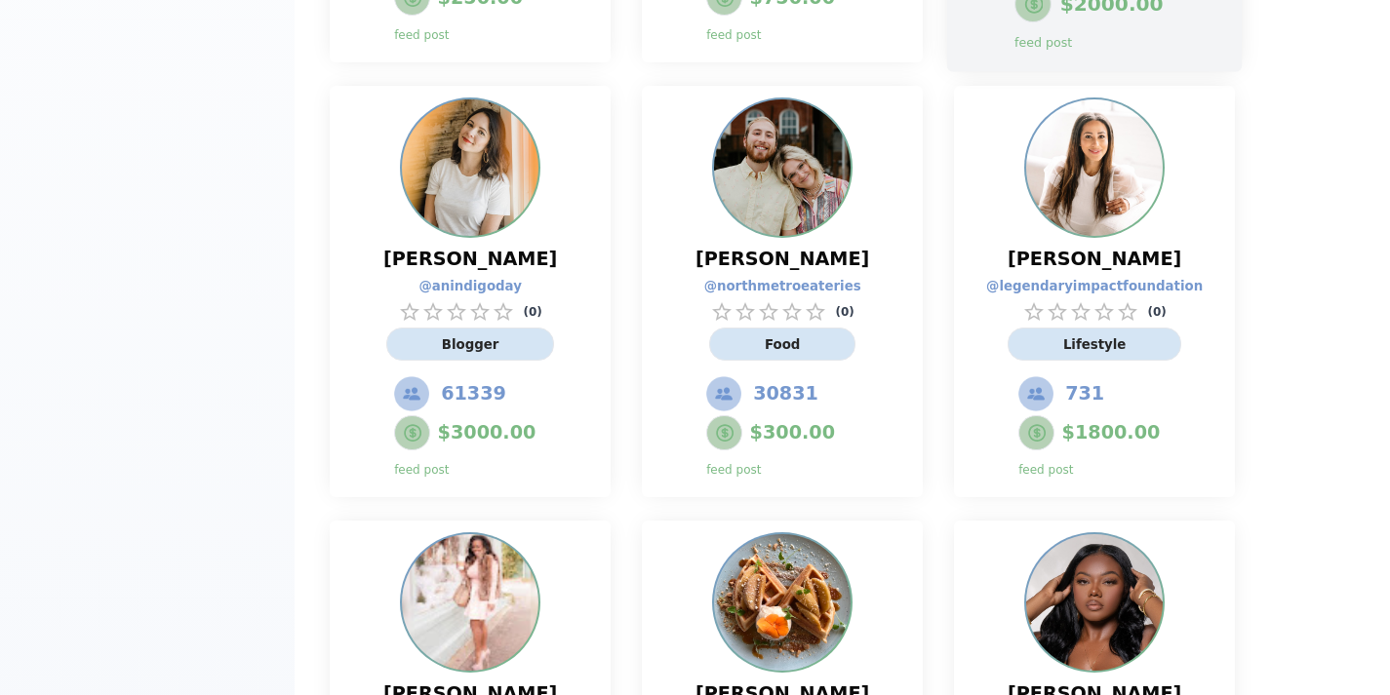
scroll to position [990, 0]
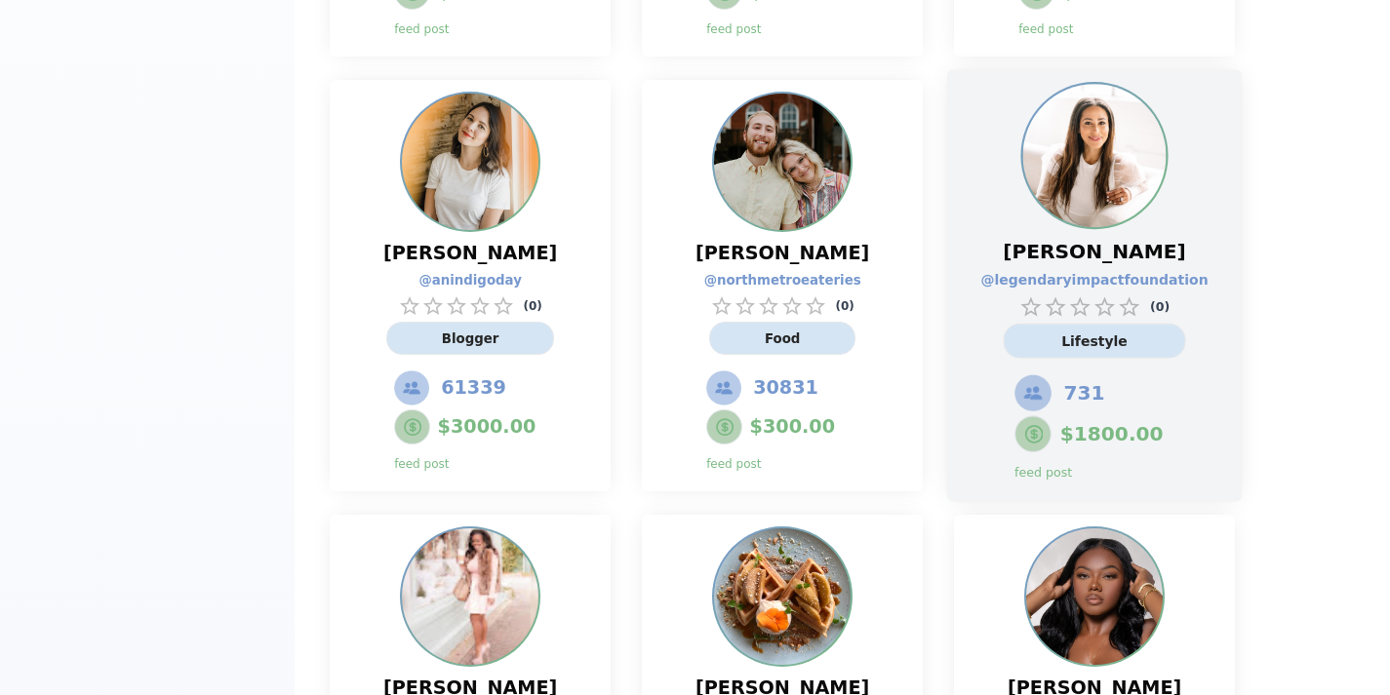
click at [1037, 384] on div "Sarah Lampley @ legendaryimpactfoundation ( 0 ) Lifestyle 731 $ 1800.00 feed po…" at bounding box center [1094, 359] width 213 height 260
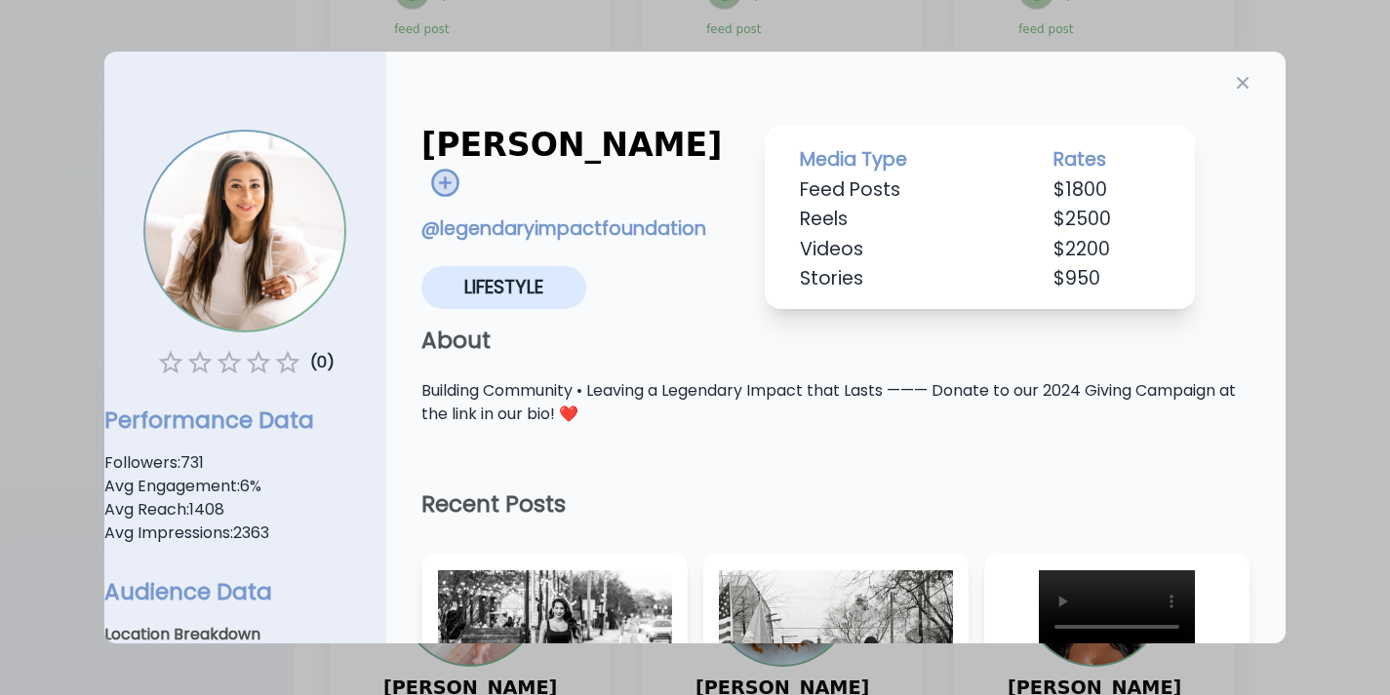
click at [1359, 286] on div at bounding box center [695, 347] width 1390 height 695
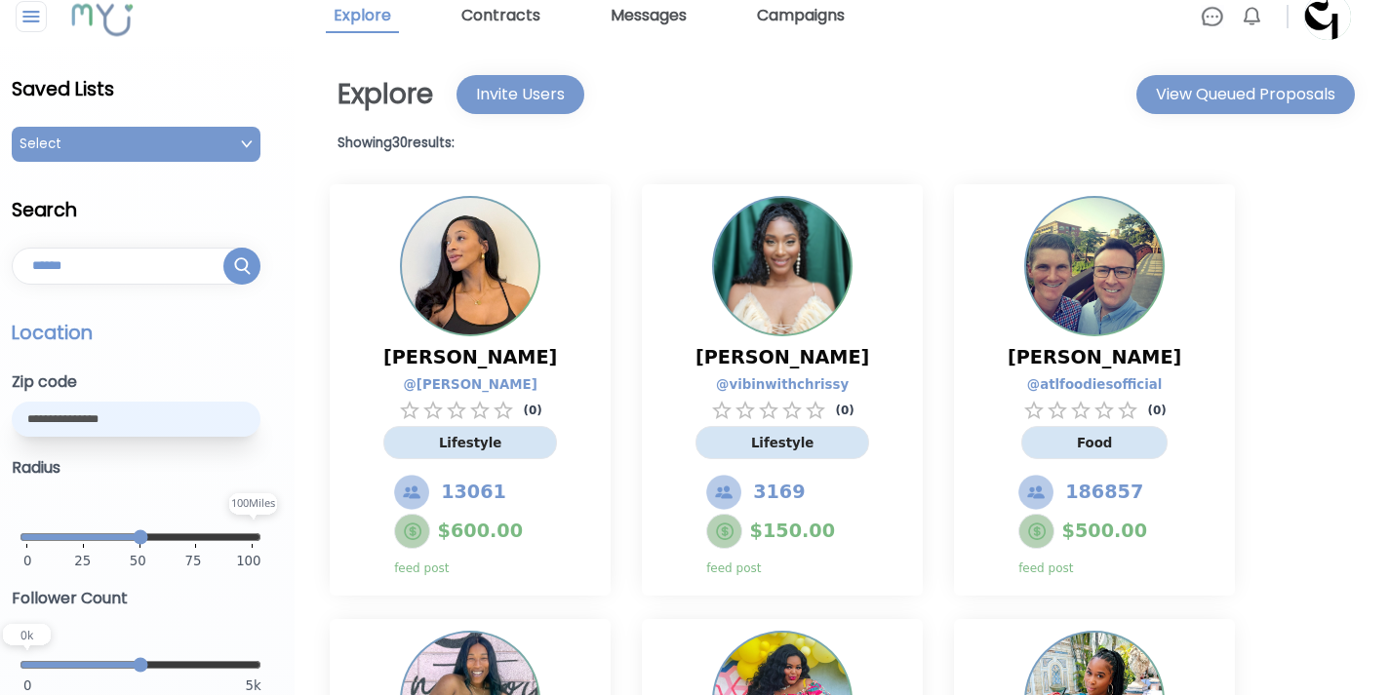
scroll to position [0, 0]
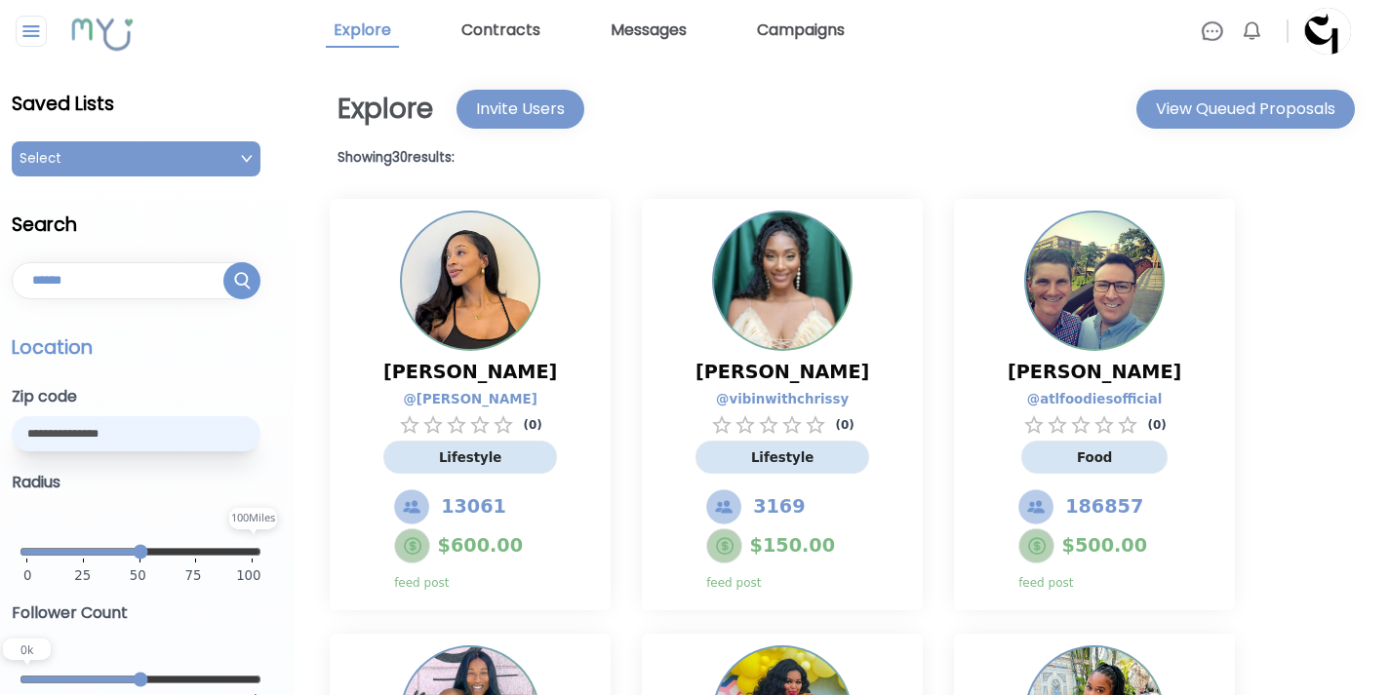
click at [236, 285] on input "text" at bounding box center [136, 280] width 249 height 37
type input "**"
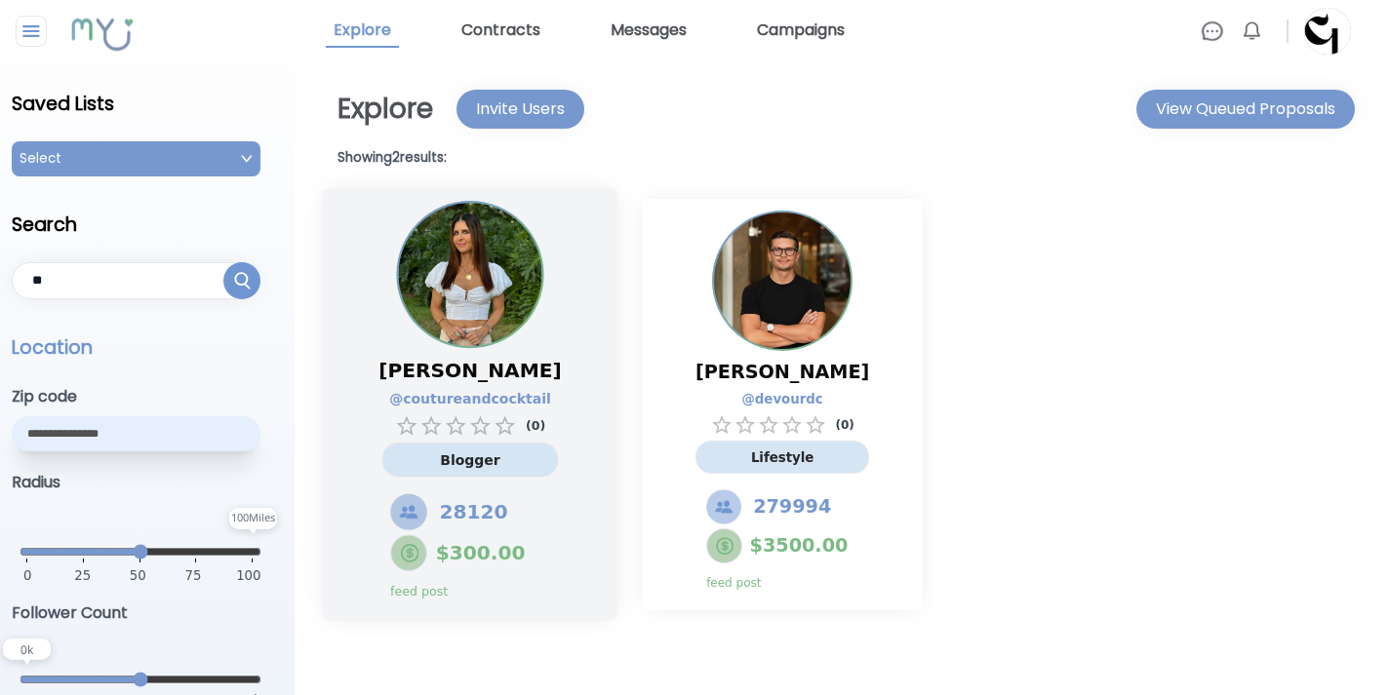
click at [498, 378] on span "Ashley Oliver" at bounding box center [469, 371] width 182 height 28
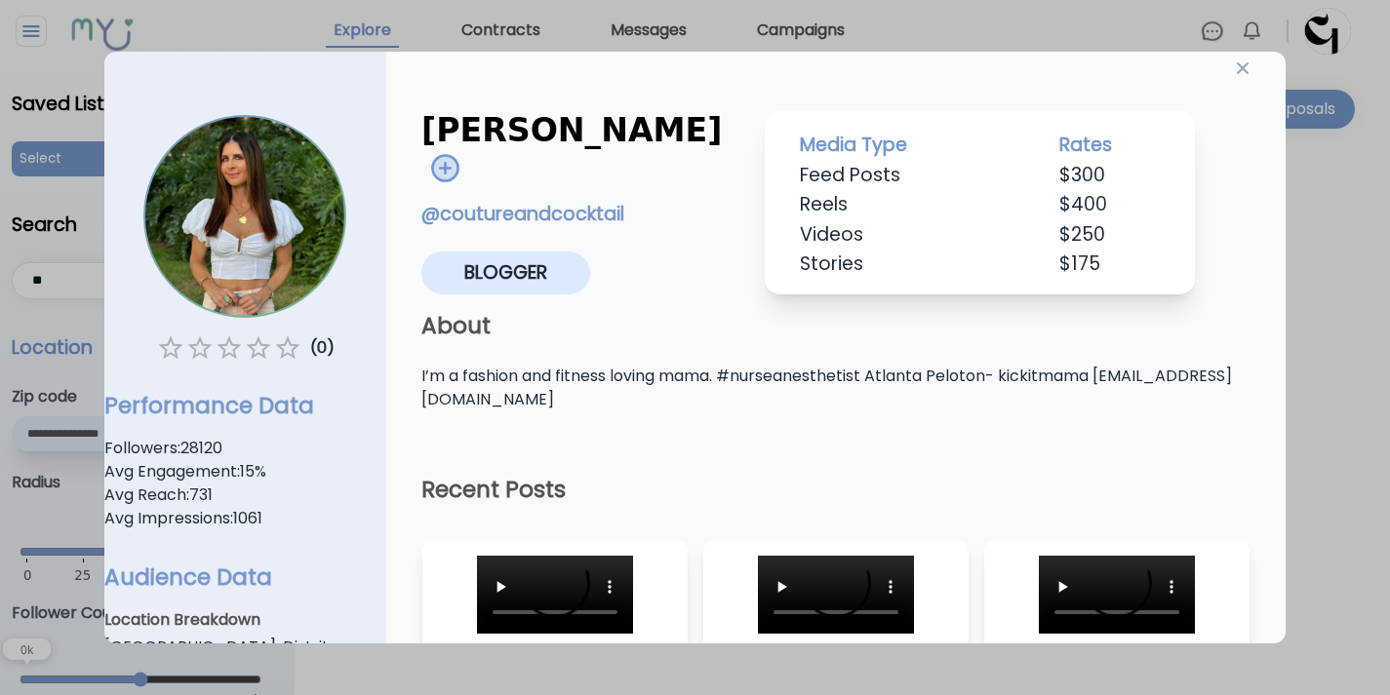
scroll to position [6, 0]
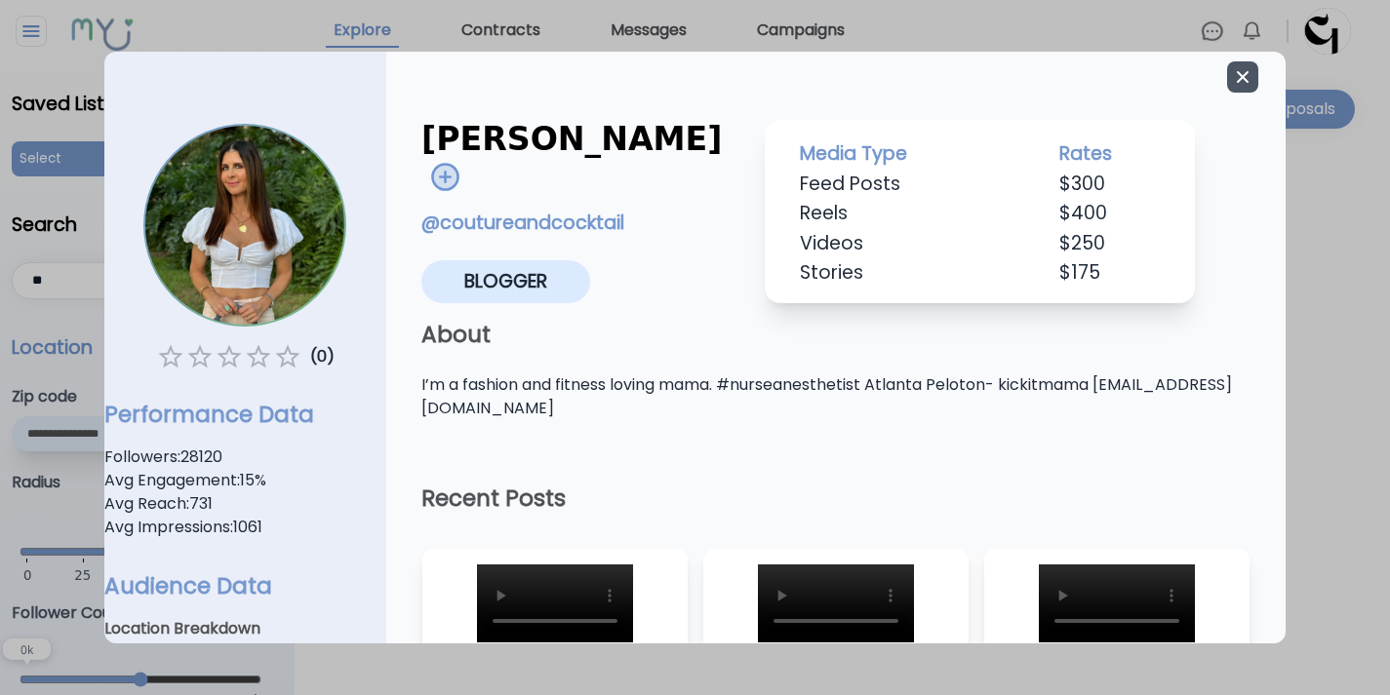
click at [1227, 87] on button "button" at bounding box center [1242, 76] width 31 height 31
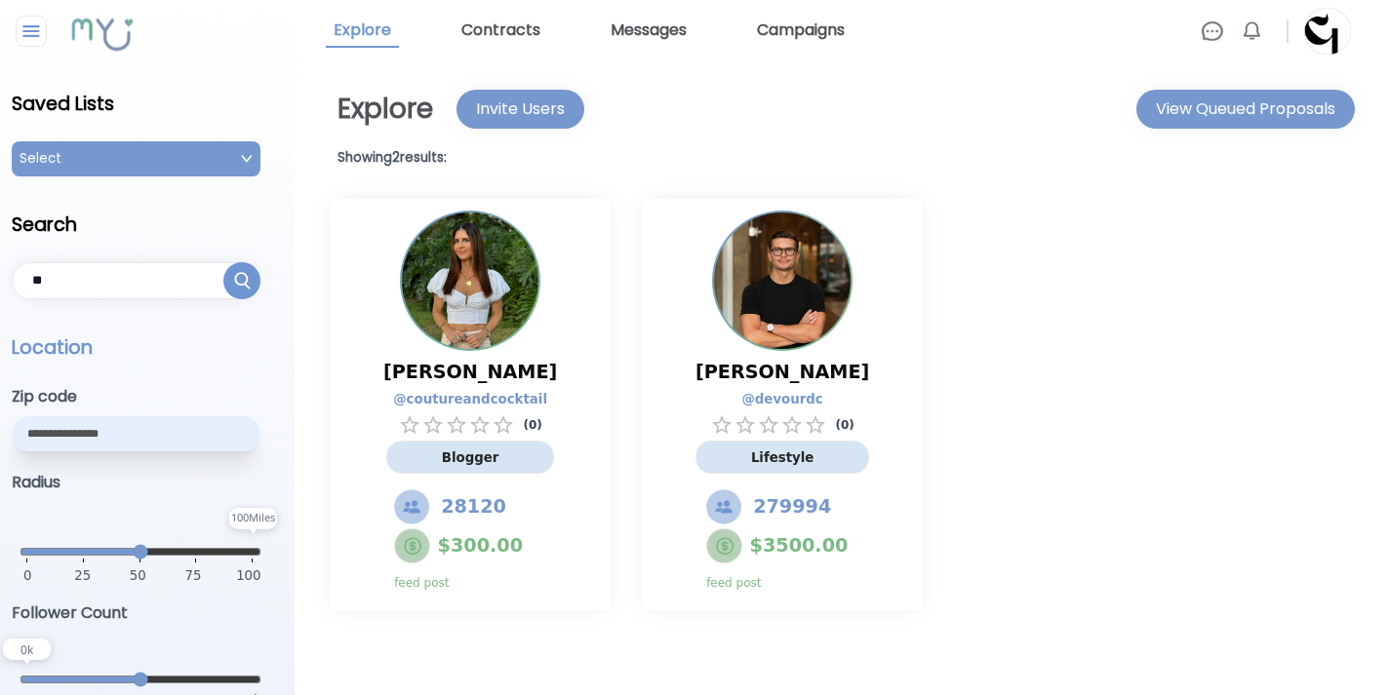
drag, startPoint x: 96, startPoint y: 282, endPoint x: 0, endPoint y: 258, distance: 98.4
click at [0, 258] on div "Saved Lists Select Drenched July Drenched August Campaign Back 2 *Spin* Classes…" at bounding box center [147, 498] width 295 height 862
click at [123, 425] on input "text" at bounding box center [136, 433] width 249 height 35
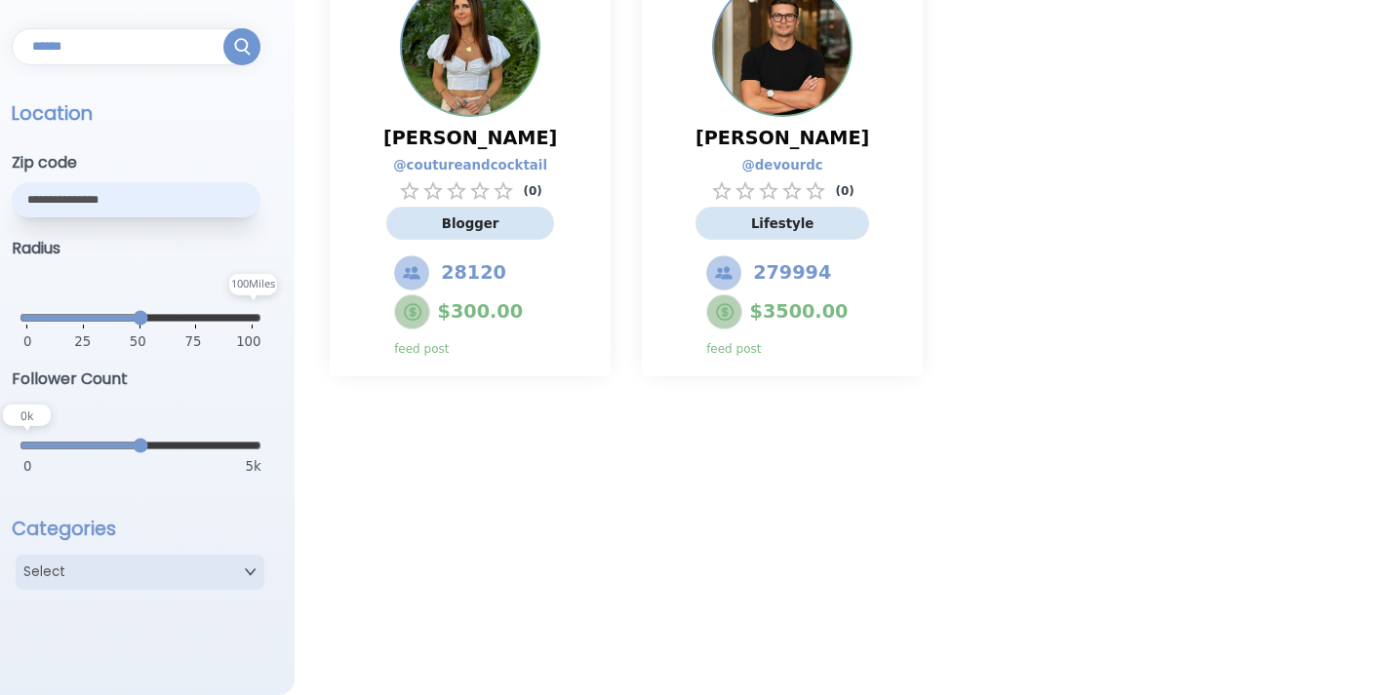
scroll to position [233, 0]
click at [67, 573] on div "Select" at bounding box center [140, 573] width 249 height 35
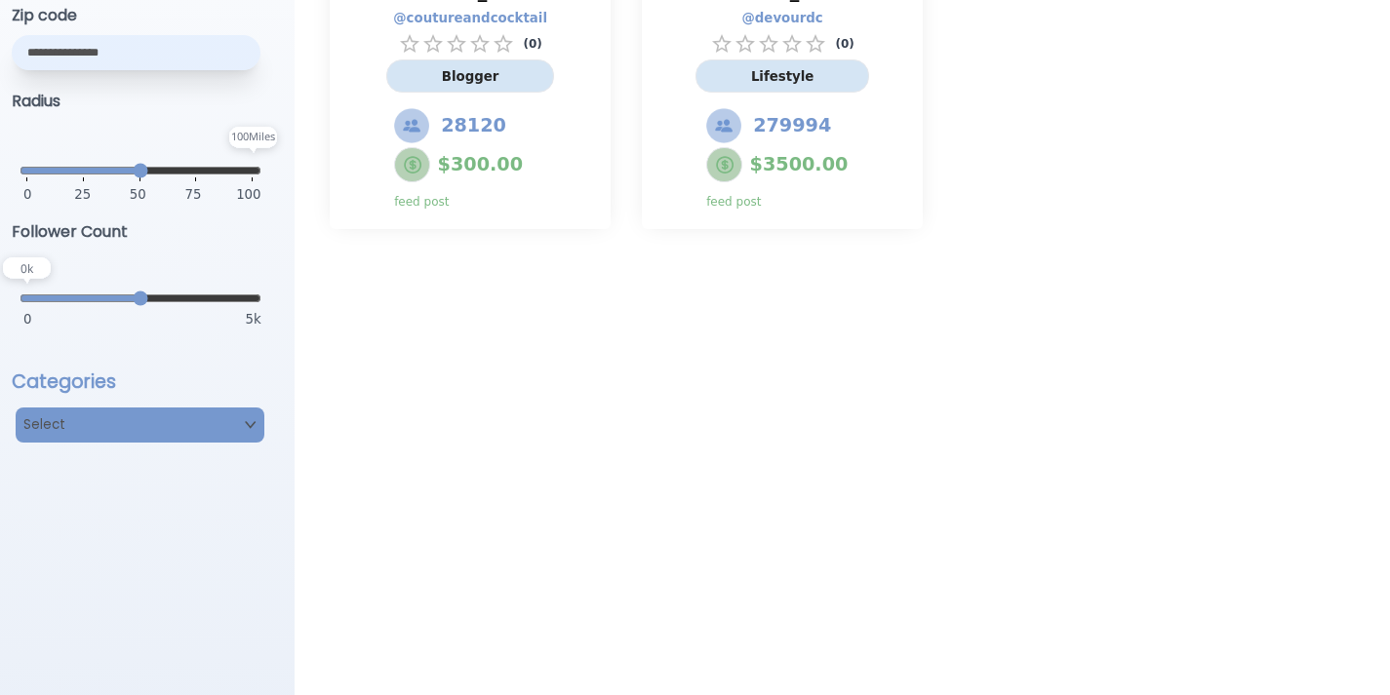
scroll to position [347, 0]
click at [212, 365] on div "Saved Lists Select Drenched July Drenched August Campaign Back 2 *Spin* Classes…" at bounding box center [147, 234] width 295 height 1096
